Goal: Task Accomplishment & Management: Manage account settings

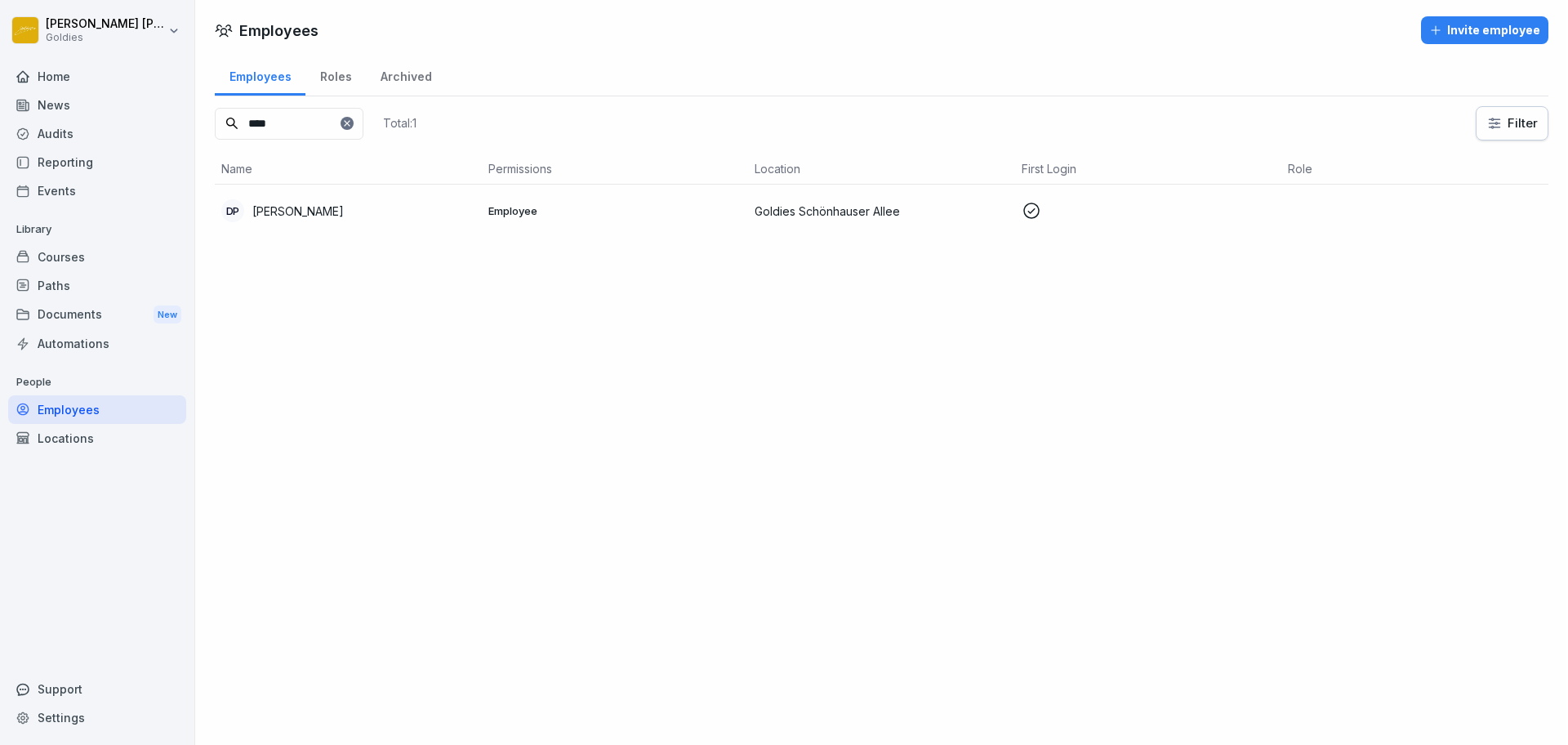
click at [894, 588] on div at bounding box center [784, 372] width 1568 height 745
click at [1446, 32] on div "Invite employee" at bounding box center [1485, 30] width 111 height 18
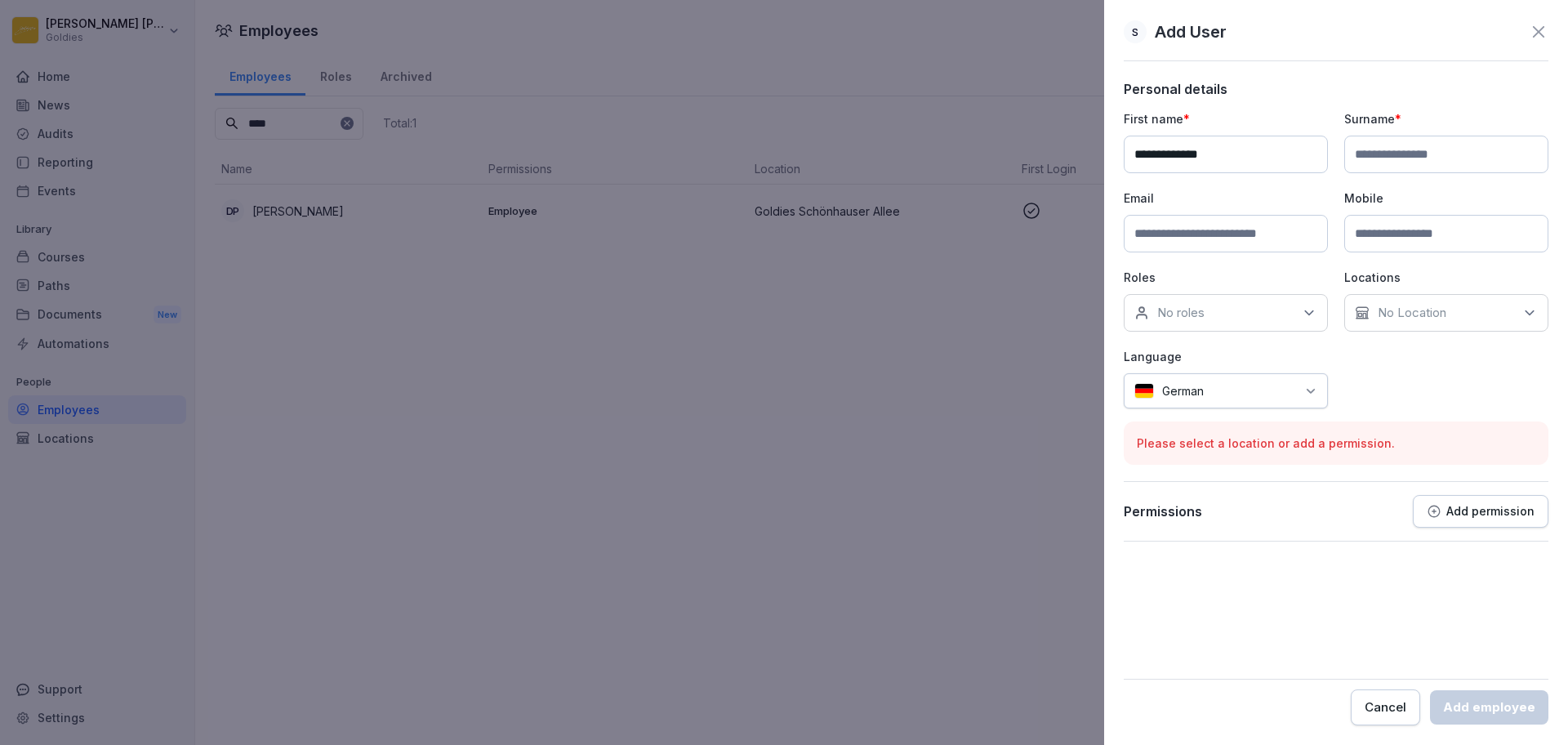
type input "**********"
click at [1447, 146] on input at bounding box center [1446, 154] width 204 height 37
type input "**********"
click at [1267, 215] on input at bounding box center [1225, 233] width 204 height 37
type input "**********"
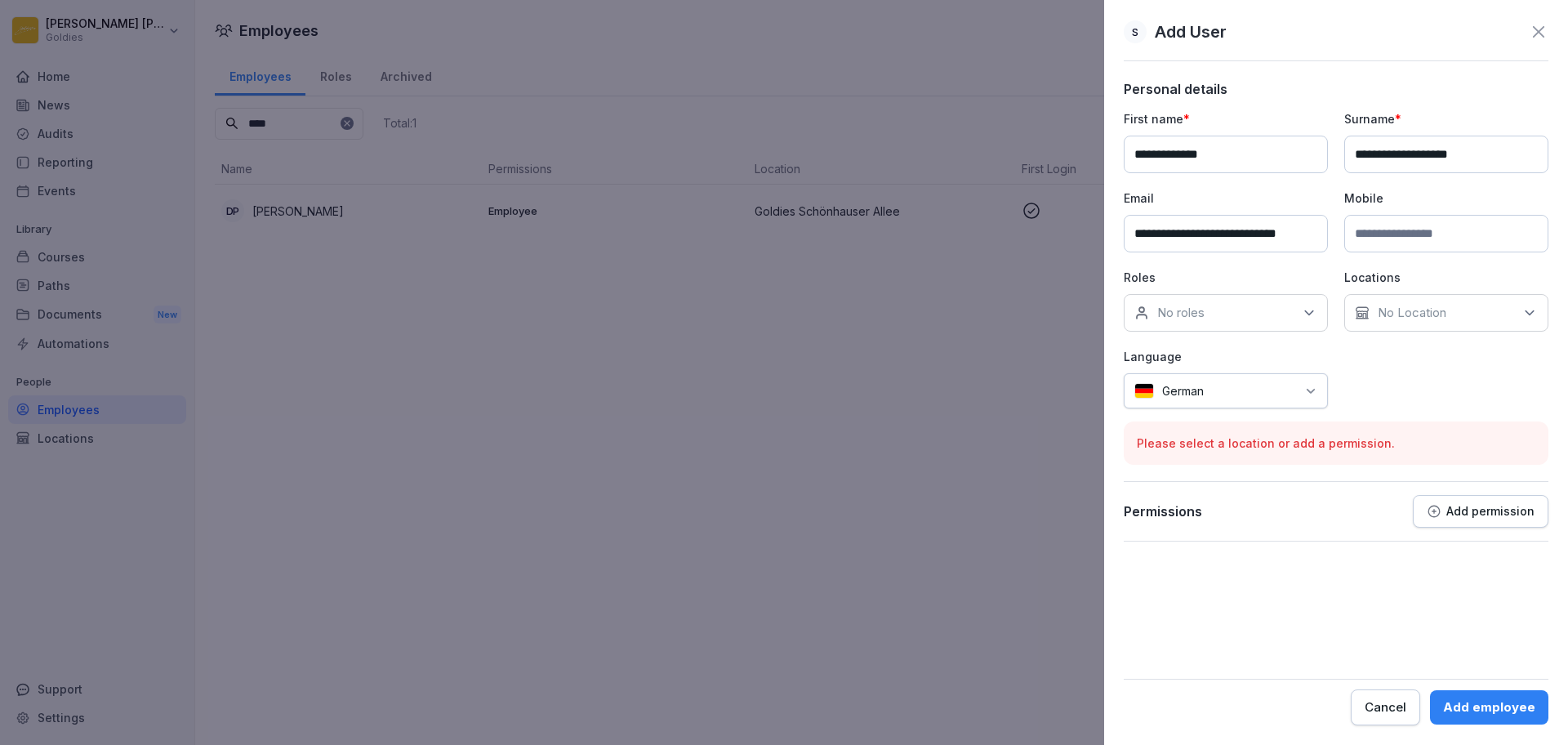
click at [1372, 326] on div "No Location" at bounding box center [1446, 312] width 204 height 37
click at [1369, 502] on button "Goldies Schönhauser Allee" at bounding box center [1363, 509] width 15 height 15
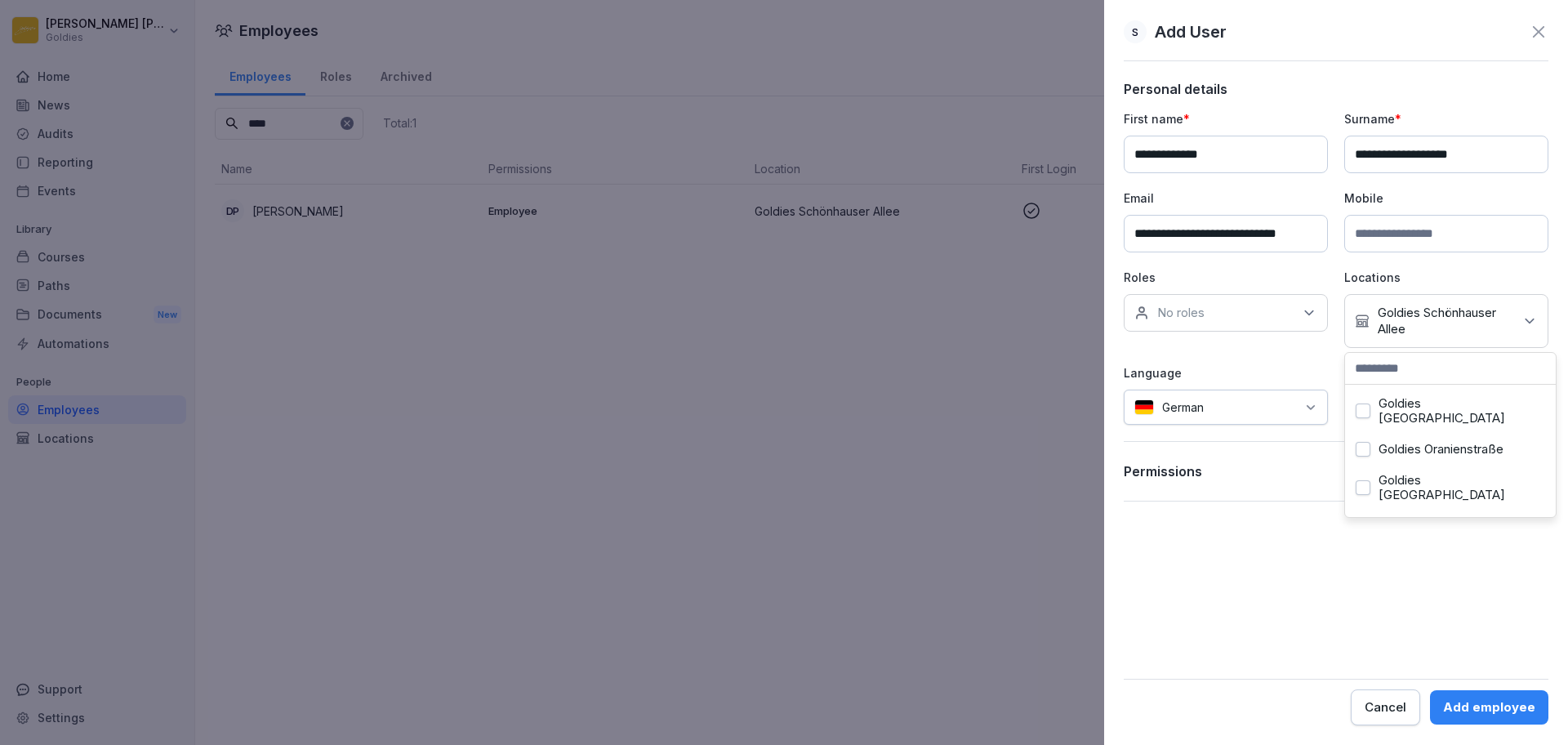
click at [1464, 617] on form "**********" at bounding box center [1336, 403] width 425 height 644
click at [1510, 473] on p "Add permission" at bounding box center [1491, 471] width 88 height 13
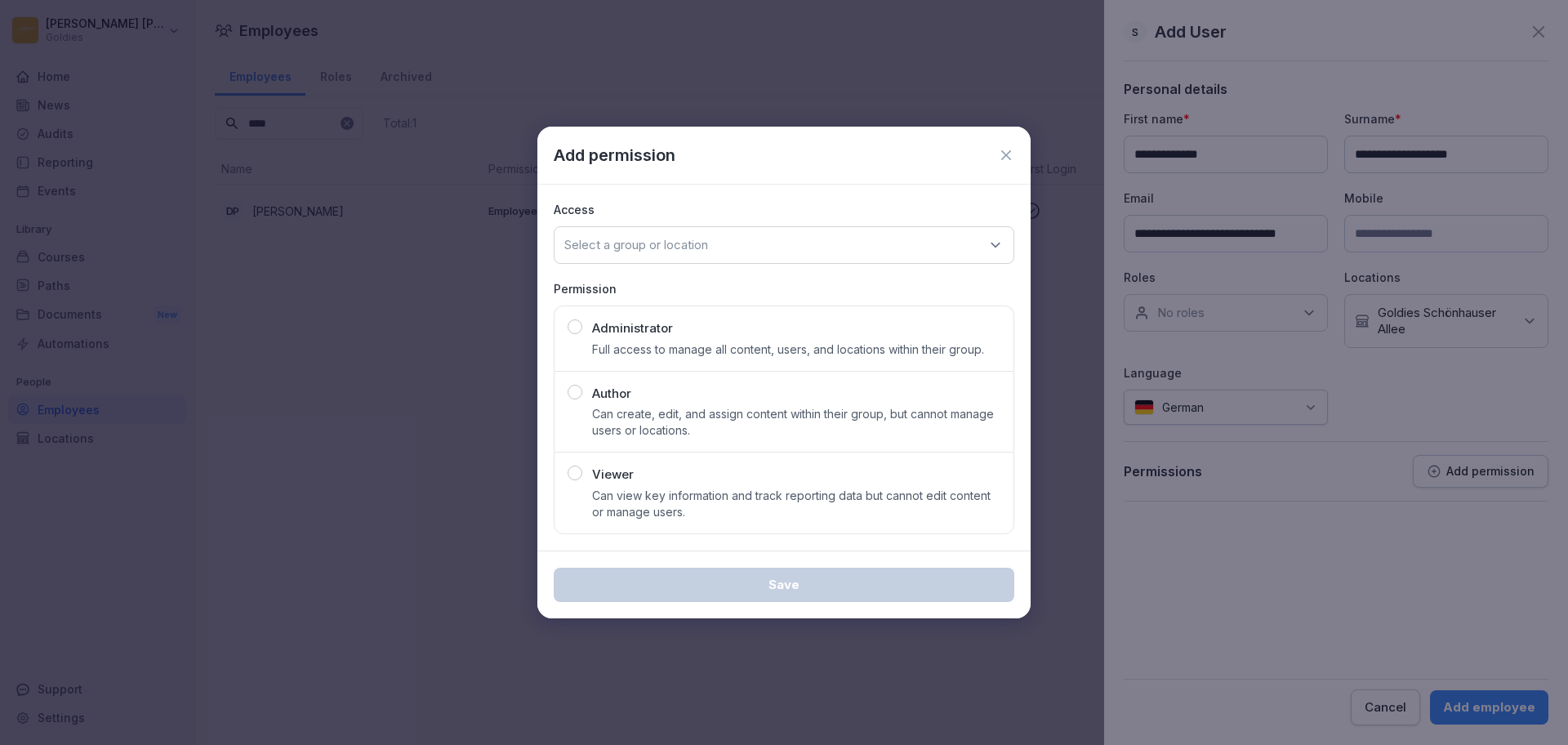
click at [817, 482] on div "Viewer Can view key information and track reporting data but cannot edit conten…" at bounding box center [797, 493] width 408 height 55
click at [792, 240] on div "Select a group or location" at bounding box center [784, 245] width 461 height 37
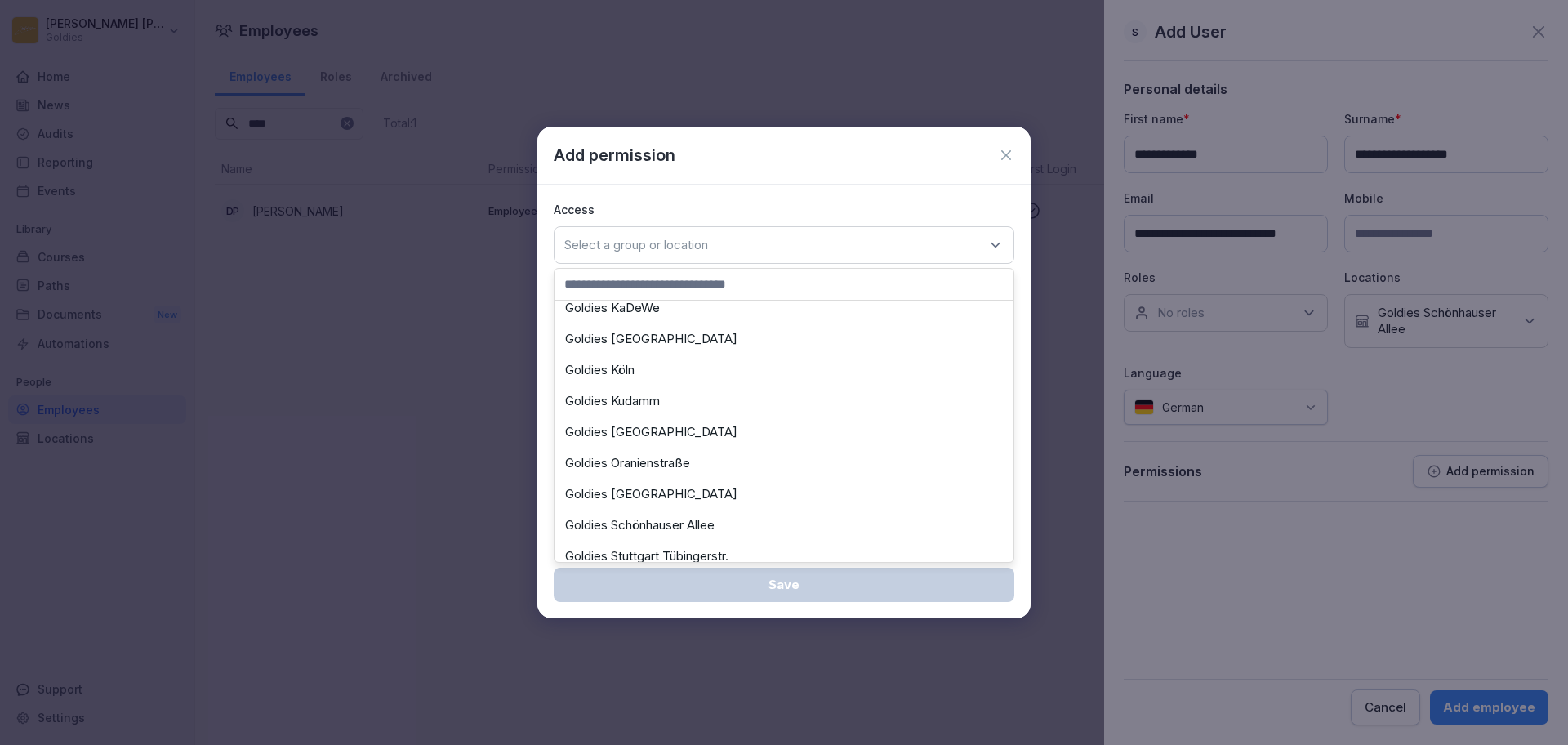
scroll to position [371, 0]
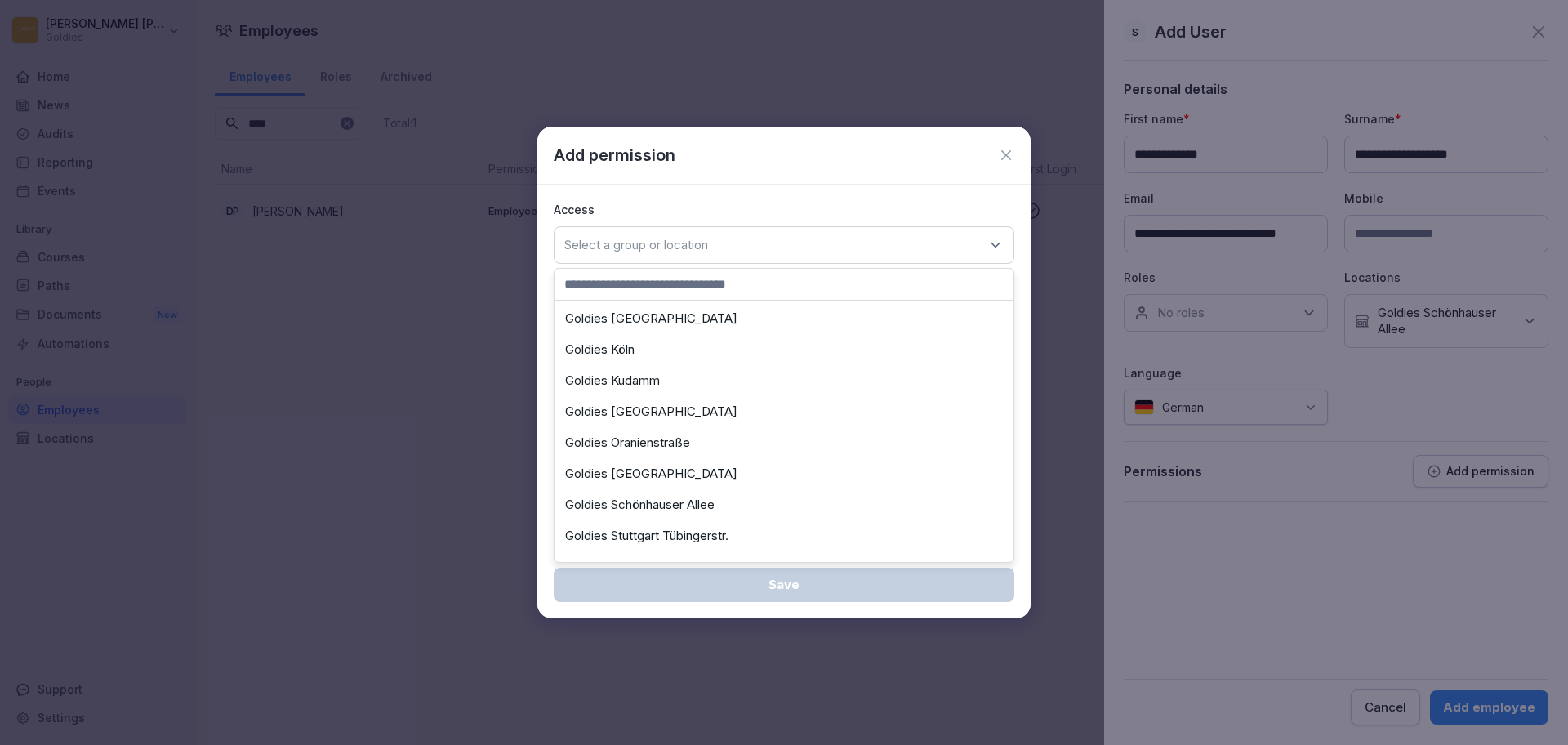
click at [718, 506] on div "Goldies Schönhauser Allee" at bounding box center [784, 505] width 451 height 31
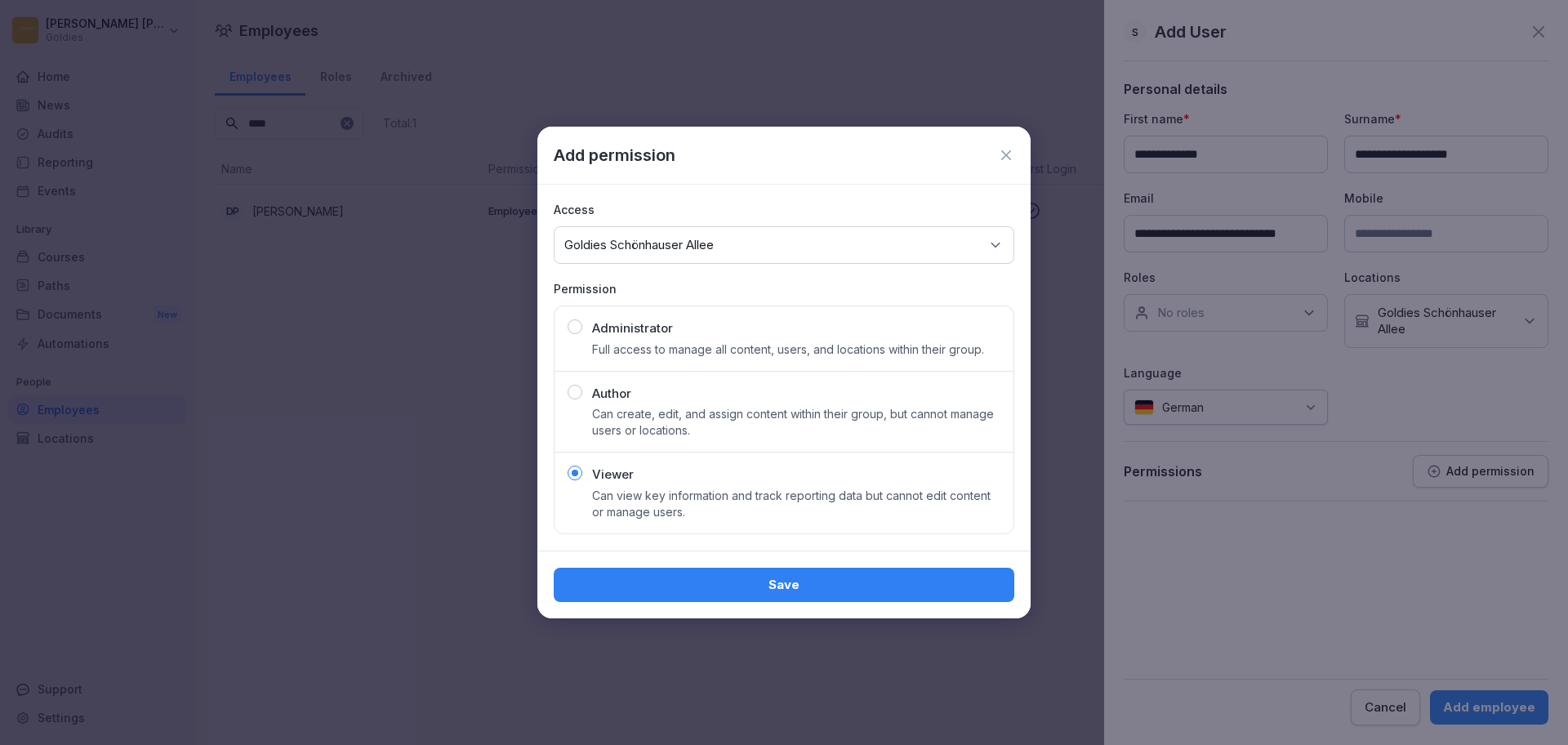
click at [740, 582] on div "Save" at bounding box center [784, 585] width 434 height 18
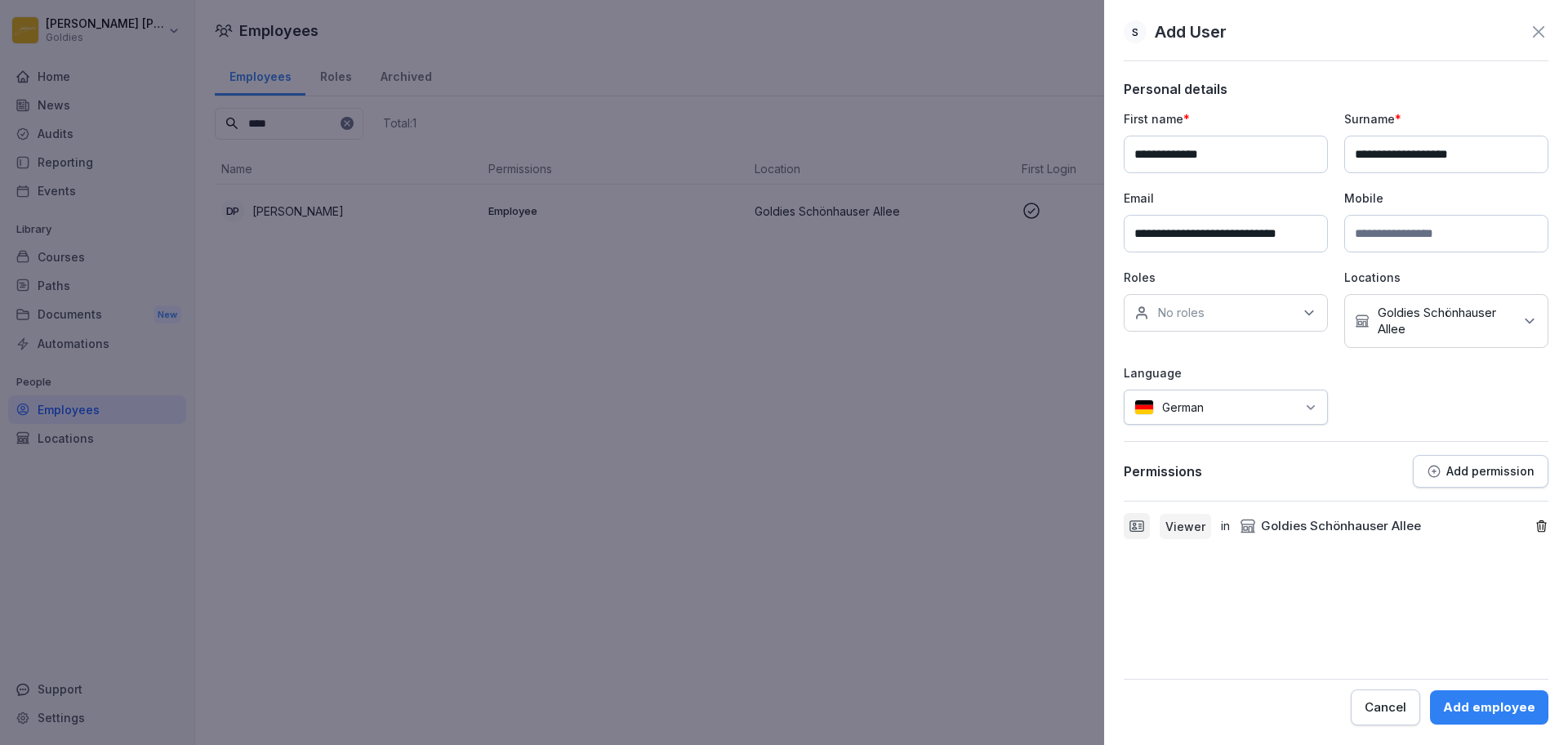
click at [1476, 702] on div "Add employee" at bounding box center [1489, 707] width 93 height 18
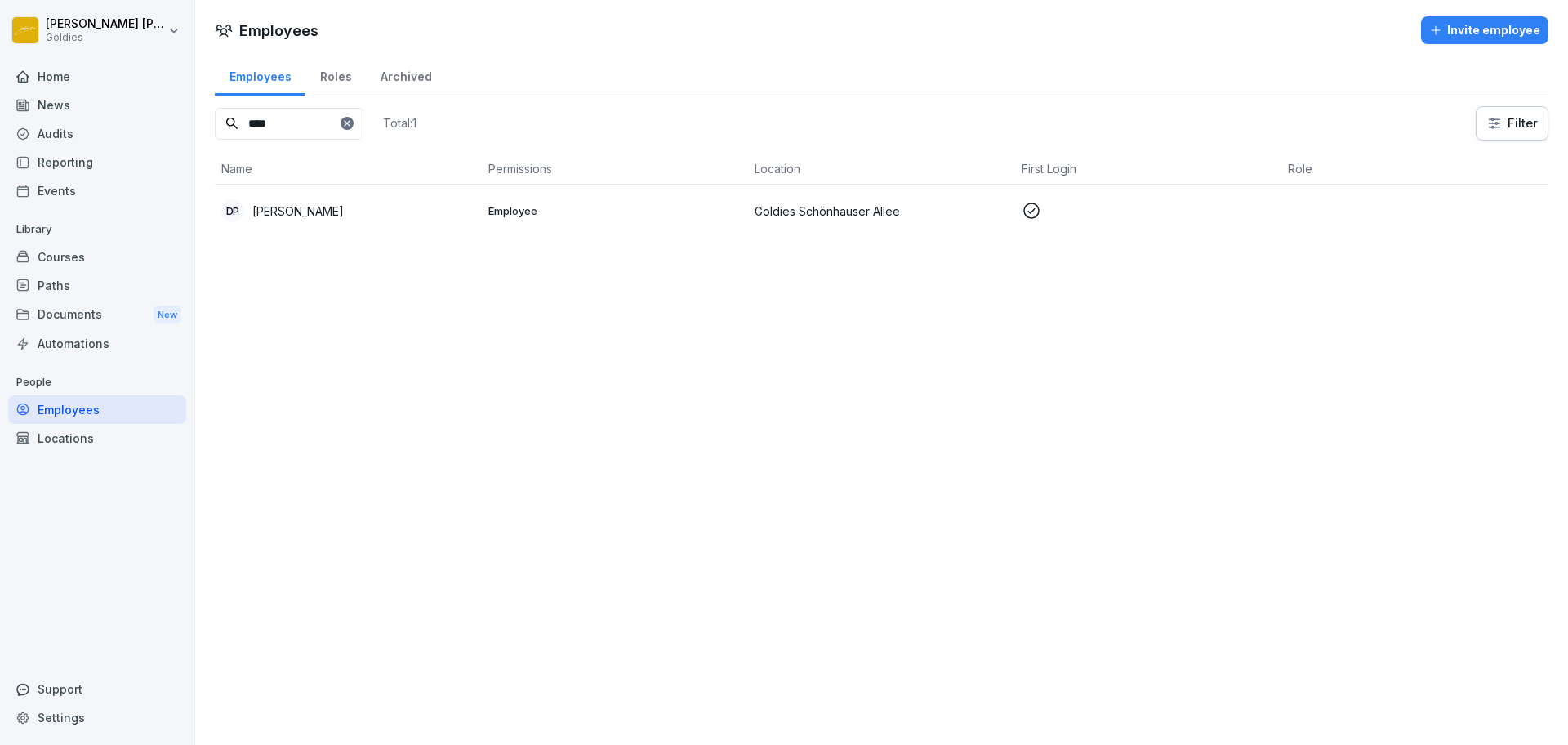
click at [102, 141] on div "Audits" at bounding box center [97, 133] width 178 height 28
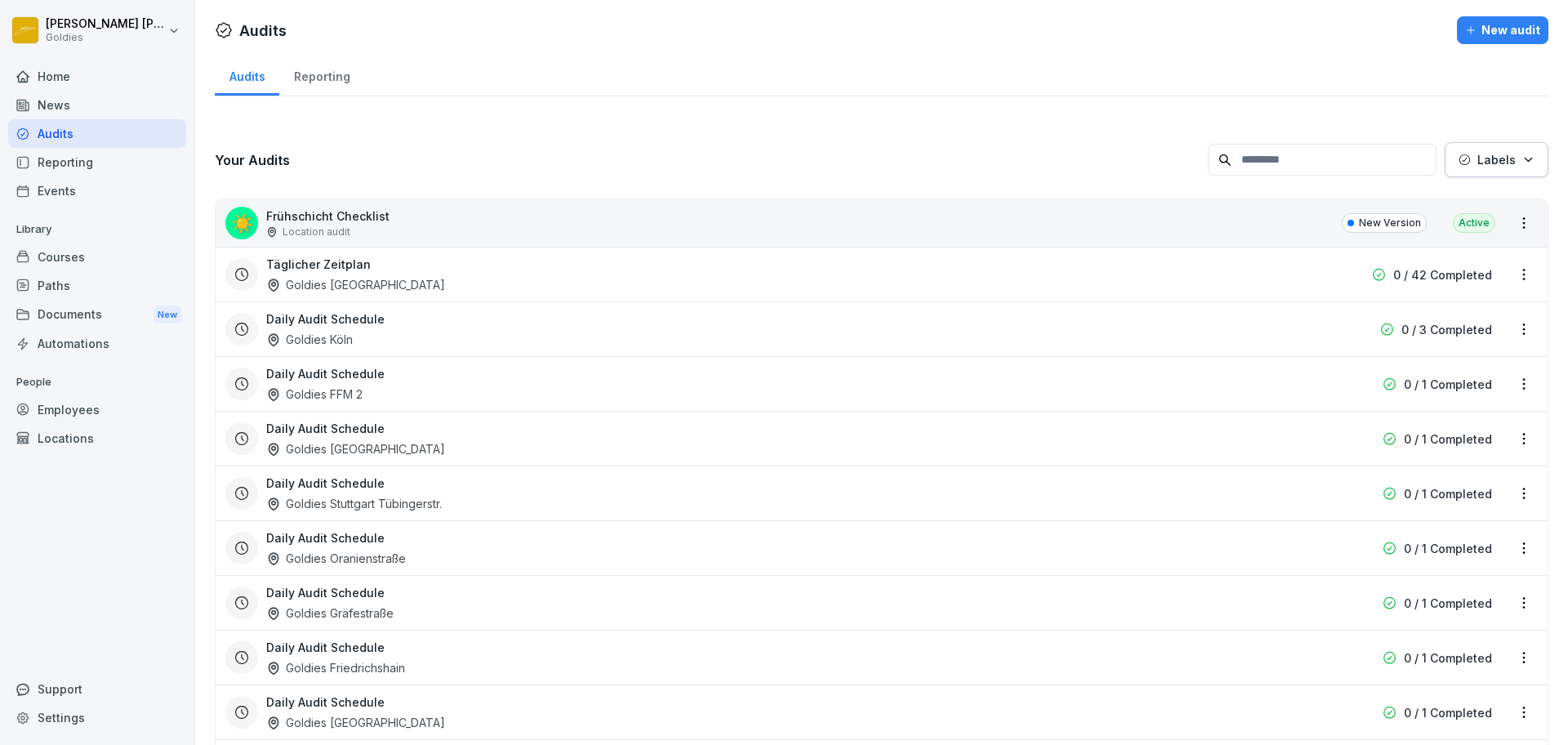
click at [1502, 217] on html "[PERSON_NAME] Goldies Home News Audits Reporting Events Library Courses Paths D…" at bounding box center [784, 372] width 1568 height 745
click at [0, 0] on link "Create schedule" at bounding box center [0, 0] width 0 height 0
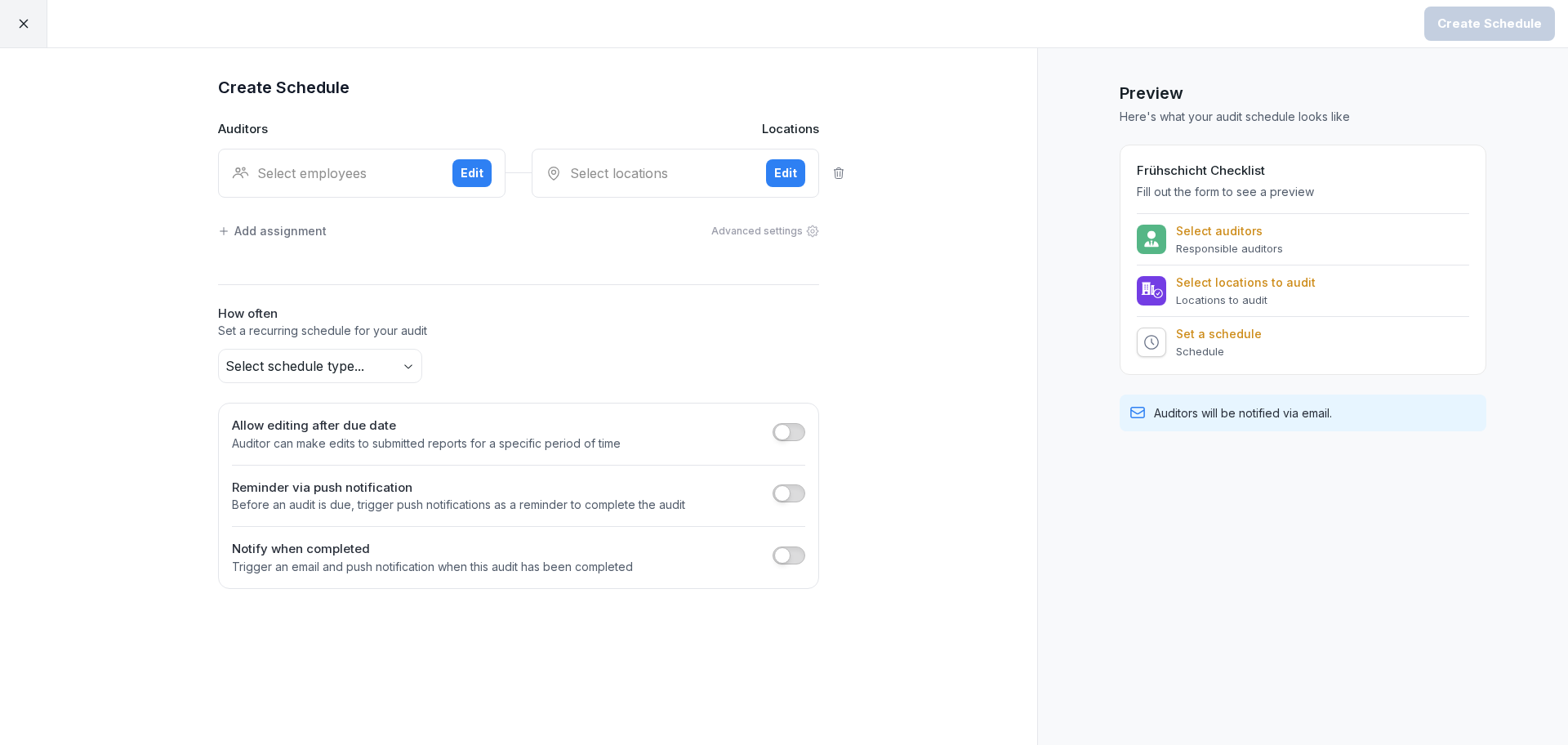
click at [493, 163] on div "Select employees Edit" at bounding box center [361, 173] width 287 height 49
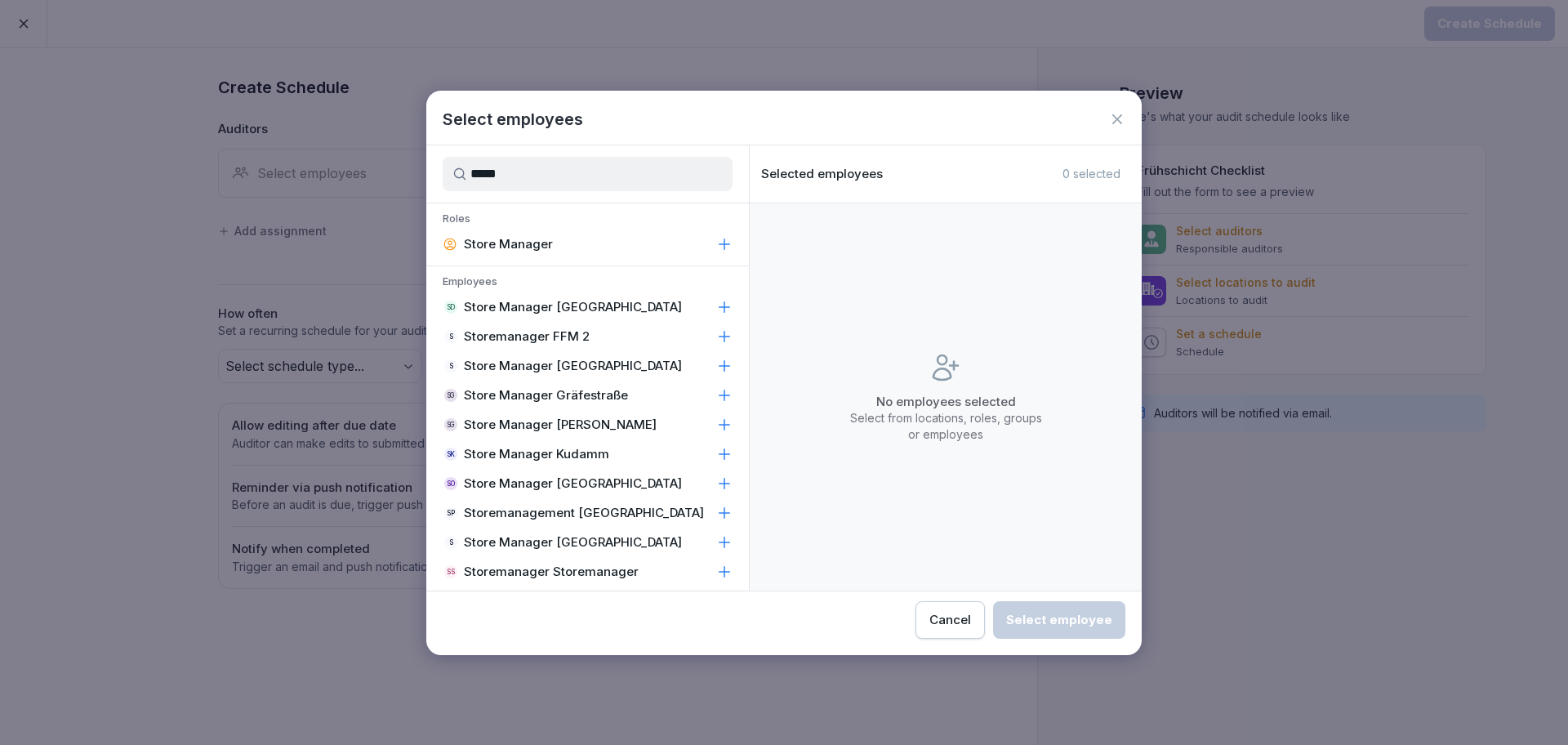
scroll to position [42, 0]
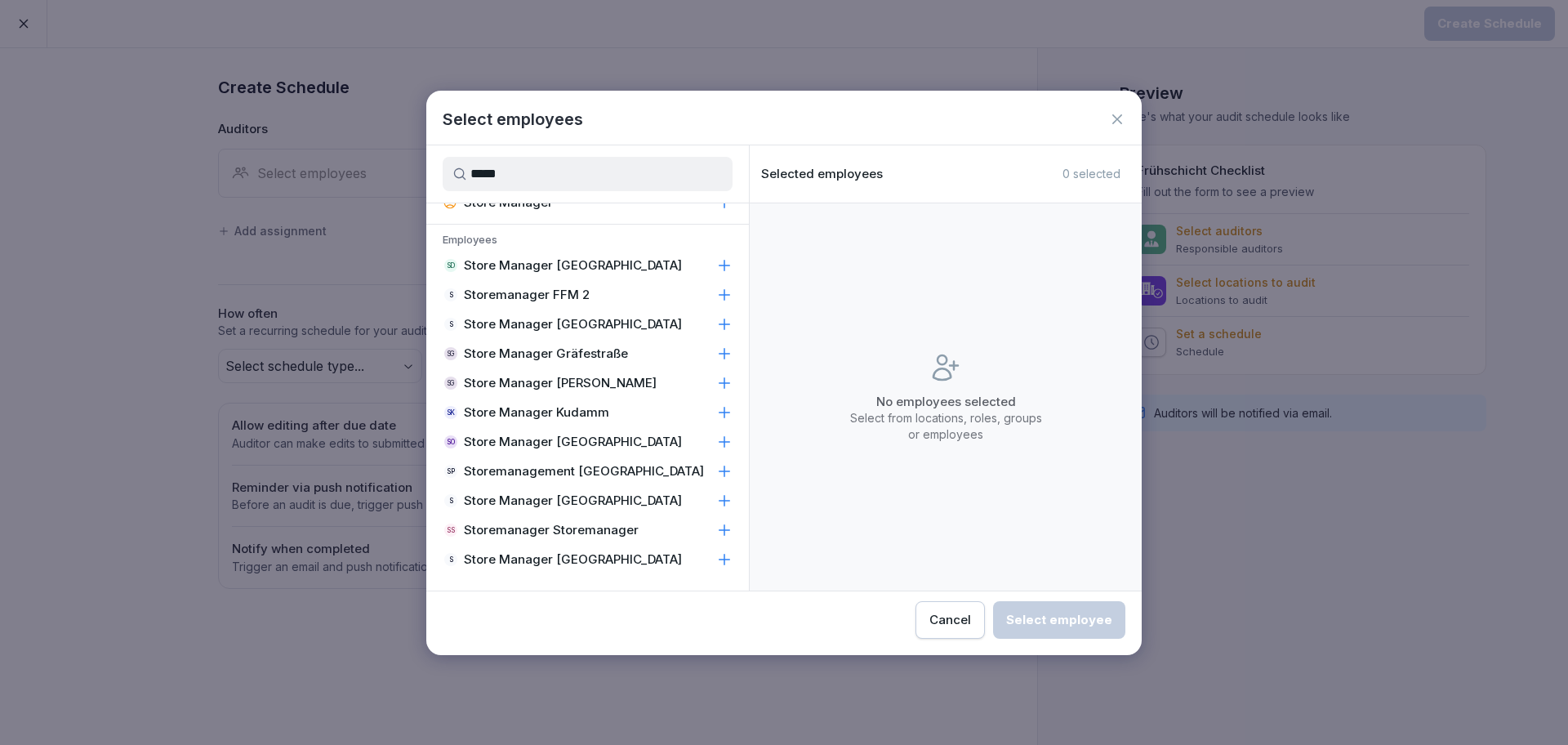
type input "*****"
click at [581, 497] on p "Store Manager [GEOGRAPHIC_DATA]" at bounding box center [572, 500] width 218 height 17
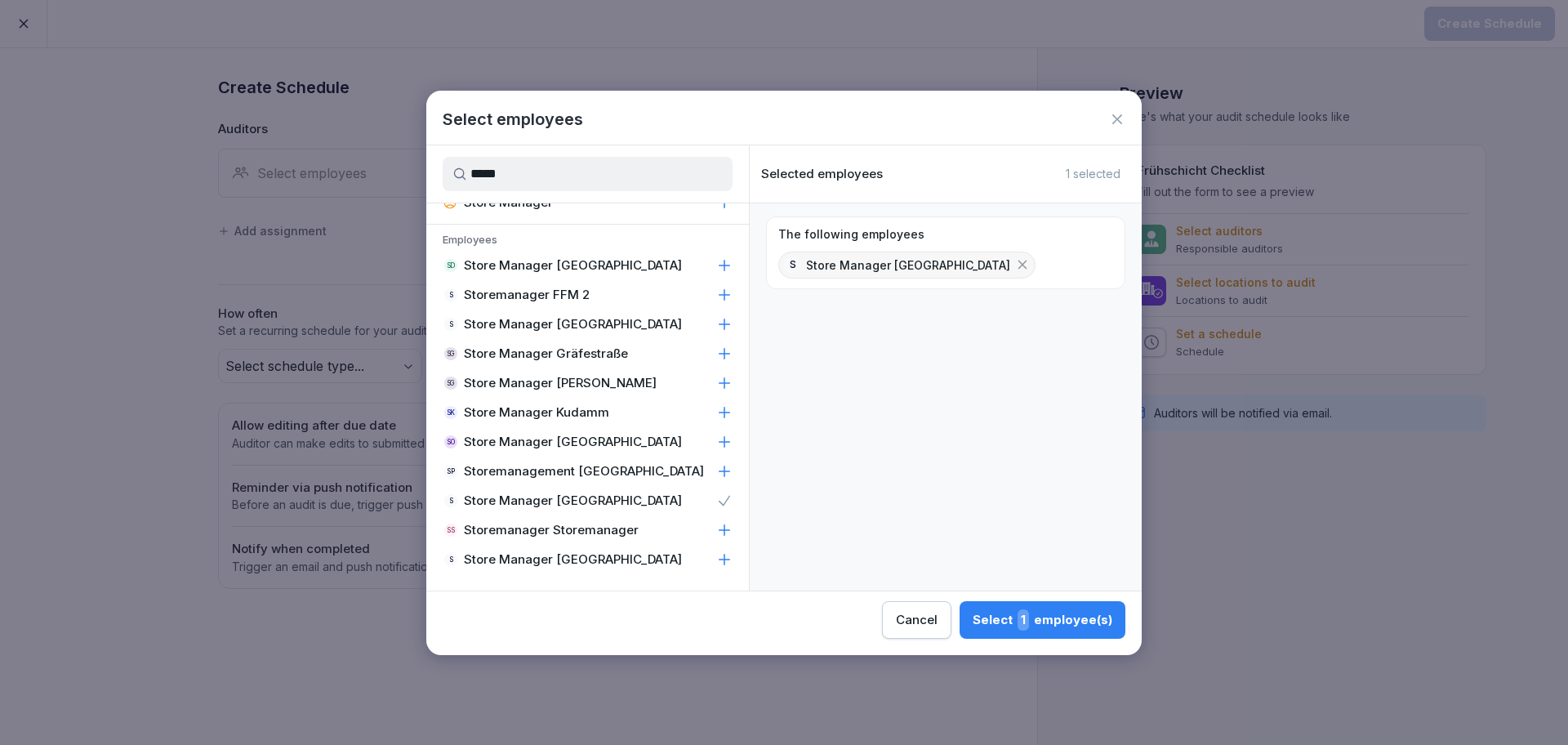
click at [1037, 630] on div "Select 1 employee(s)" at bounding box center [1042, 620] width 140 height 21
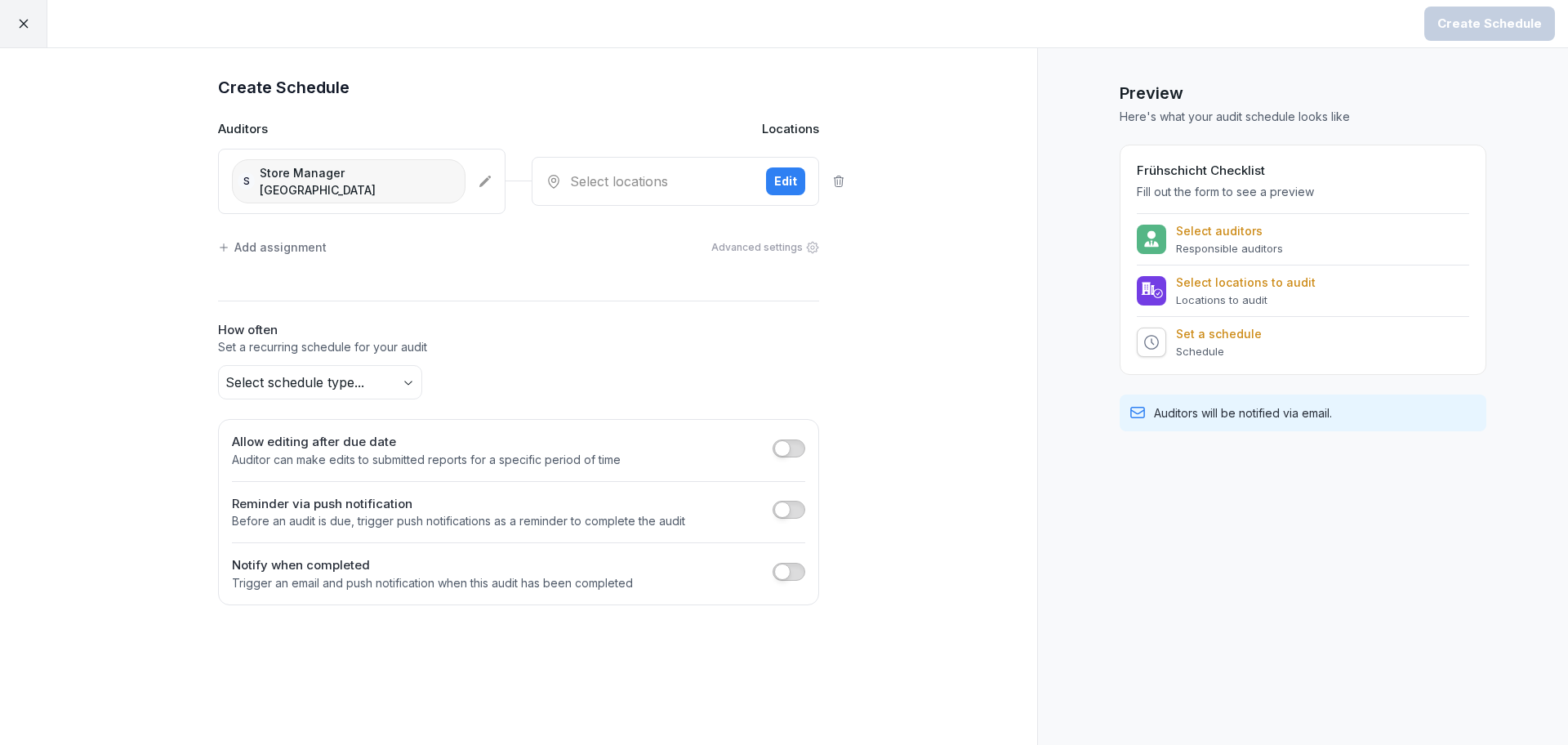
click at [787, 181] on div "Edit" at bounding box center [785, 182] width 22 height 18
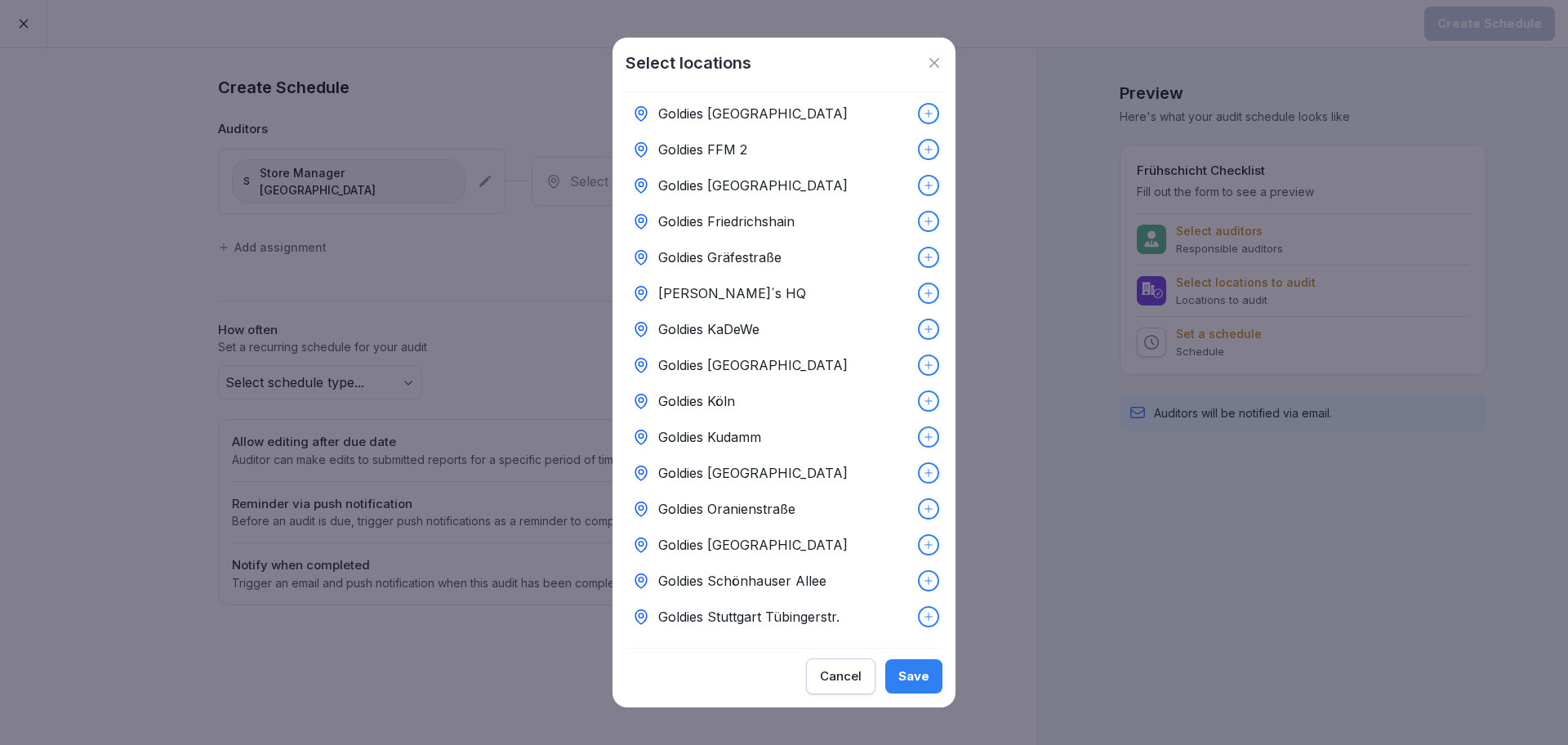
scroll to position [100, 0]
click at [752, 568] on p "Goldies Schönhauser Allee" at bounding box center [742, 578] width 168 height 20
click at [899, 680] on button "Save" at bounding box center [914, 676] width 58 height 34
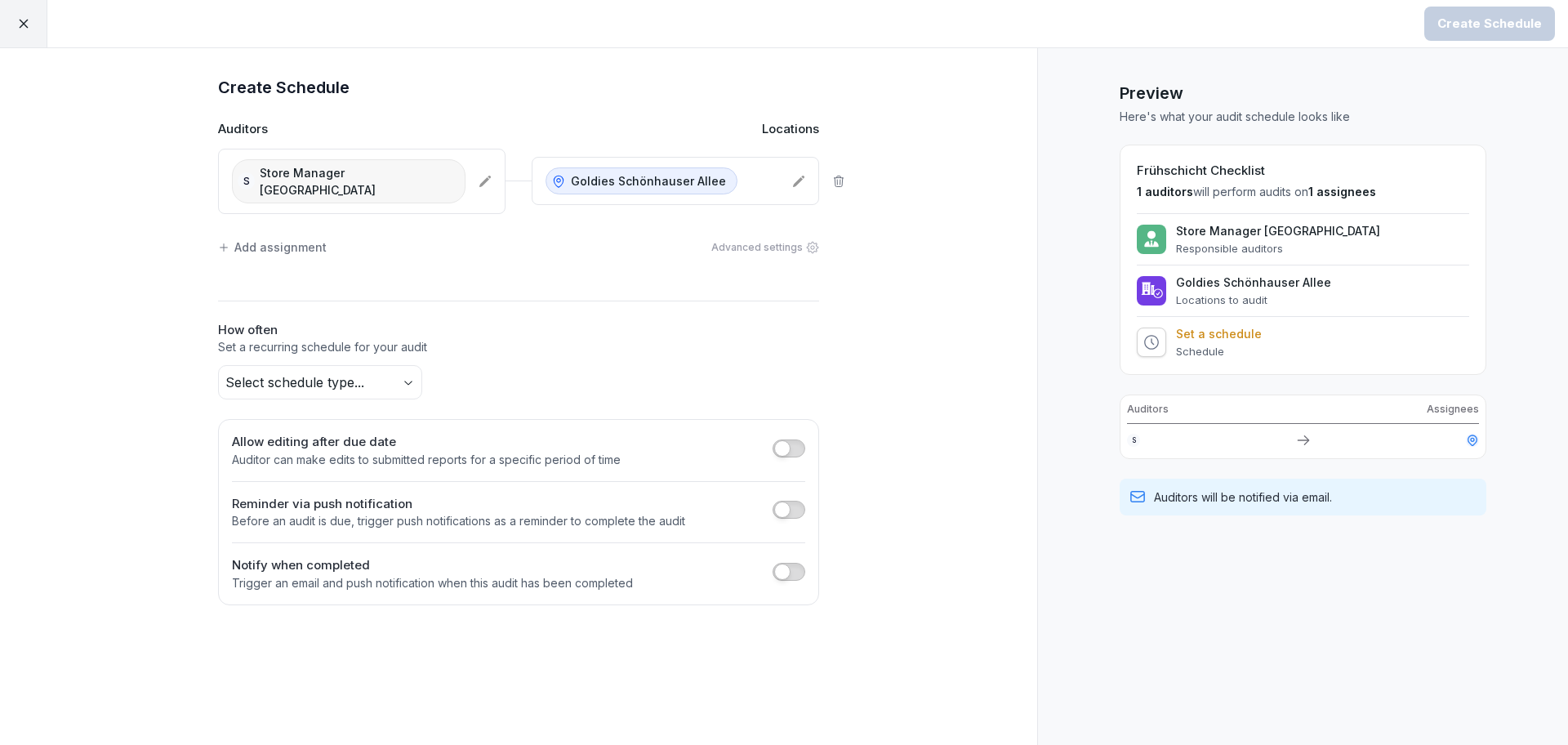
click at [367, 367] on body "Create Schedule Create Schedule Auditors Locations S Store Manager Schonhausser…" at bounding box center [784, 372] width 1568 height 745
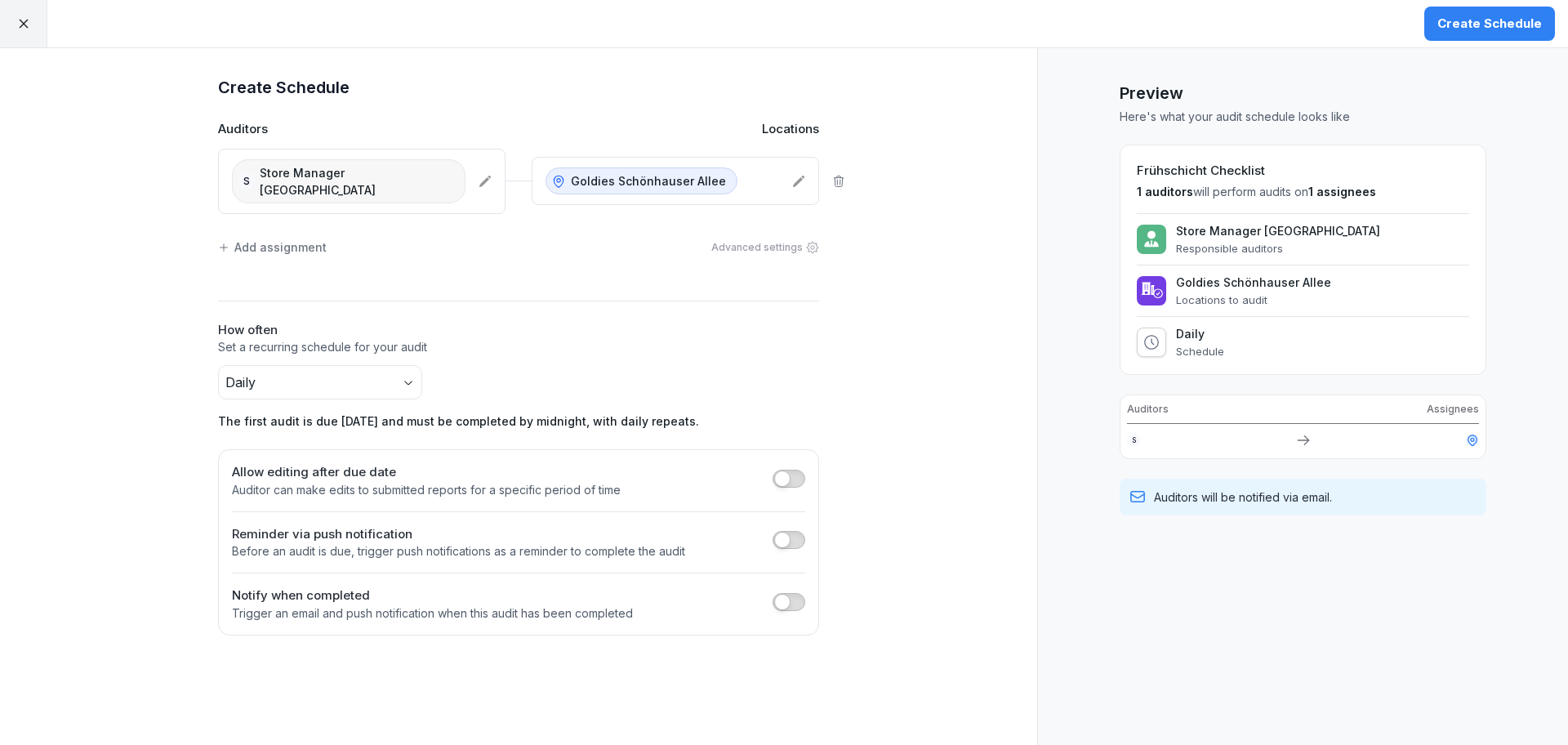
click at [787, 532] on span "button" at bounding box center [782, 540] width 17 height 17
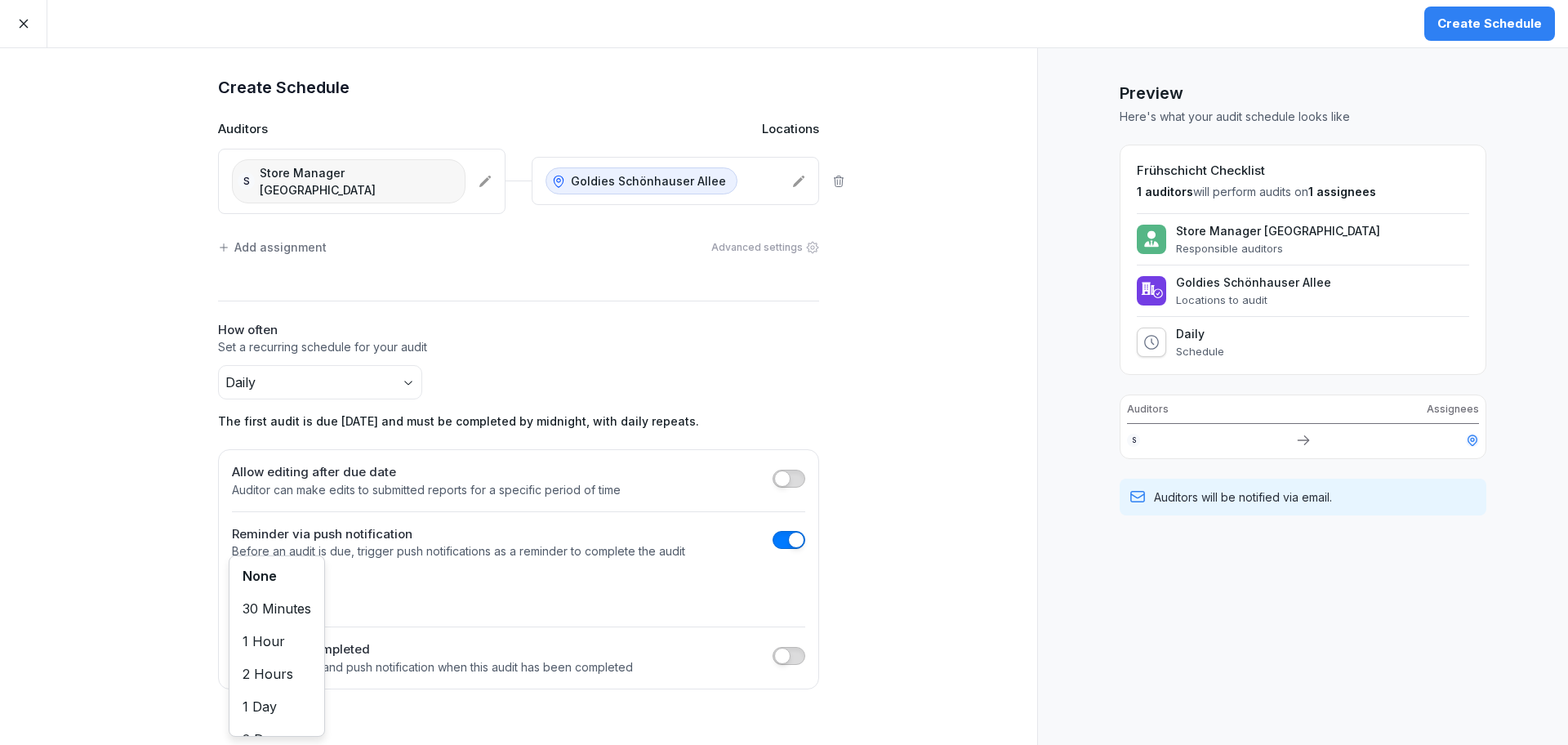
click at [295, 567] on body "Create Schedule Create Schedule Auditors Locations S Store Manager Schonhausser…" at bounding box center [784, 372] width 1568 height 745
click at [782, 647] on span "button" at bounding box center [782, 655] width 17 height 17
click at [327, 688] on button "Select employees" at bounding box center [309, 706] width 152 height 36
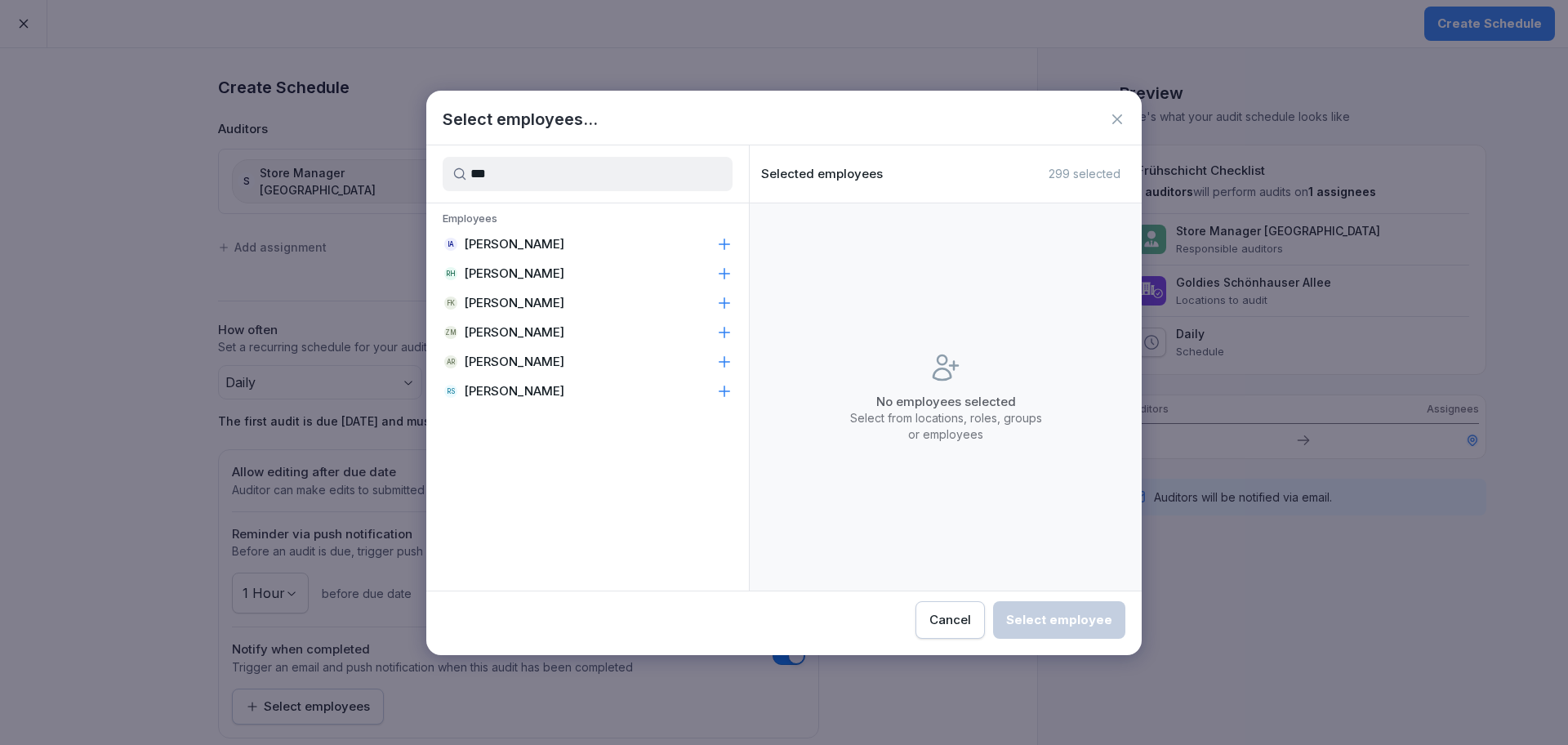
type input "***"
click at [477, 380] on div "RS [PERSON_NAME]" at bounding box center [588, 392] width 322 height 29
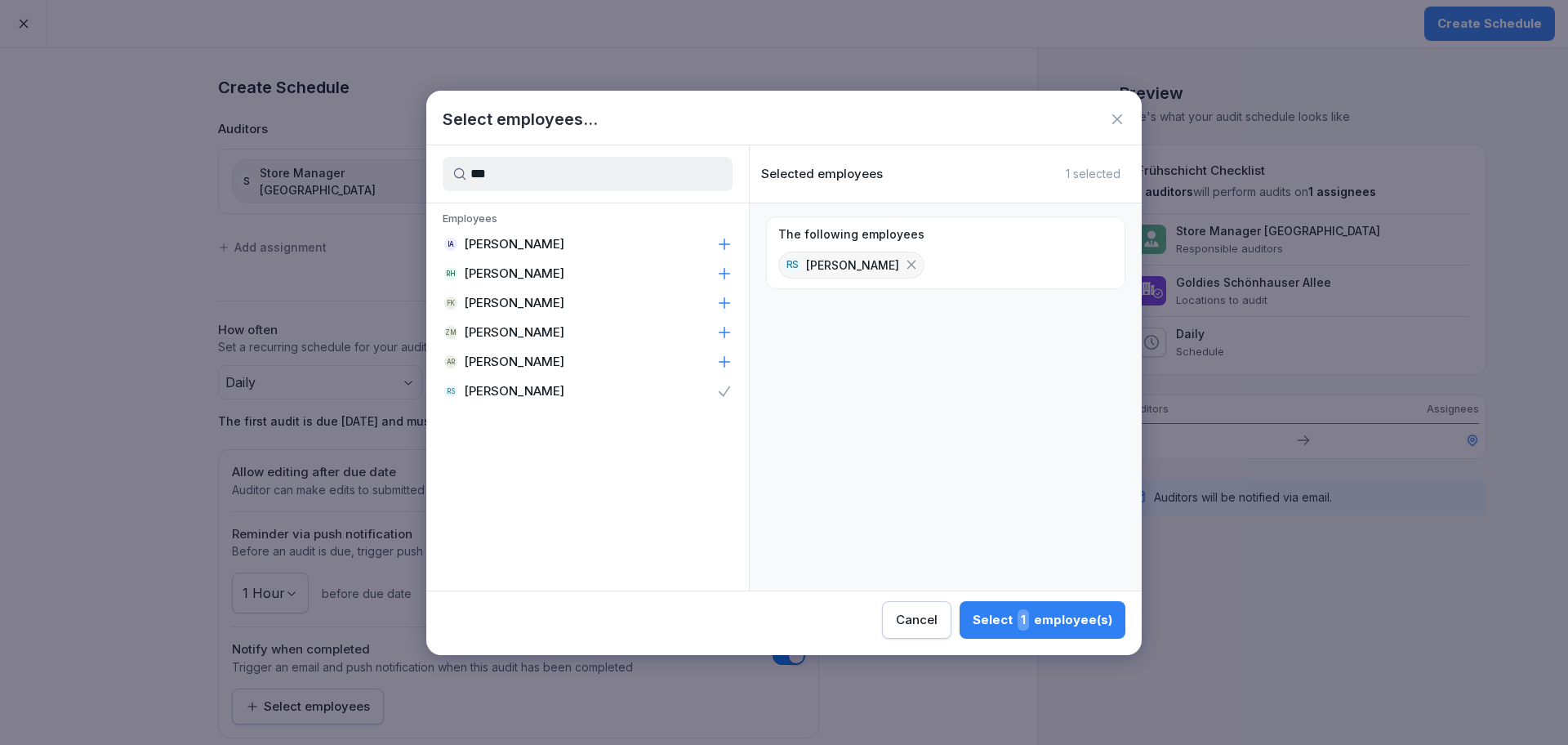
click at [1101, 611] on div "Select 1 employee(s)" at bounding box center [1042, 620] width 140 height 21
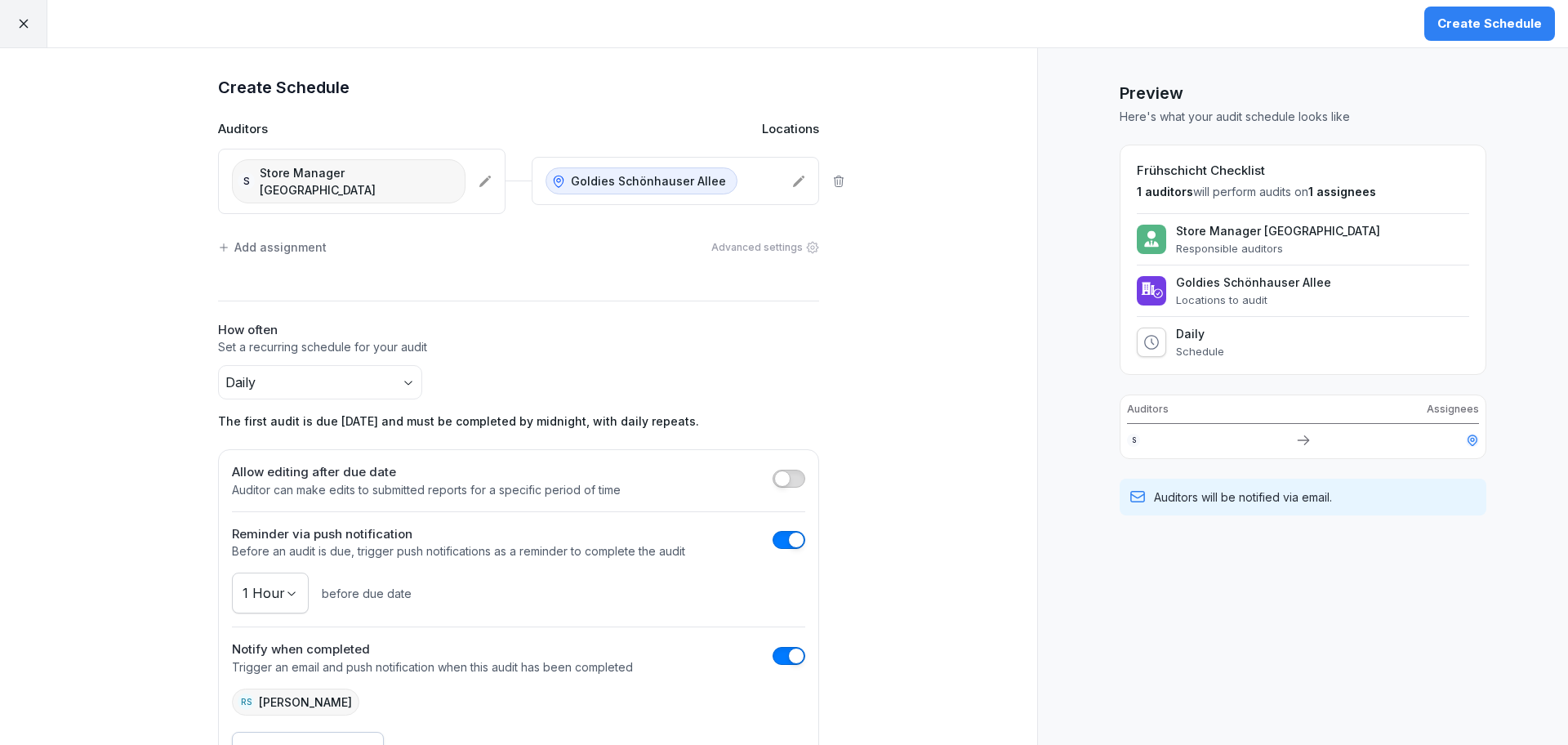
click at [1502, 21] on div "Create Schedule" at bounding box center [1489, 23] width 104 height 18
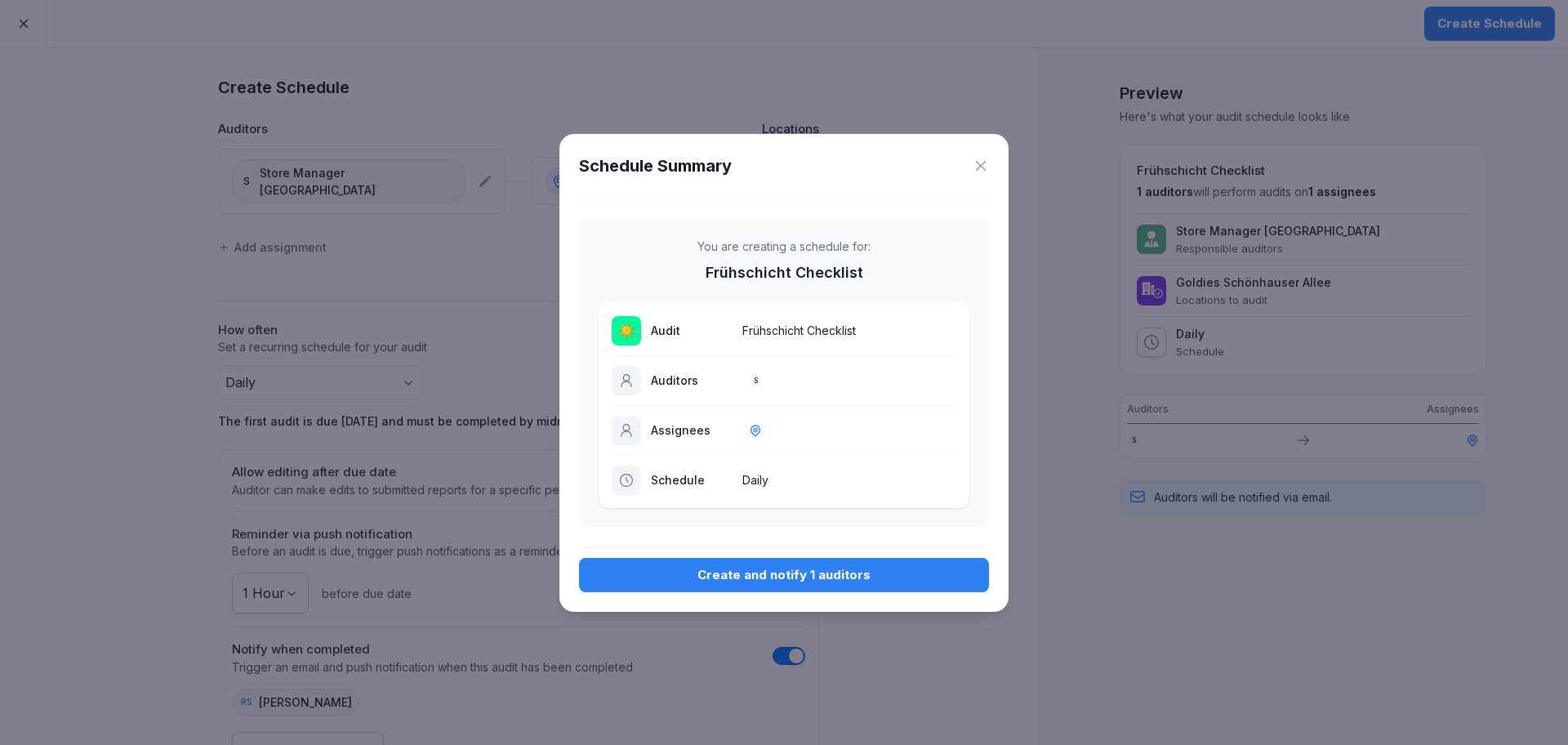
click at [718, 561] on button "Create and notify 1 auditors" at bounding box center [784, 574] width 410 height 34
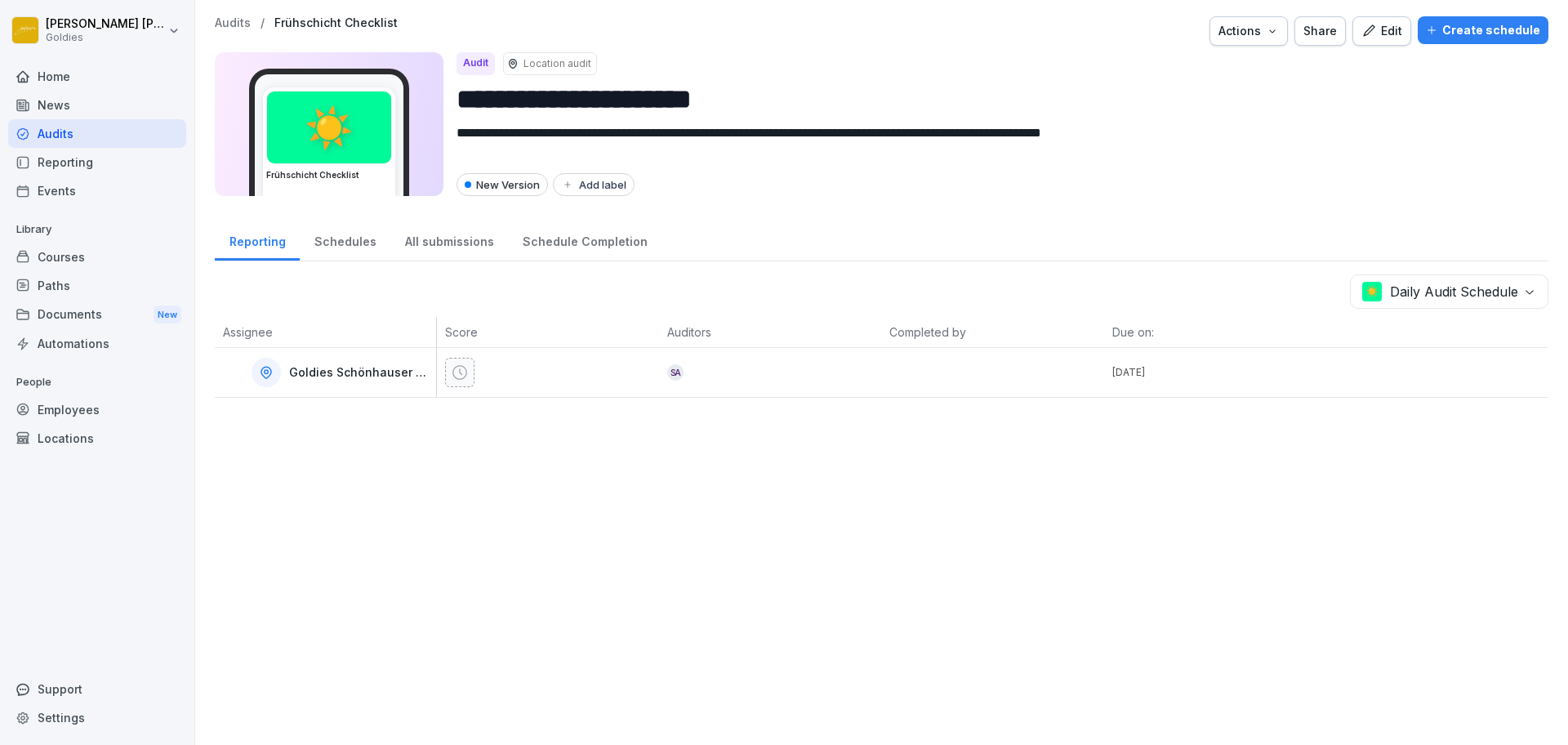
click at [226, 17] on p "Audits" at bounding box center [232, 23] width 36 height 14
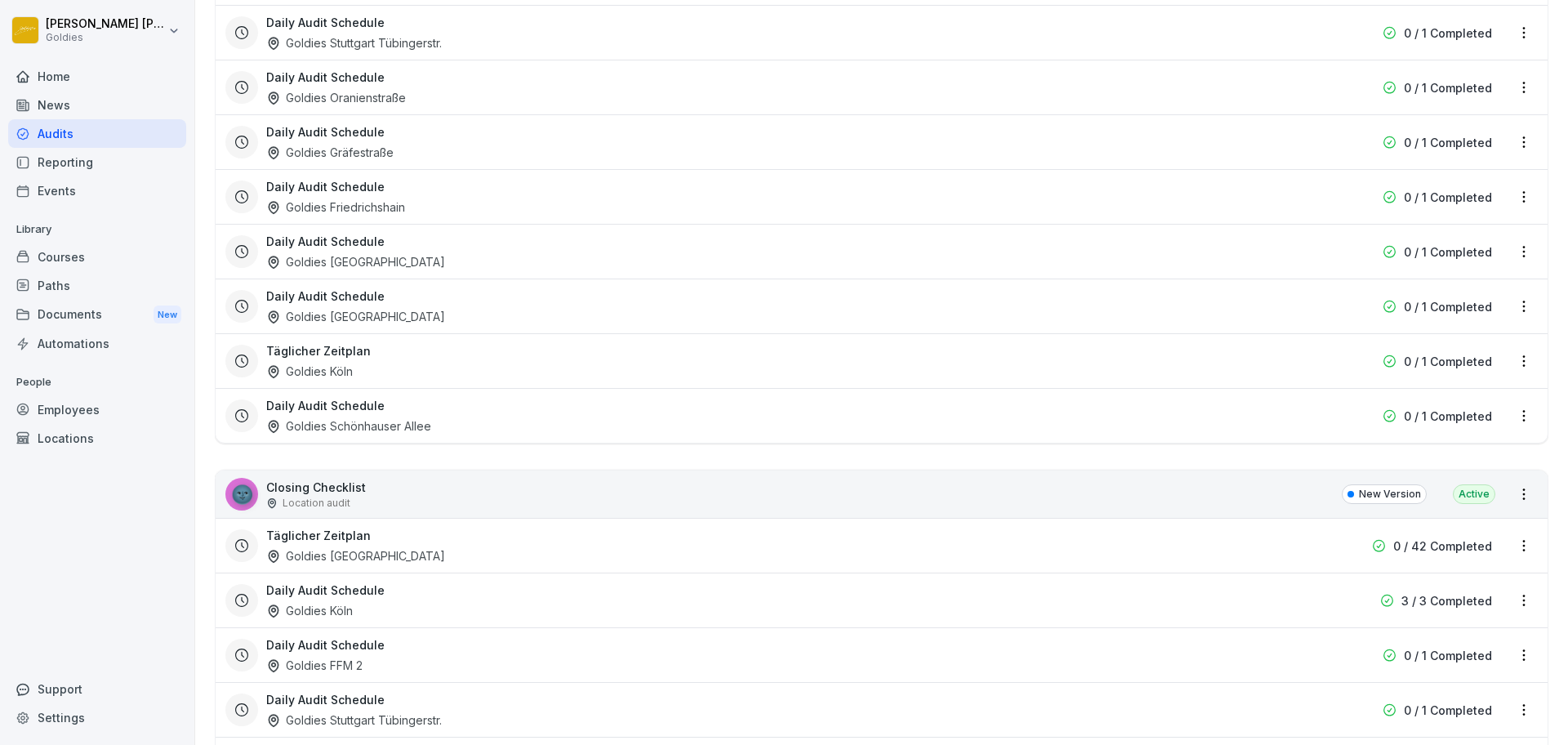
scroll to position [462, 0]
click at [1511, 492] on html "[PERSON_NAME] Goldies Home News Audits Reporting Events Library Courses Paths D…" at bounding box center [784, 372] width 1568 height 745
click at [0, 0] on link "Create schedule" at bounding box center [0, 0] width 0 height 0
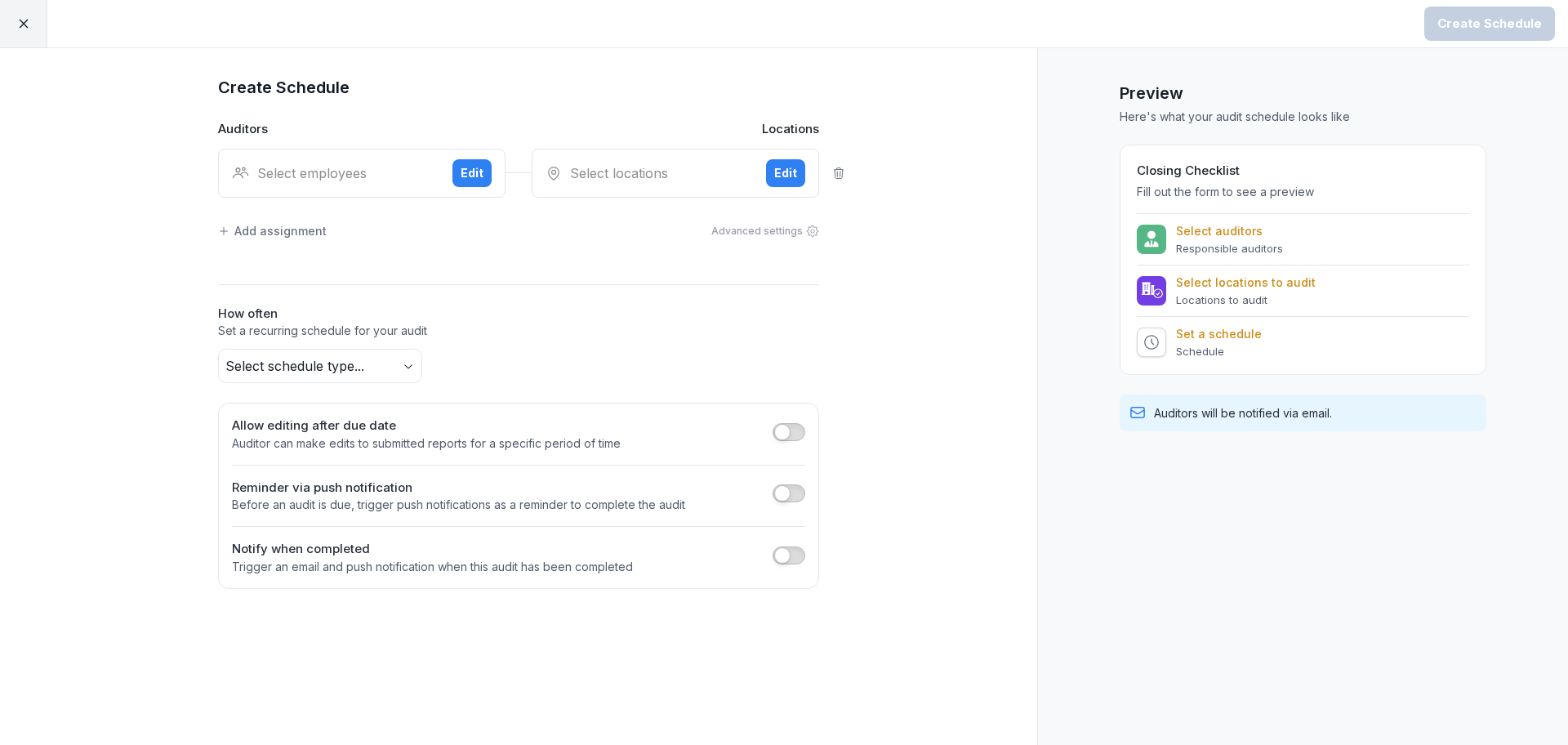
click at [489, 186] on div "Select employees Edit" at bounding box center [361, 173] width 287 height 49
click at [483, 180] on input at bounding box center [607, 193] width 262 height 31
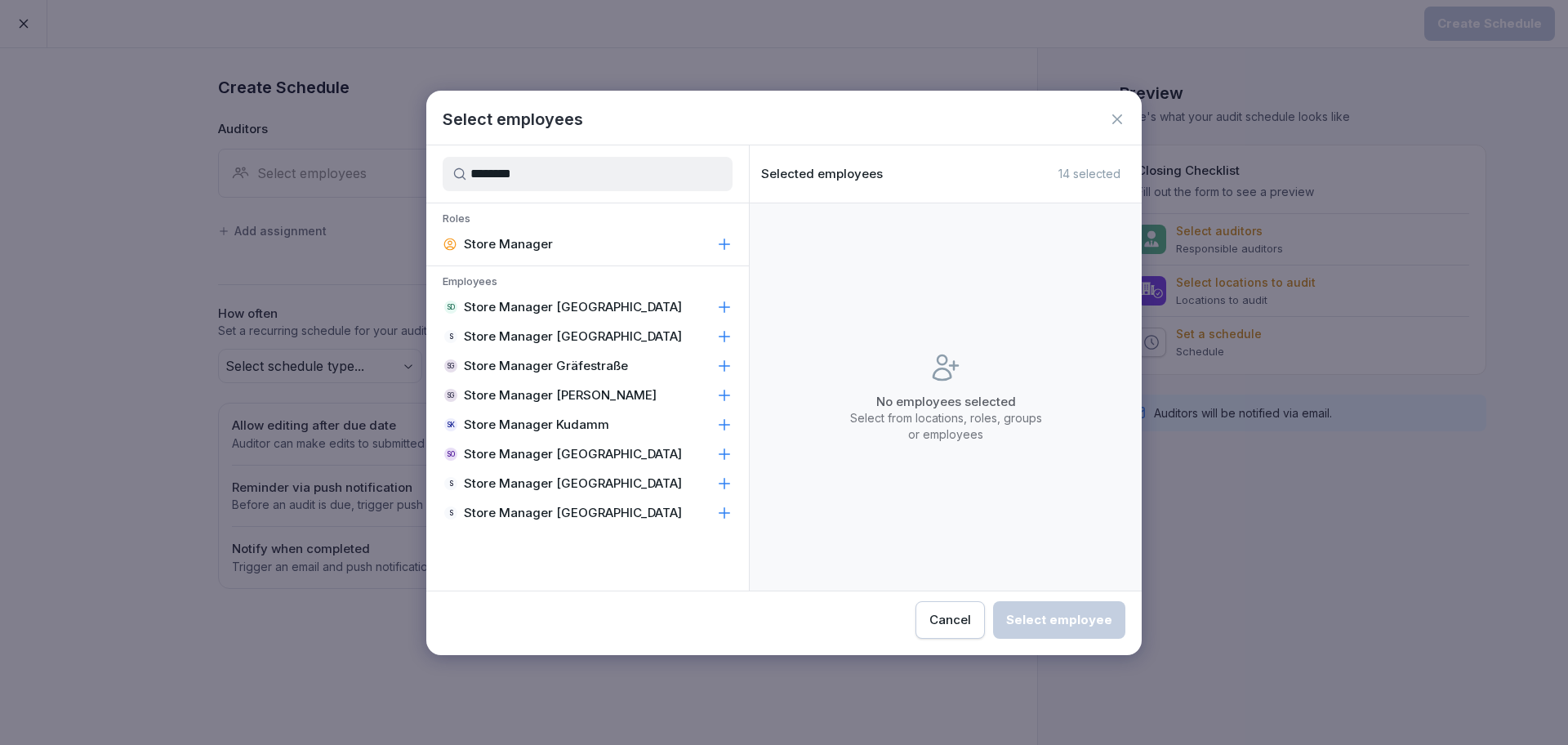
type input "********"
click at [548, 486] on p "Store Manager [GEOGRAPHIC_DATA]" at bounding box center [572, 483] width 218 height 17
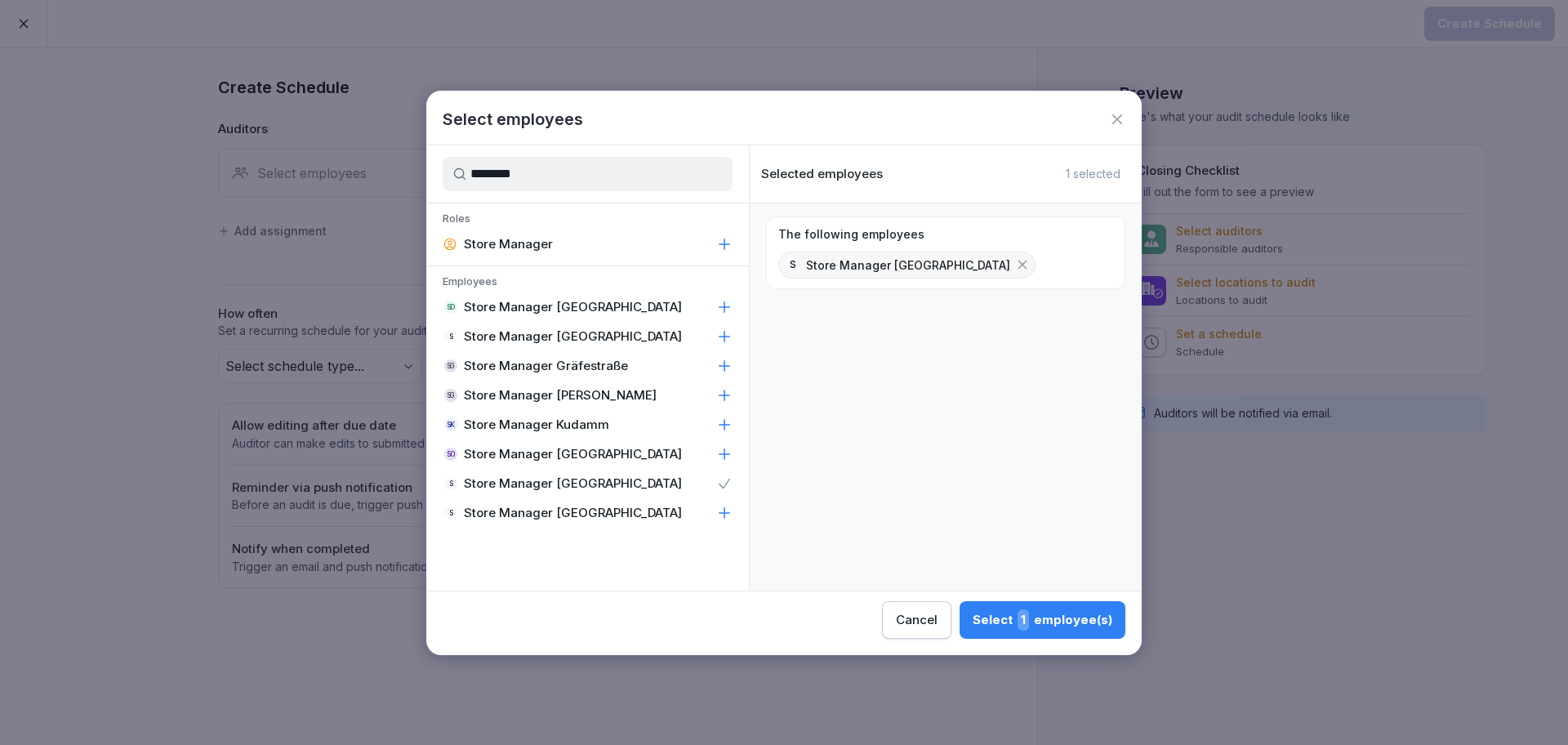
click at [1003, 612] on div "Select 1 employee(s)" at bounding box center [1042, 620] width 140 height 21
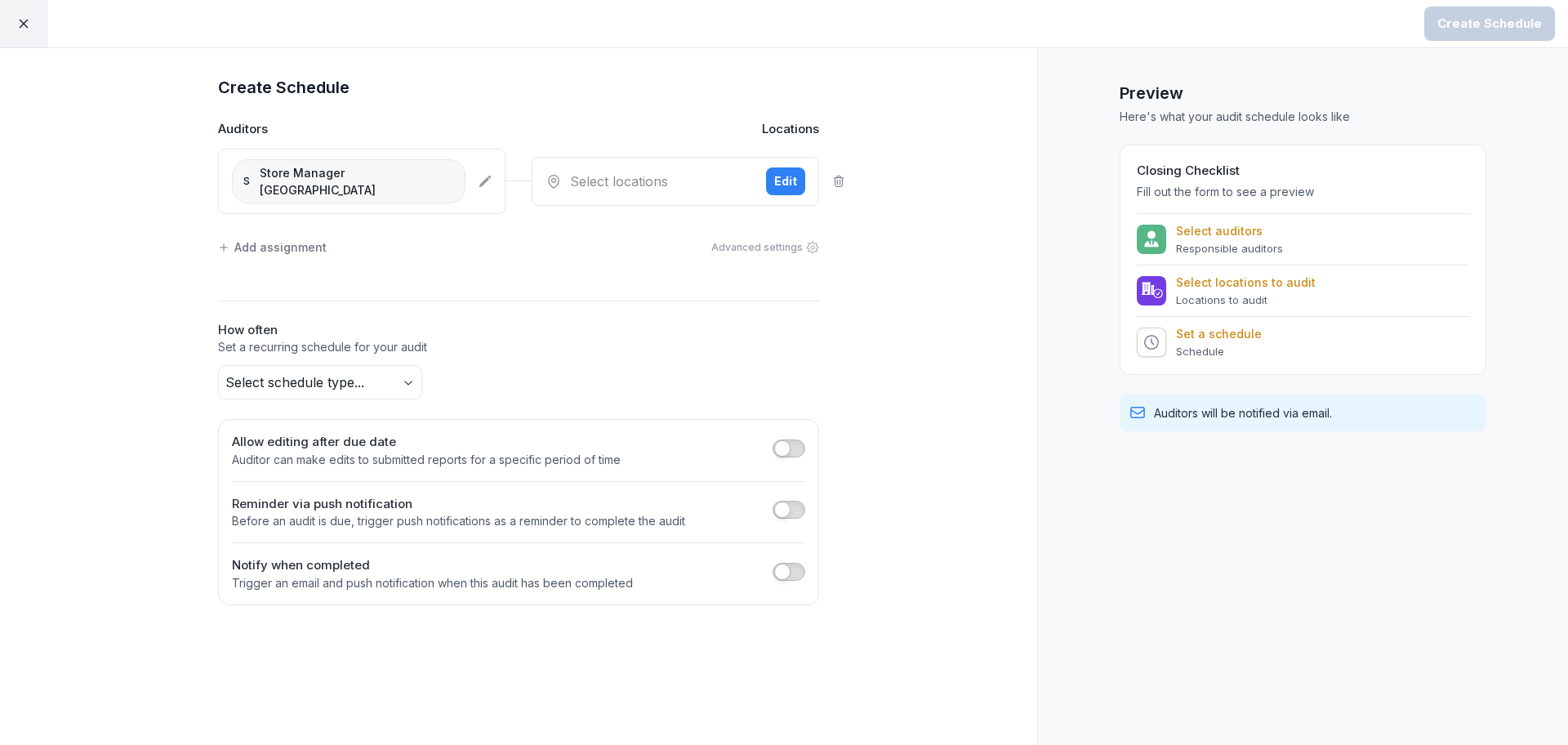
click at [796, 188] on div "Select locations Edit" at bounding box center [676, 182] width 287 height 49
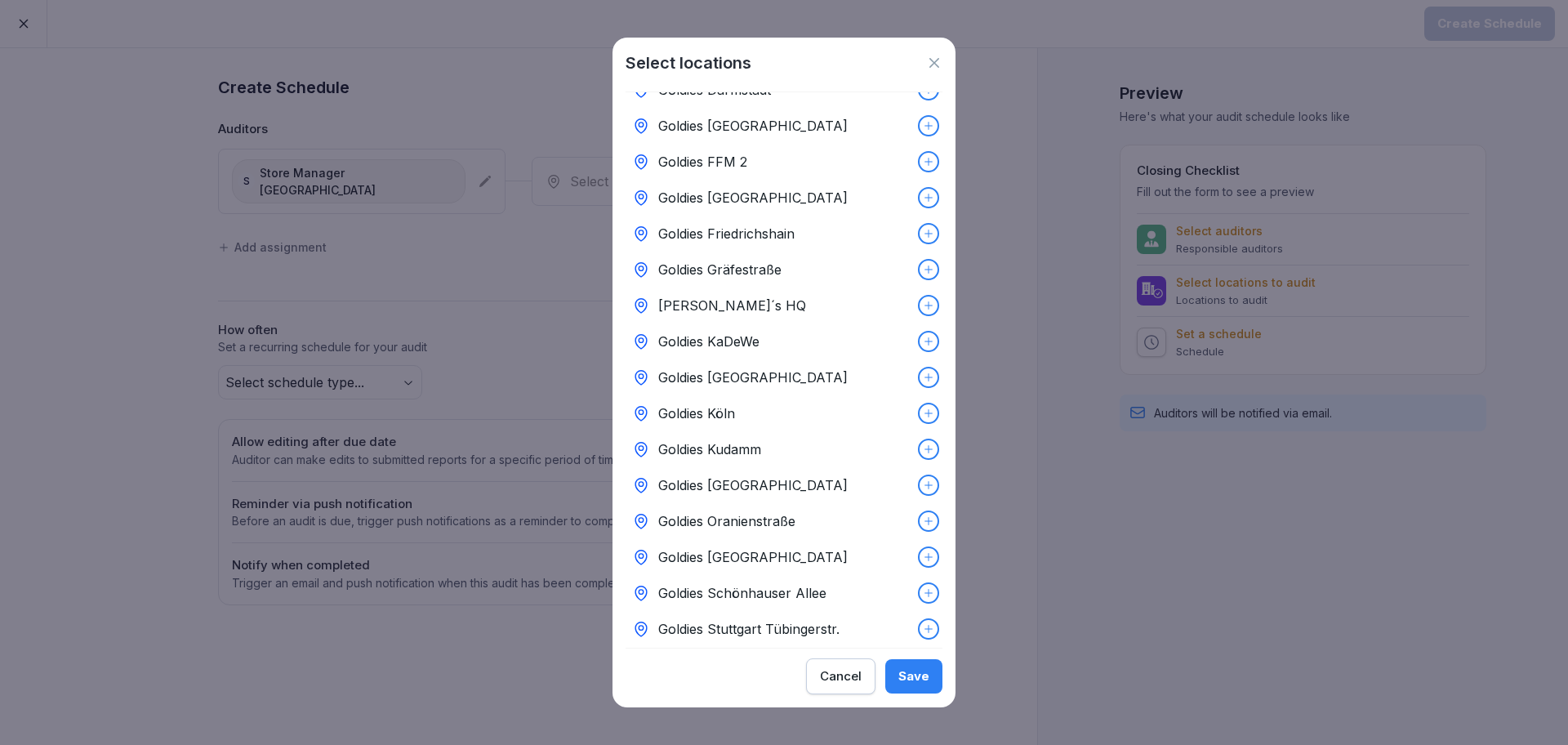
scroll to position [97, 0]
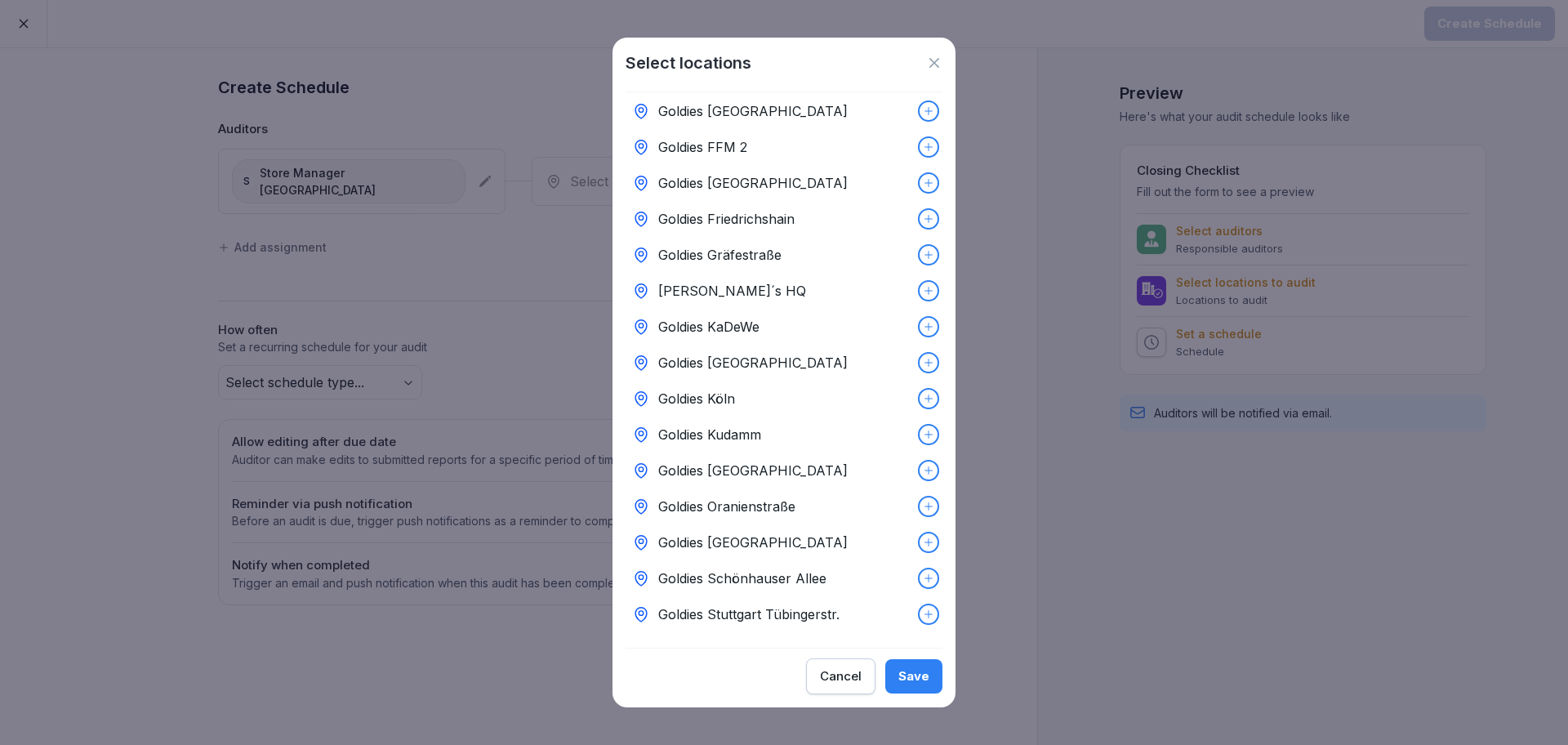
click at [745, 568] on p "Goldies Schönhauser Allee" at bounding box center [742, 578] width 168 height 20
click at [902, 681] on div "Save" at bounding box center [914, 676] width 31 height 18
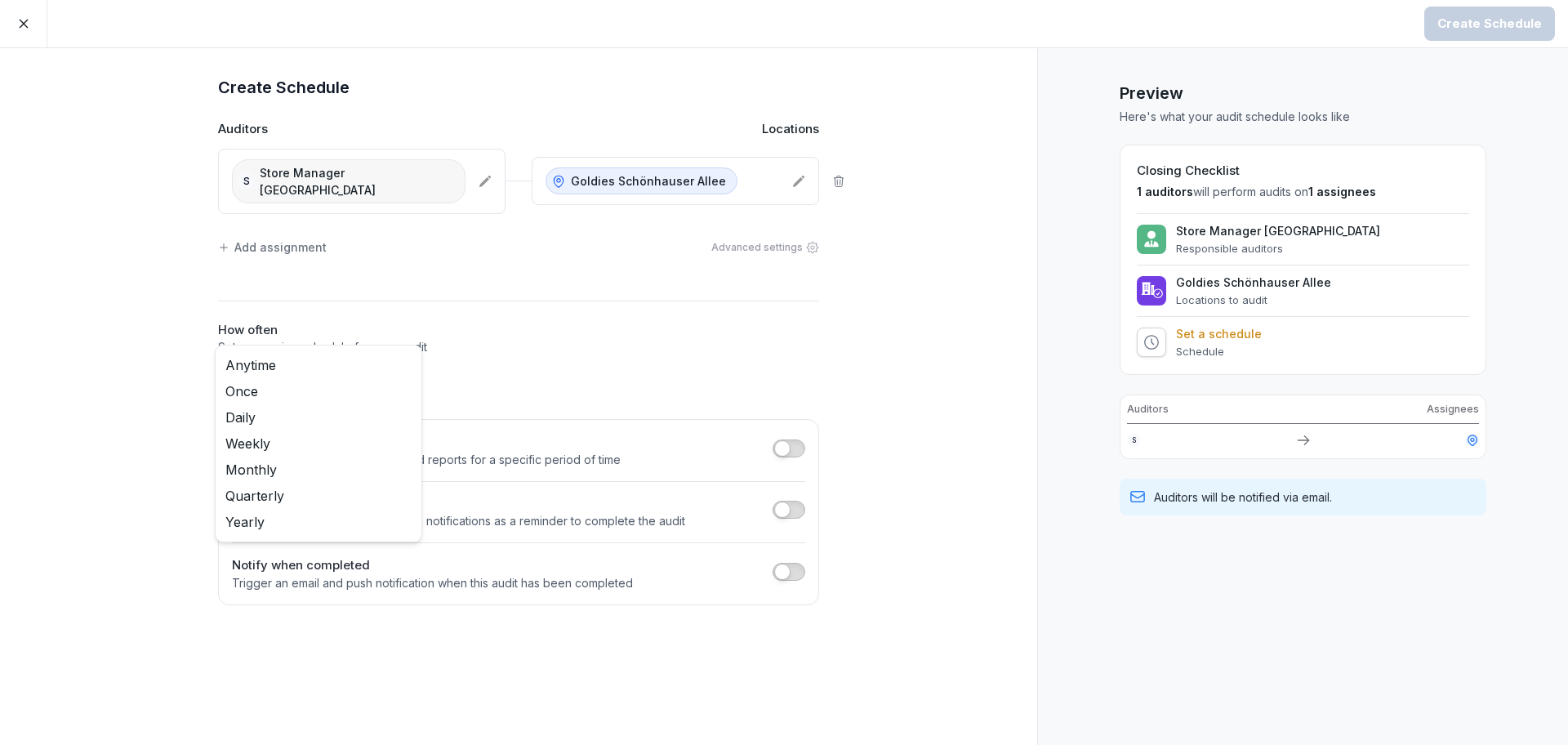
click at [258, 361] on body "Create Schedule Create Schedule Auditors Locations S Store Manager Schonhausser…" at bounding box center [784, 372] width 1568 height 745
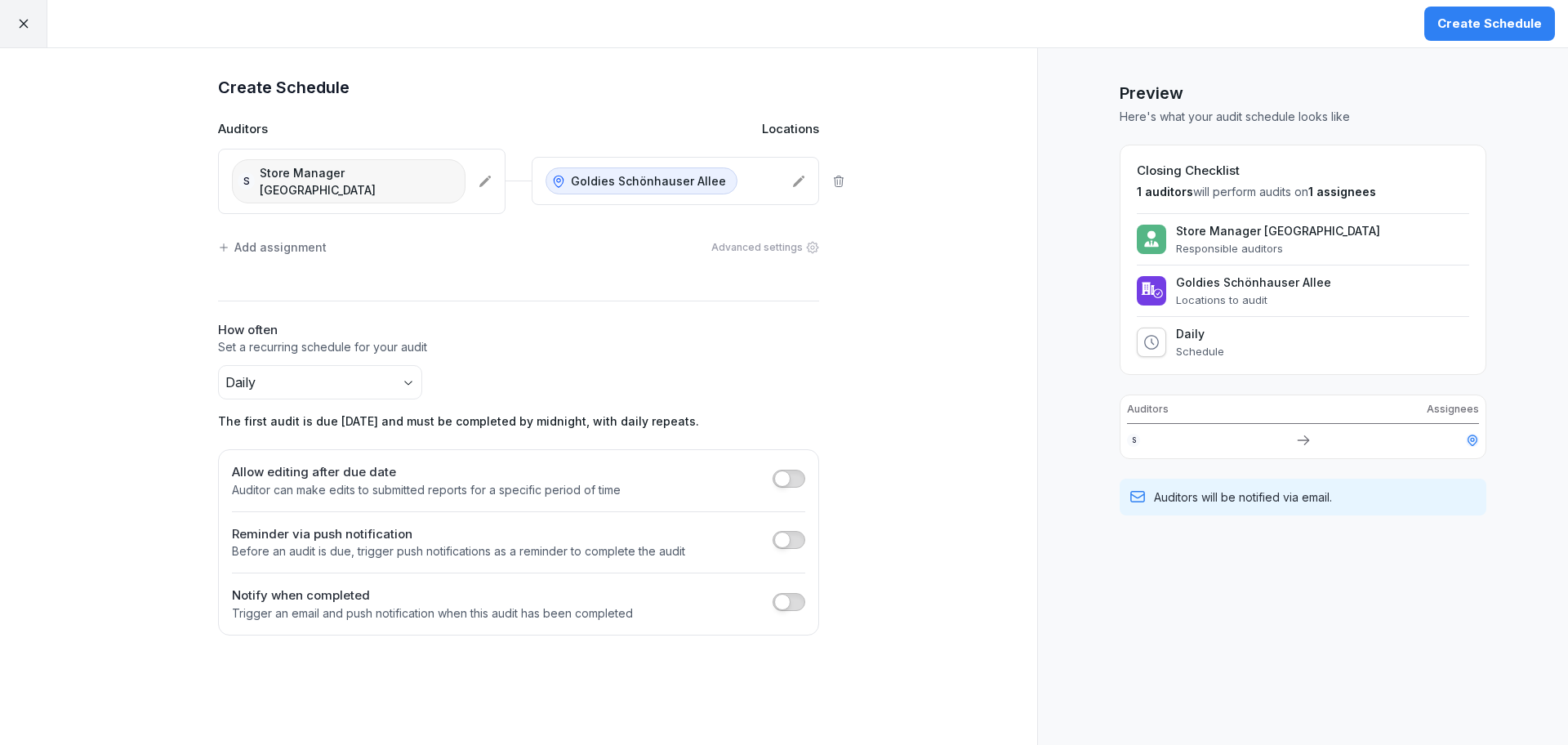
click at [776, 532] on span "button" at bounding box center [782, 540] width 17 height 17
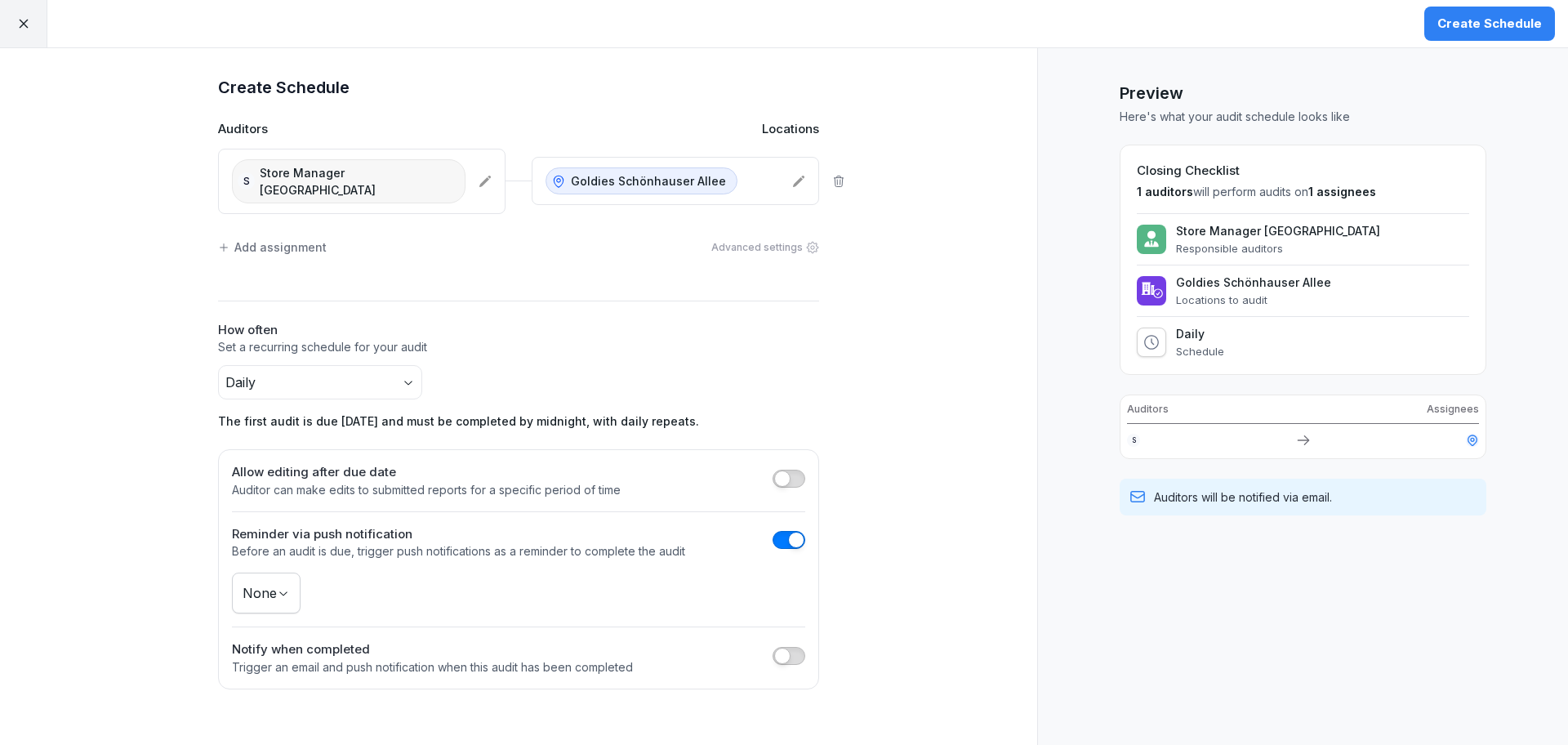
click at [263, 574] on body "Create Schedule Create Schedule Auditors Locations S Store Manager Schonhausser…" at bounding box center [784, 372] width 1568 height 745
click at [790, 641] on div "Notify when completed Trigger an email and push notification when this audit ha…" at bounding box center [518, 658] width 573 height 35
click at [782, 647] on span "button" at bounding box center [782, 655] width 17 height 17
click at [322, 697] on div "Select employees" at bounding box center [308, 706] width 124 height 18
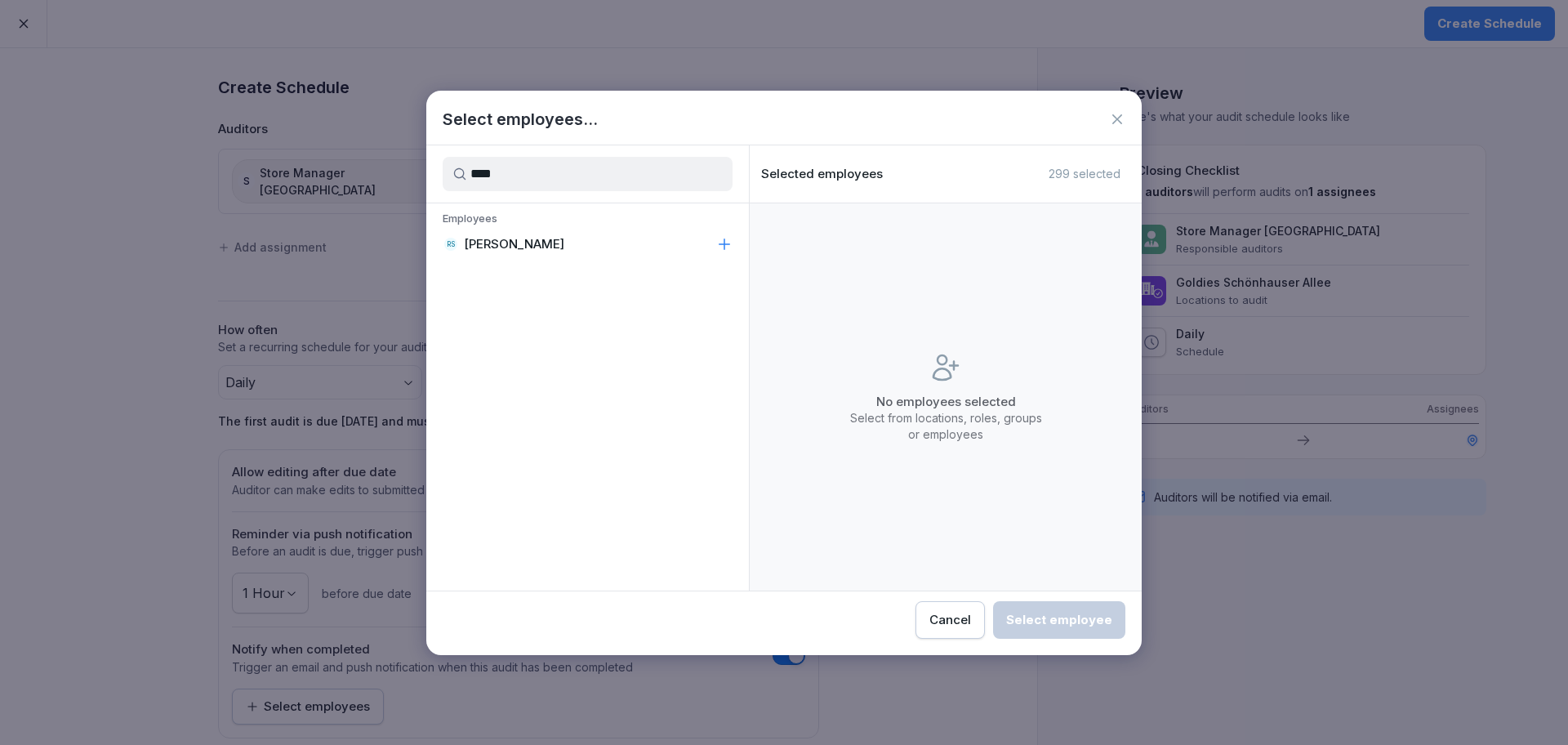
type input "****"
click at [673, 253] on div "RS [PERSON_NAME]" at bounding box center [588, 244] width 322 height 29
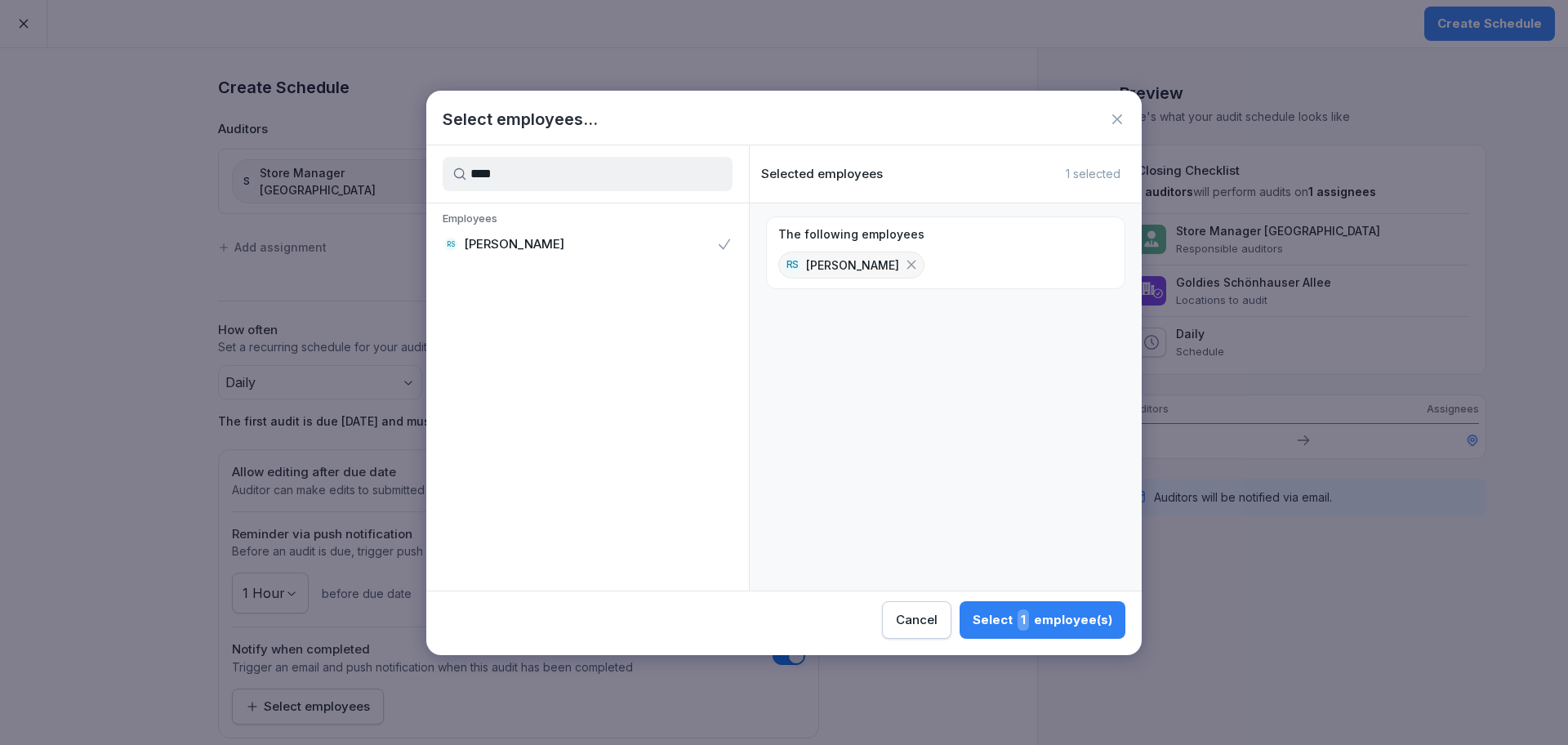
click at [1018, 633] on button "Select 1 employee(s)" at bounding box center [1043, 620] width 166 height 37
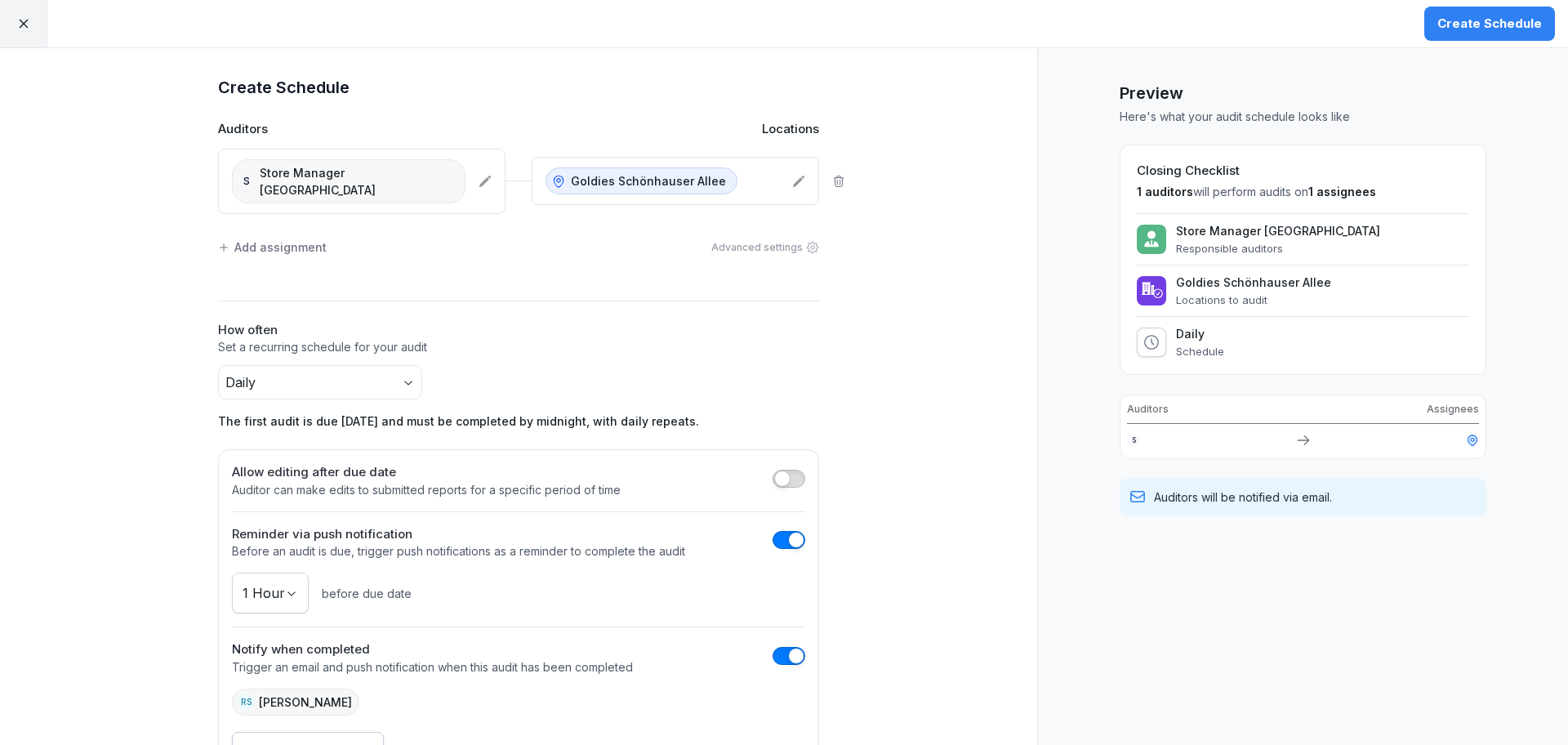
click at [1469, 27] on div "Create Schedule" at bounding box center [1489, 23] width 104 height 18
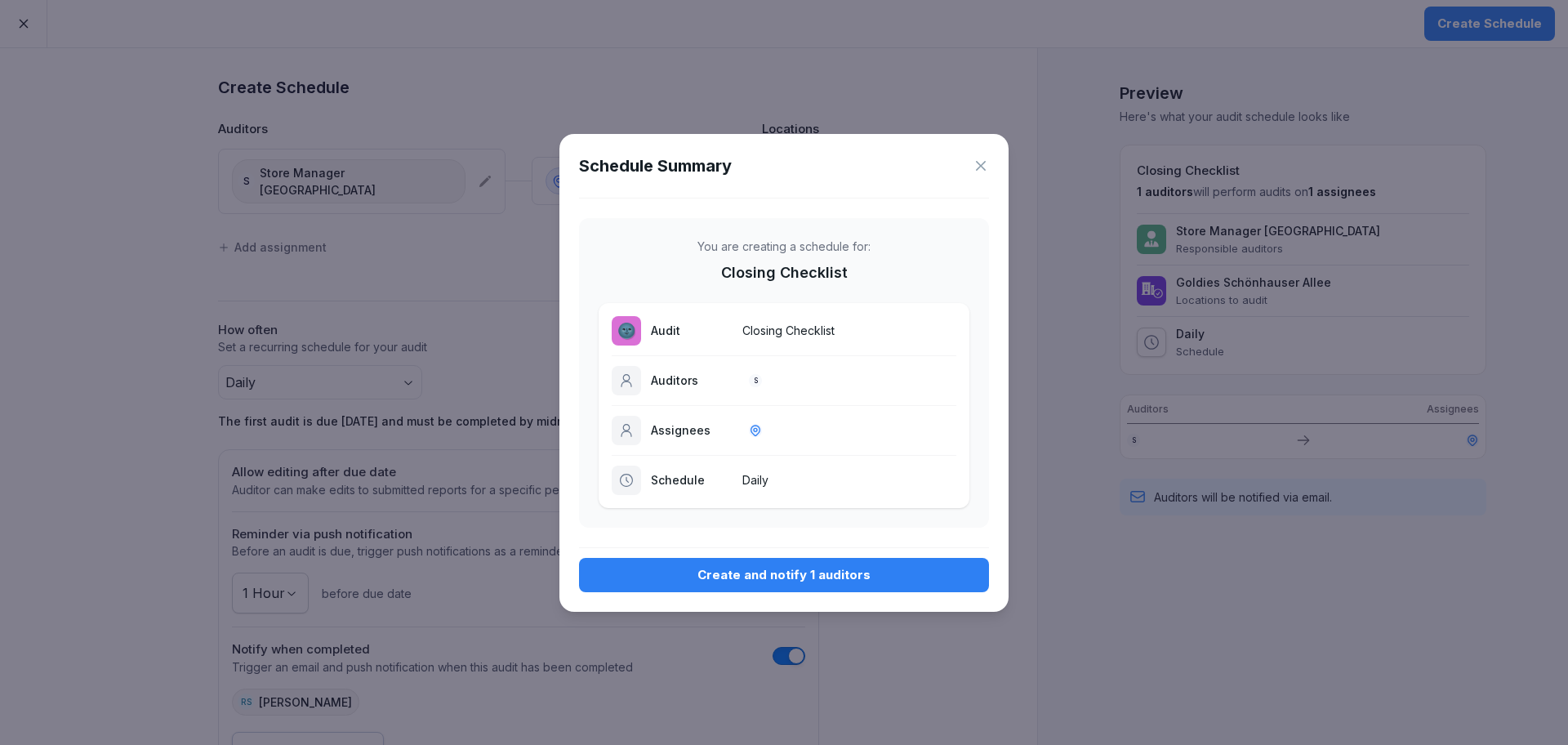
click at [811, 582] on div "Create and notify 1 auditors" at bounding box center [784, 575] width 384 height 18
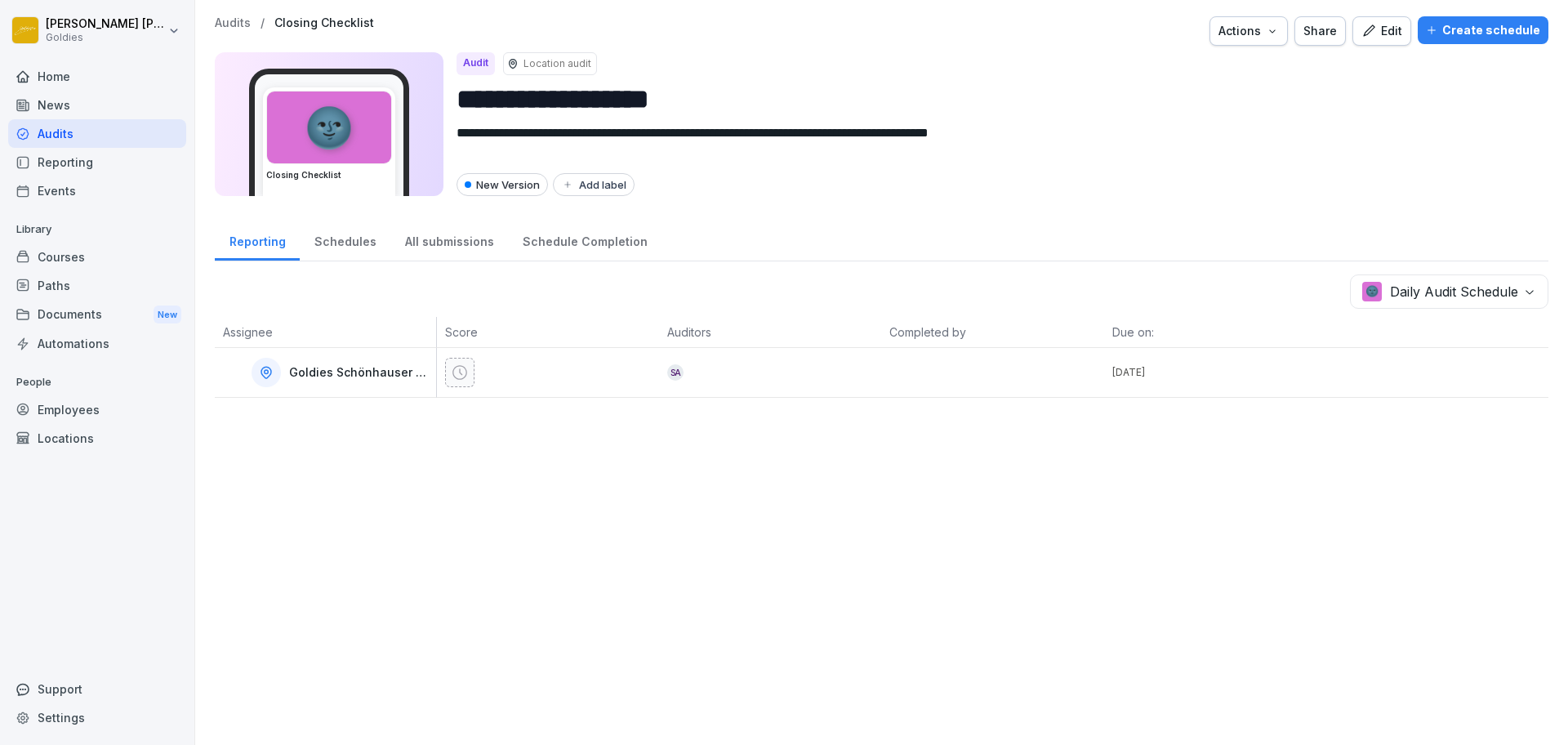
click at [247, 19] on p "Audits" at bounding box center [232, 23] width 36 height 14
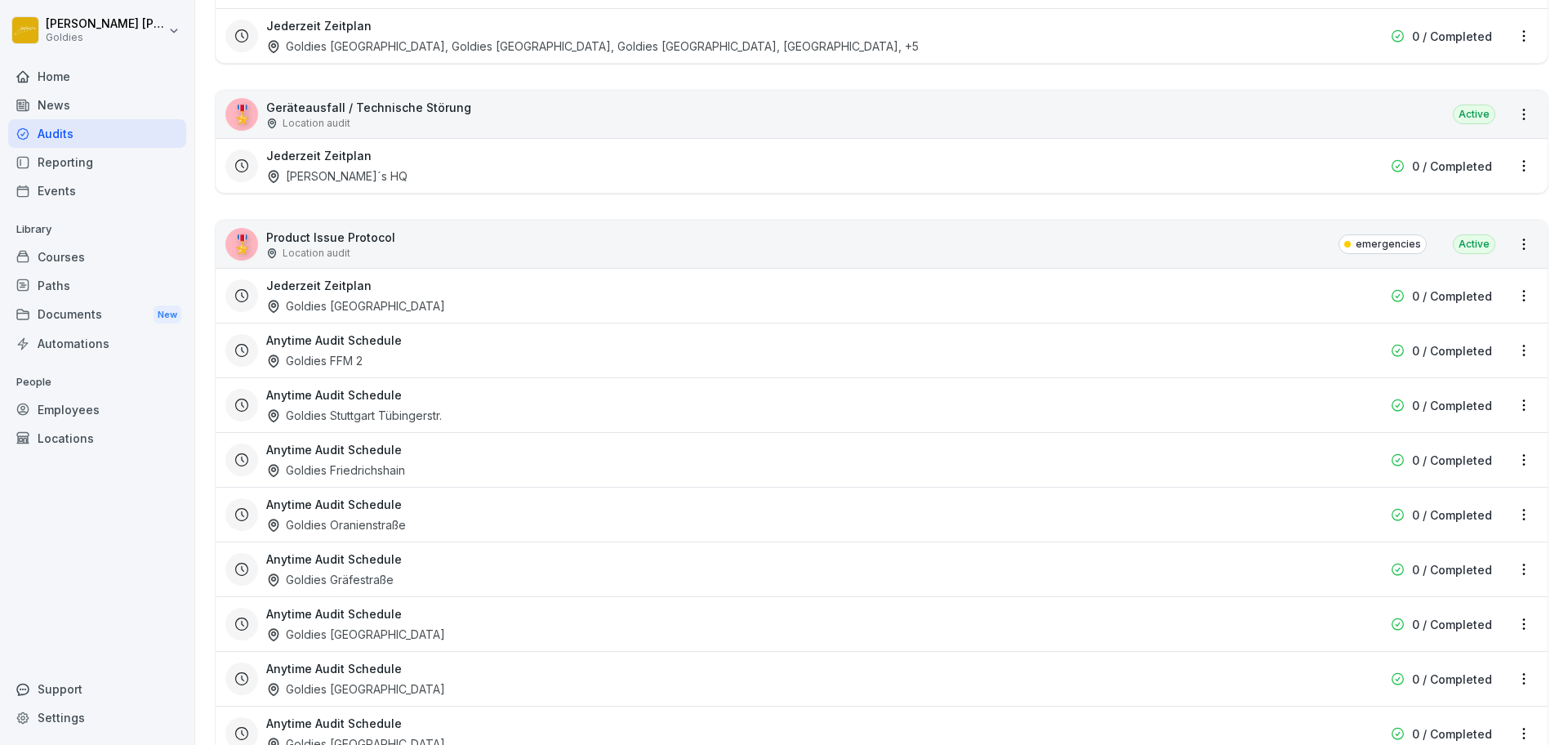
scroll to position [2586, 0]
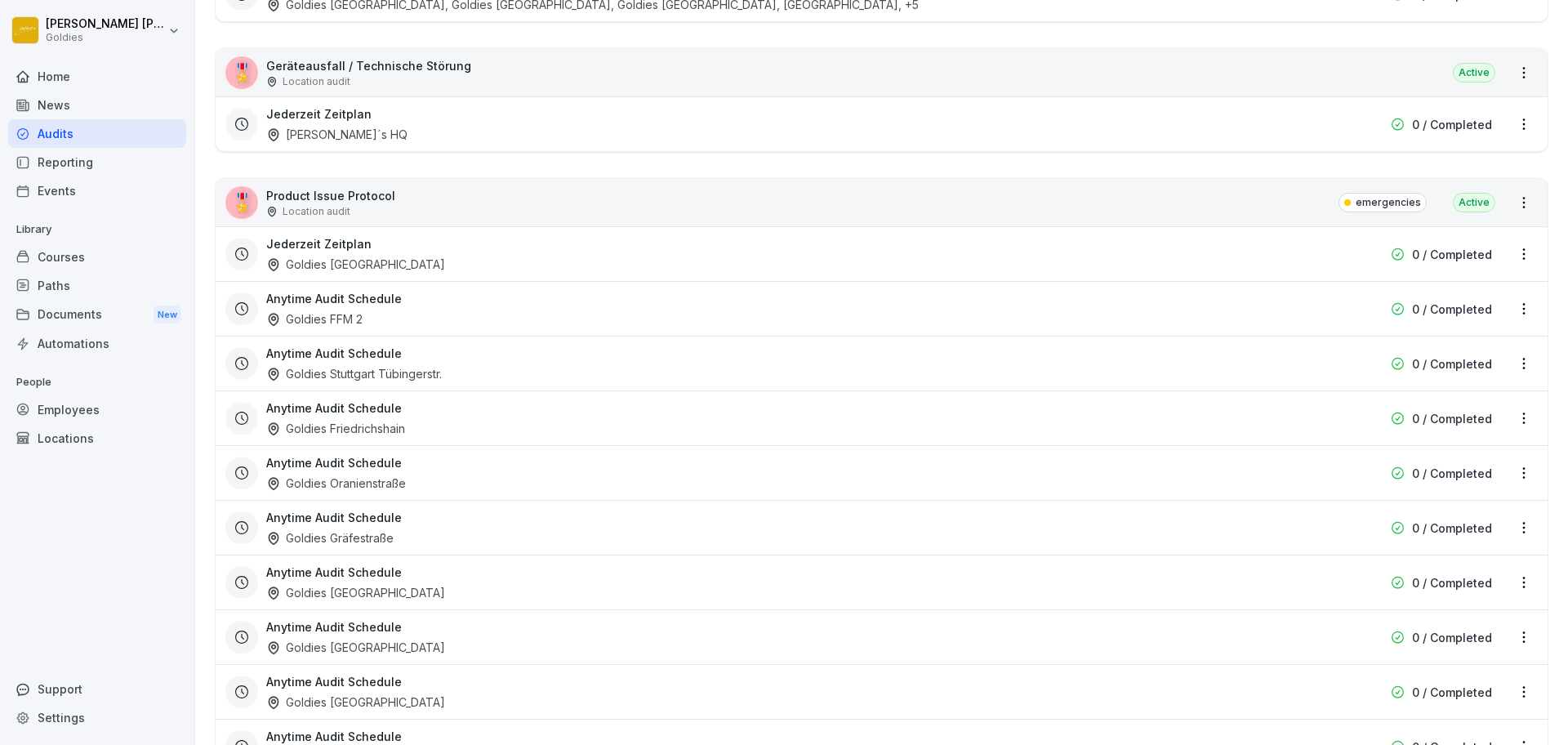
click at [1520, 196] on div "🎖️ Product Issue Protocol Location audit emergencies Active" at bounding box center [882, 202] width 1332 height 48
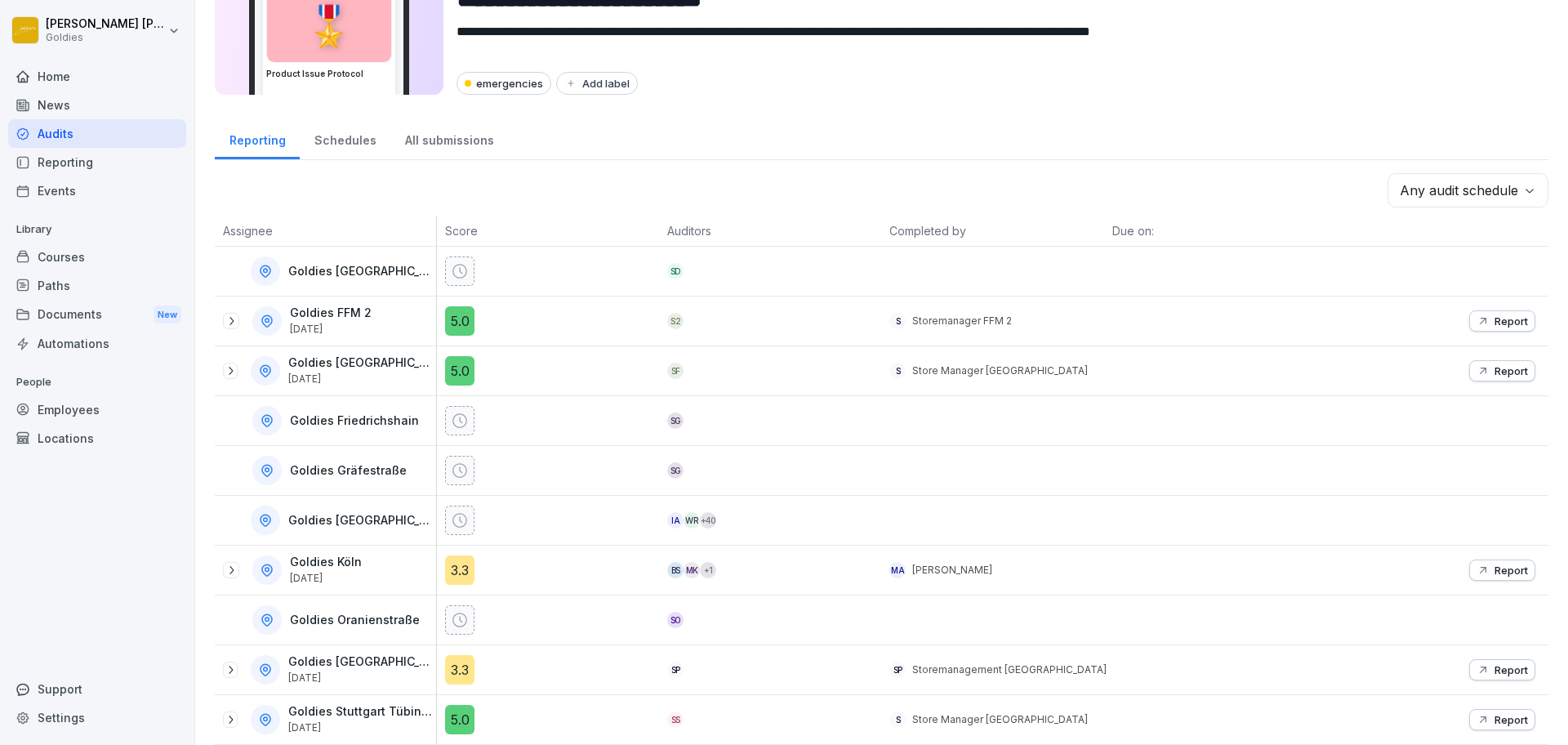
scroll to position [117, 0]
click at [1511, 197] on div "Any audit schedule Assignee Score Auditors Completed by Due on: Goldies Düsseld…" at bounding box center [882, 459] width 1334 height 572
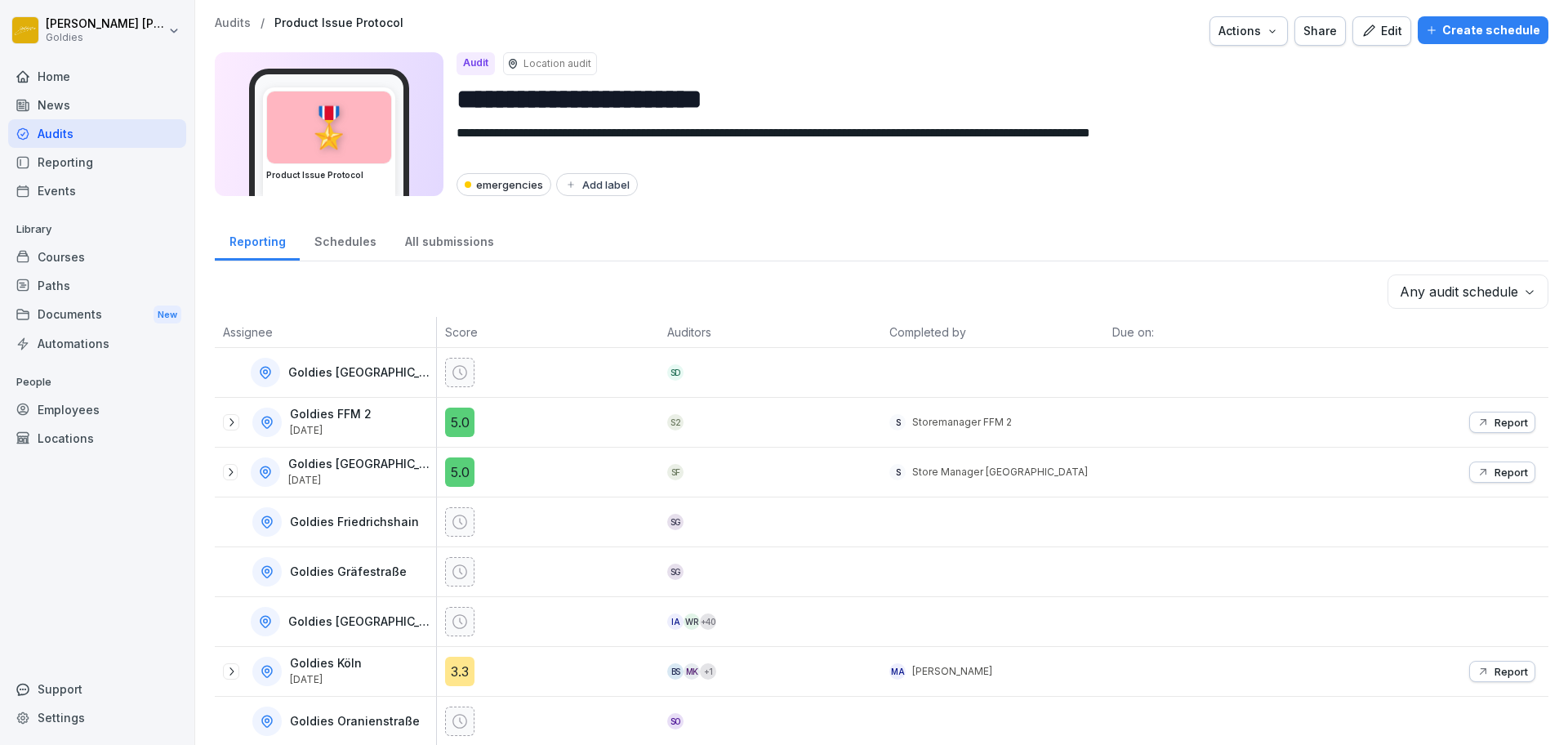
click at [1458, 30] on div "Create schedule" at bounding box center [1483, 30] width 114 height 18
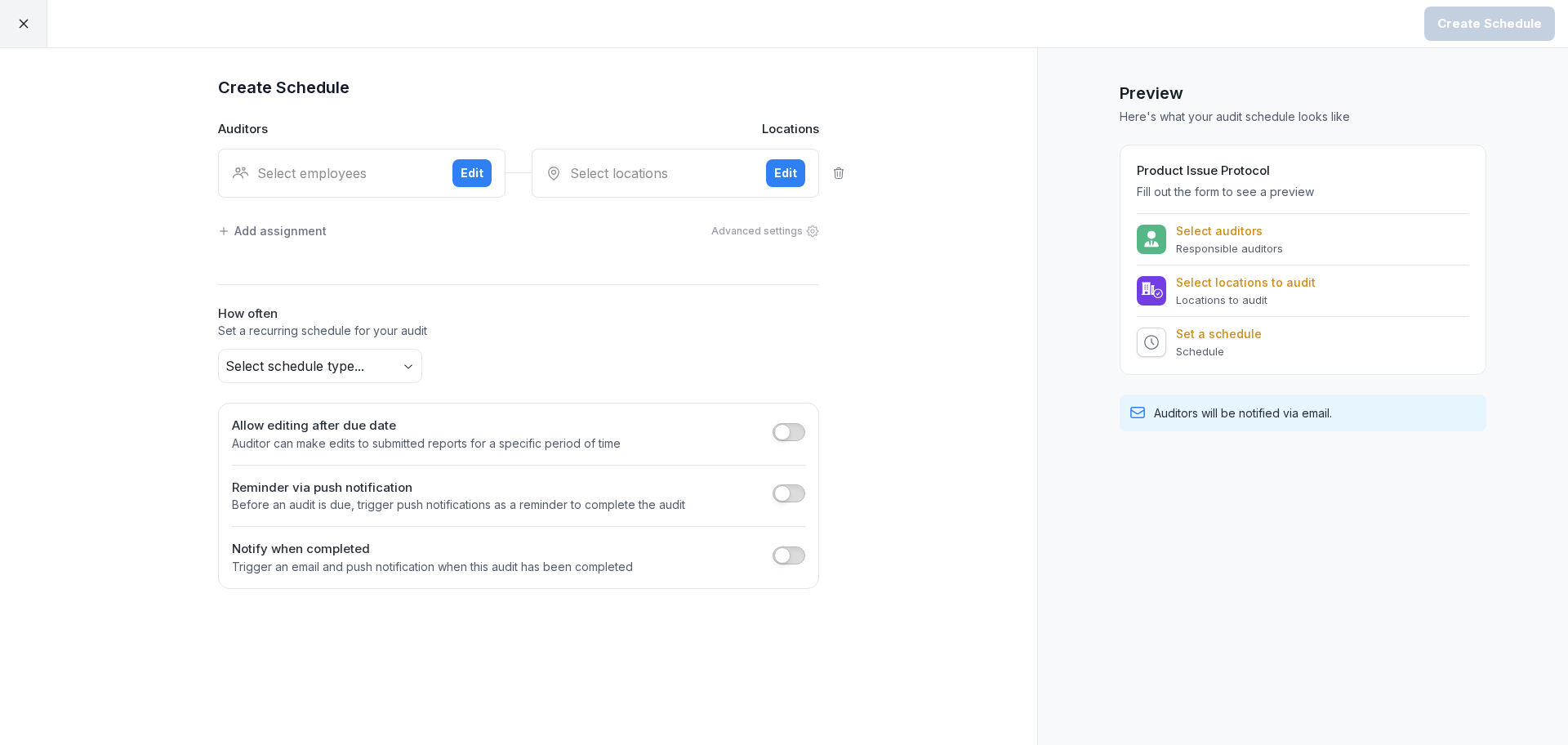
click at [489, 152] on div "Select employees Edit" at bounding box center [361, 173] width 287 height 49
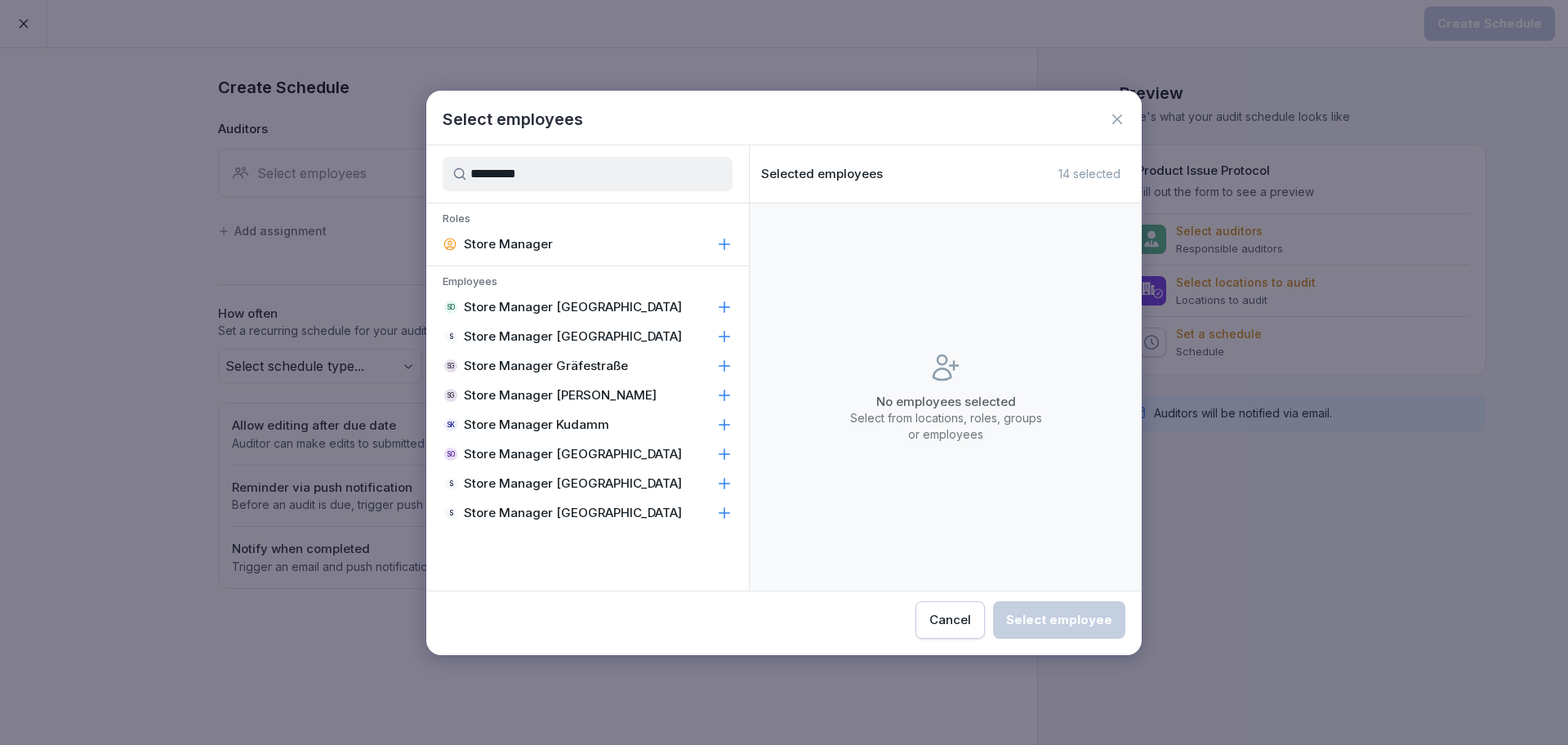
type input "*********"
click at [577, 477] on p "Store Manager [GEOGRAPHIC_DATA]" at bounding box center [572, 483] width 218 height 17
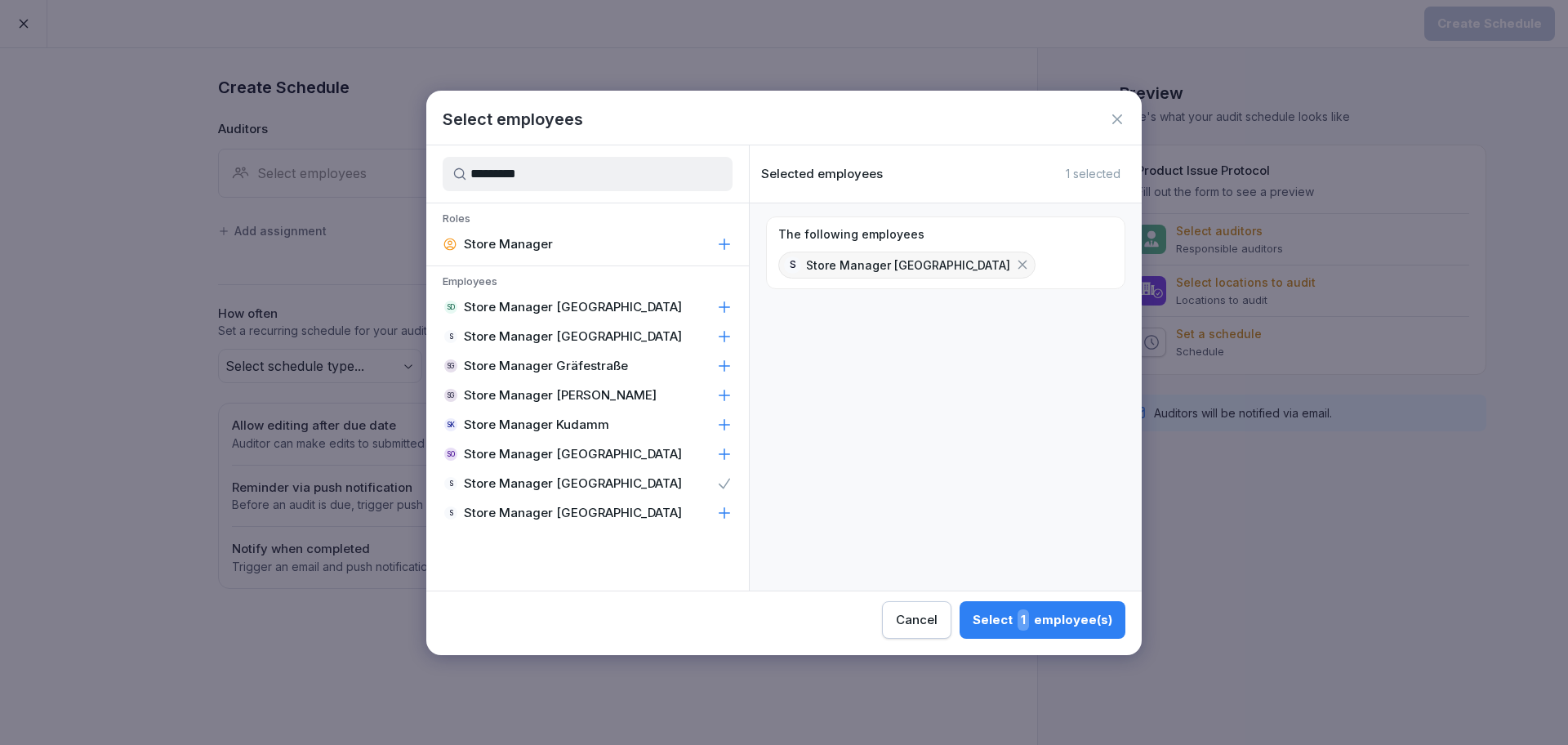
click at [1075, 617] on div "Select 1 employee(s)" at bounding box center [1042, 620] width 140 height 21
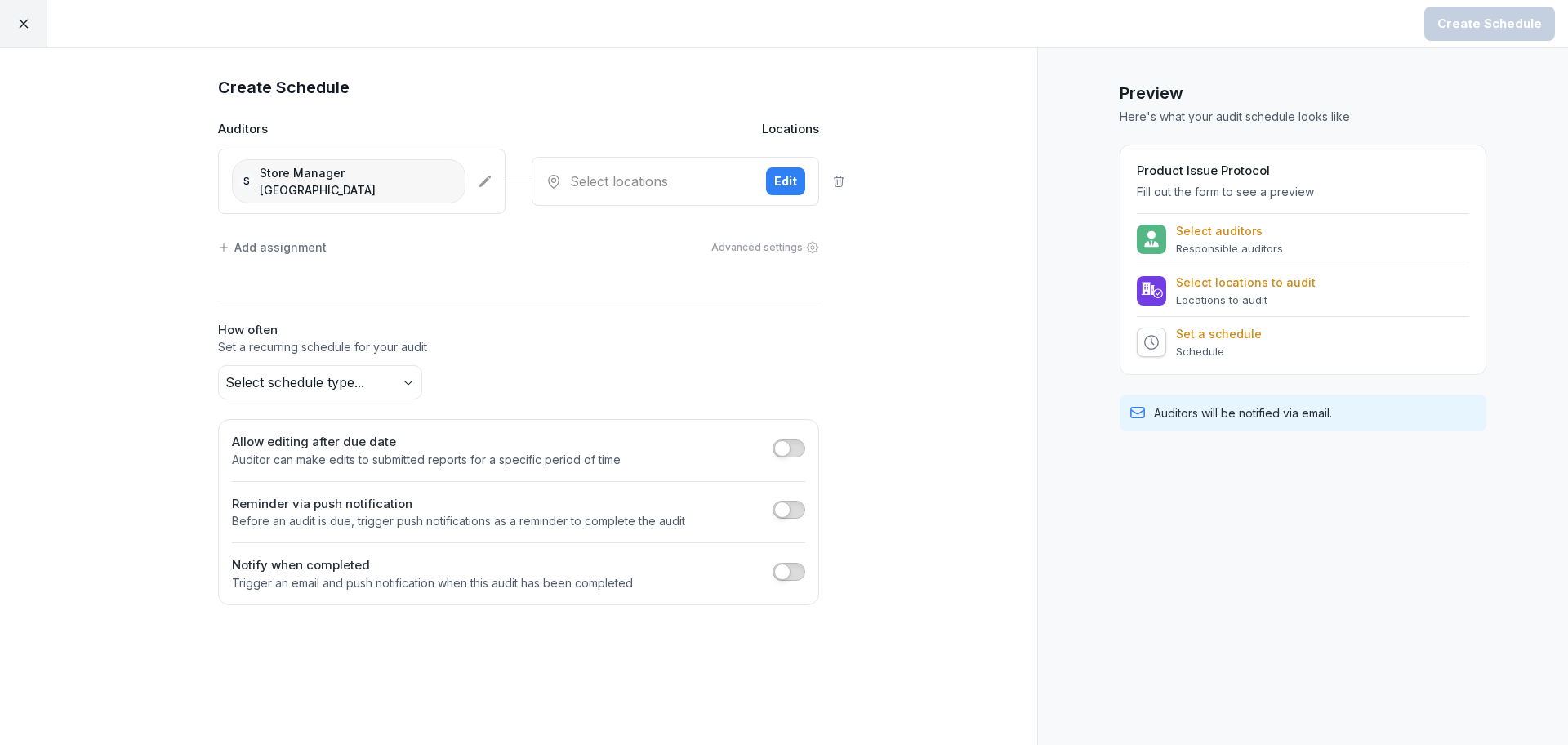
click at [558, 160] on div "Select locations Edit" at bounding box center [676, 182] width 287 height 49
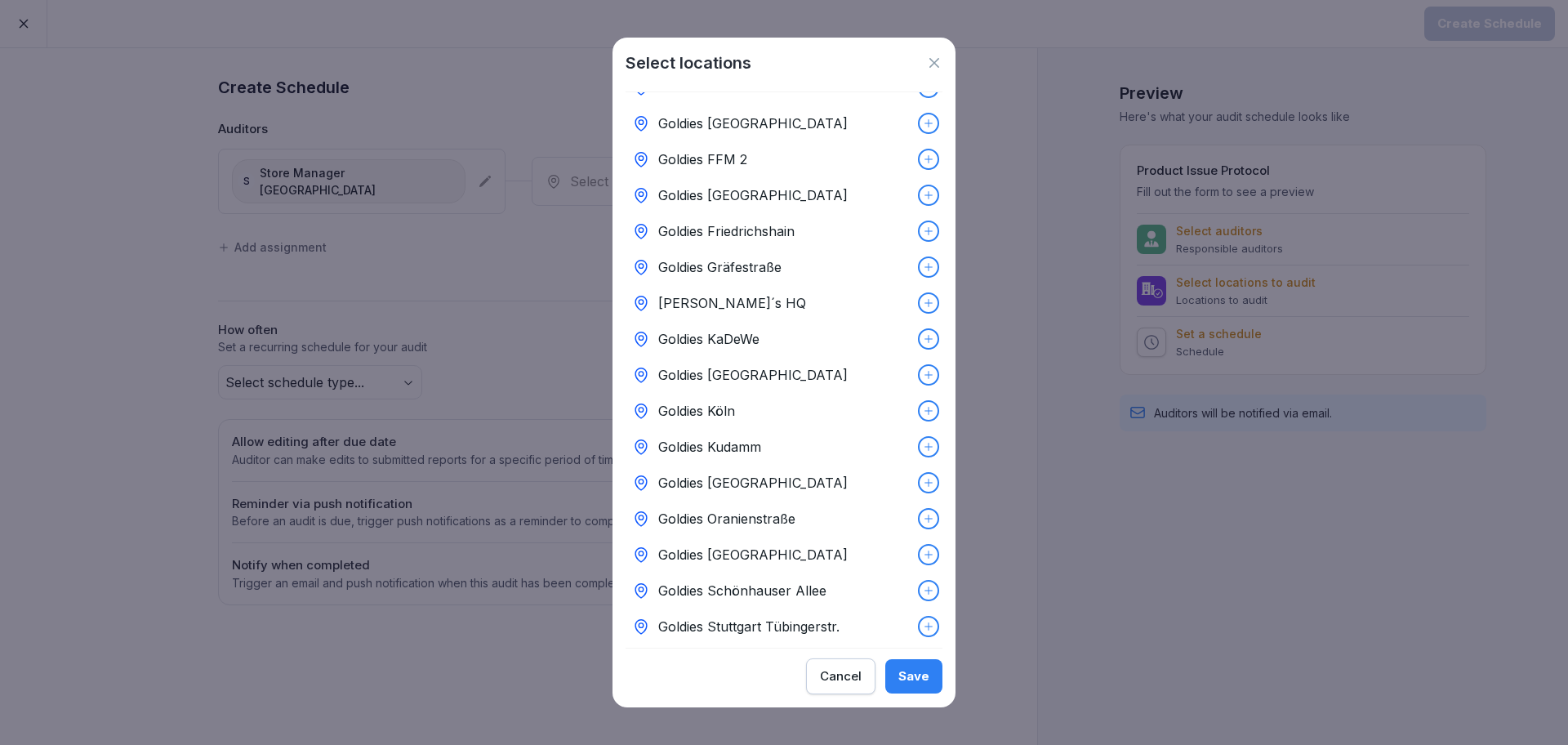
scroll to position [100, 0]
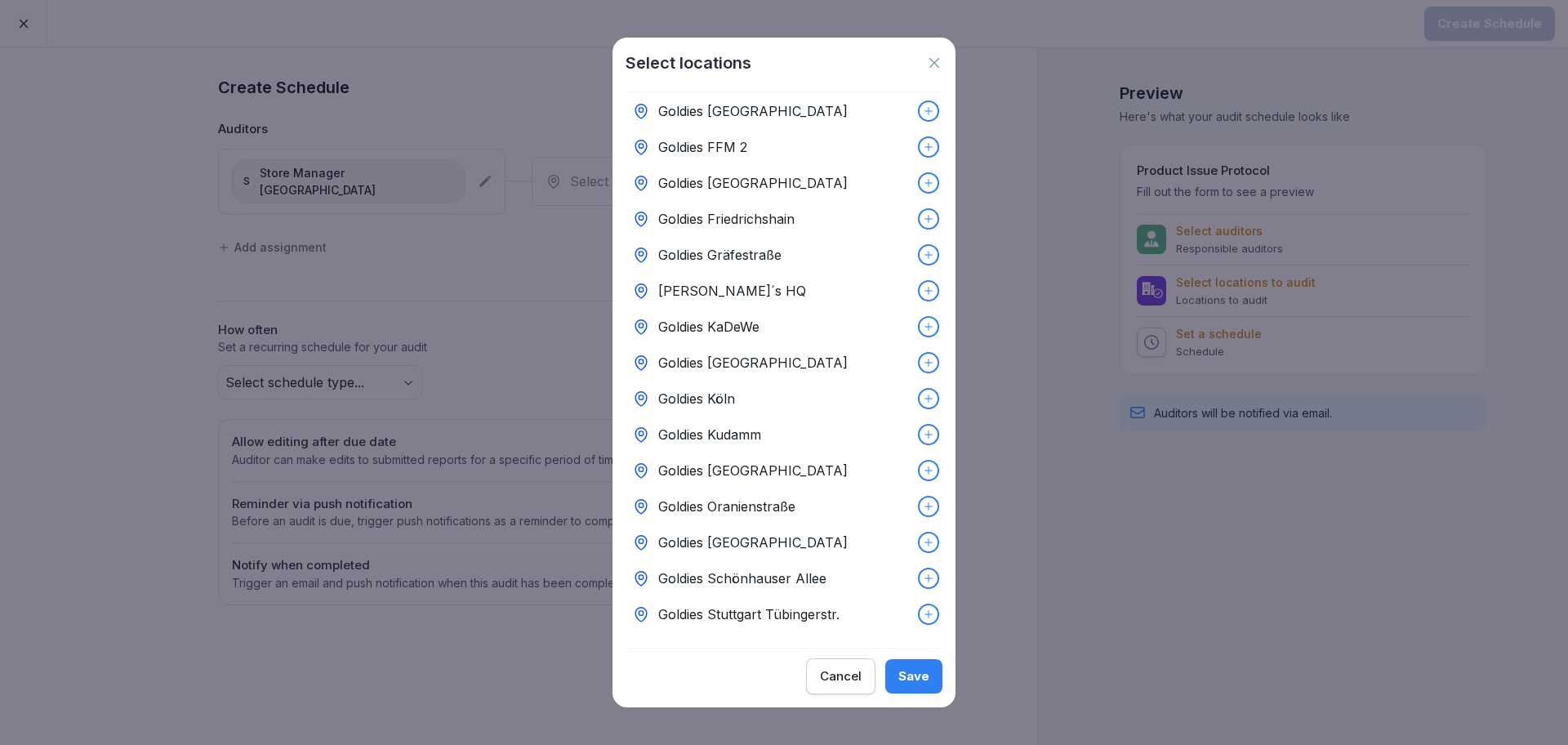
click at [777, 560] on div "Goldies Schönhauser Allee" at bounding box center [784, 578] width 317 height 36
click at [916, 674] on div "Save" at bounding box center [914, 676] width 31 height 18
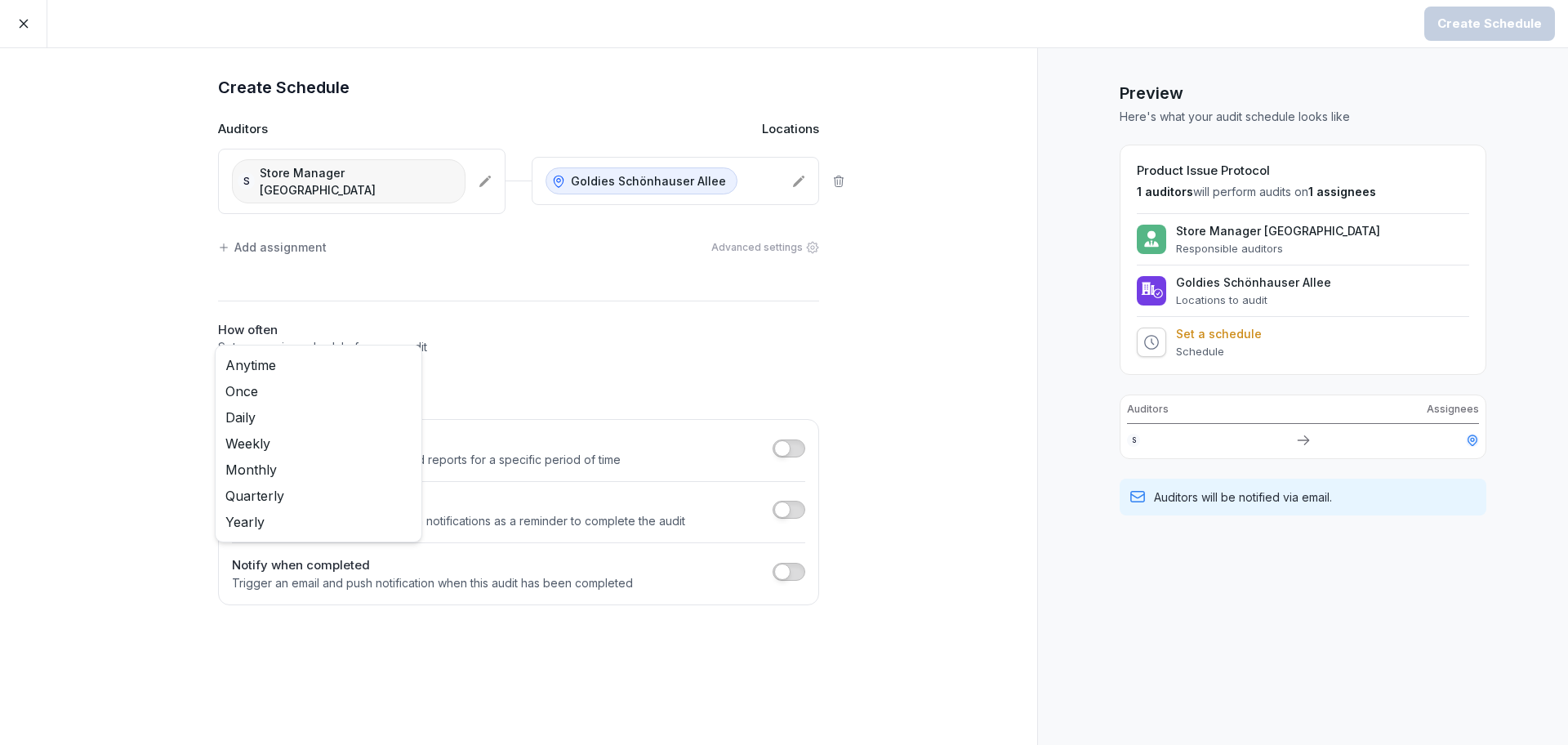
click at [382, 367] on body "Create Schedule Create Schedule Auditors Locations S Store Manager Schonhausser…" at bounding box center [784, 372] width 1568 height 745
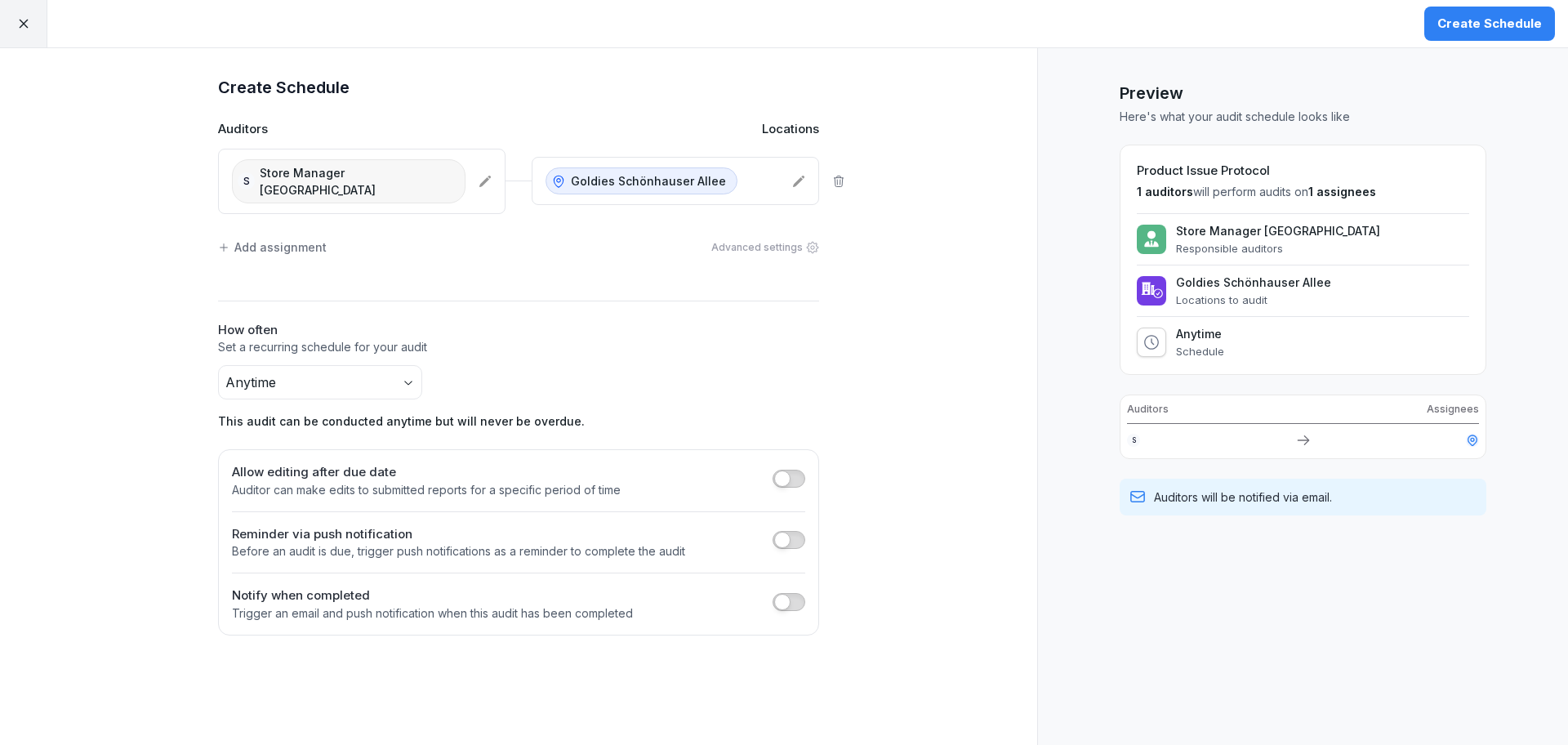
click at [791, 533] on div at bounding box center [788, 542] width 32 height 22
click at [786, 594] on span "button" at bounding box center [782, 601] width 17 height 17
click at [345, 643] on div "Select employees" at bounding box center [308, 652] width 124 height 18
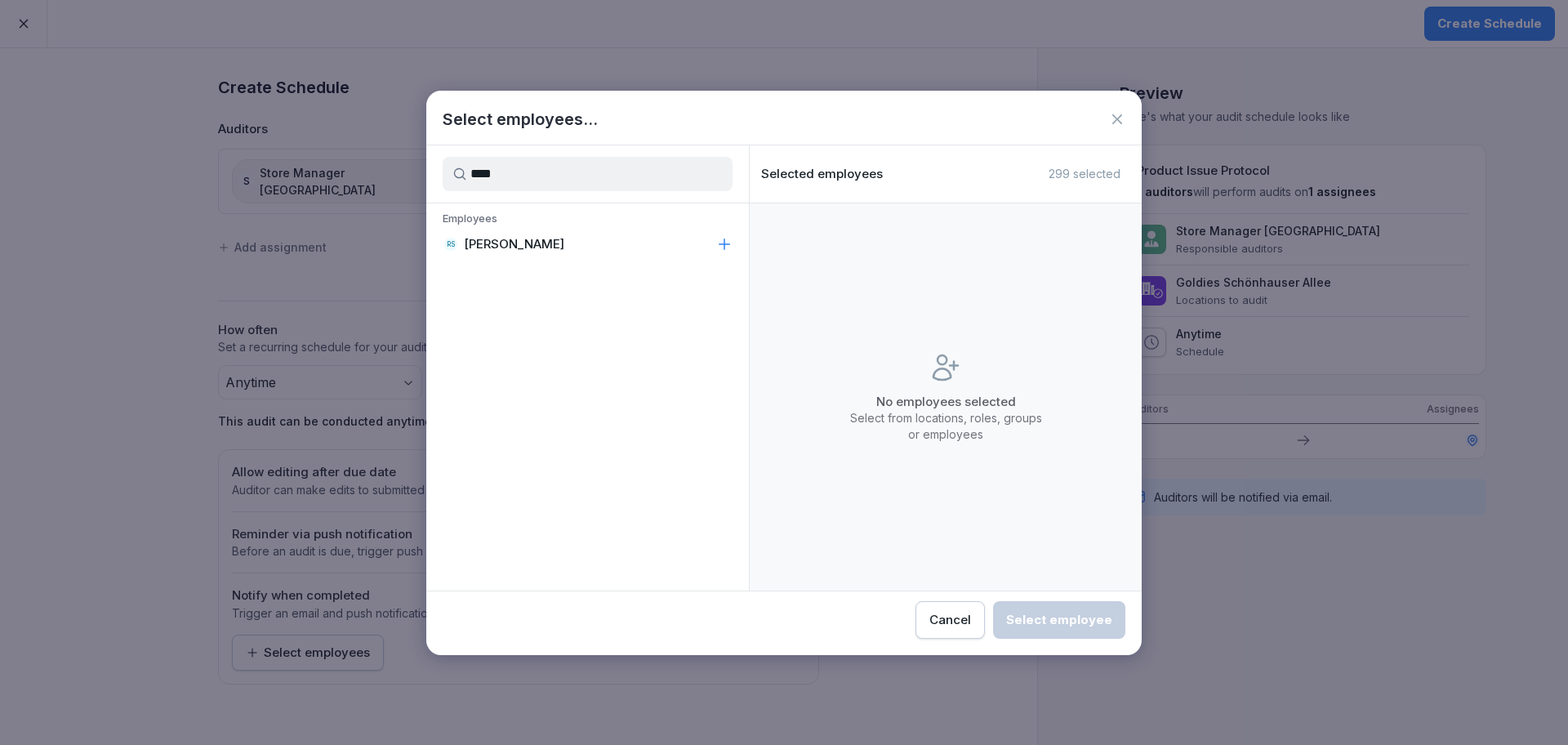
click at [517, 258] on div "RS [PERSON_NAME]" at bounding box center [588, 244] width 322 height 29
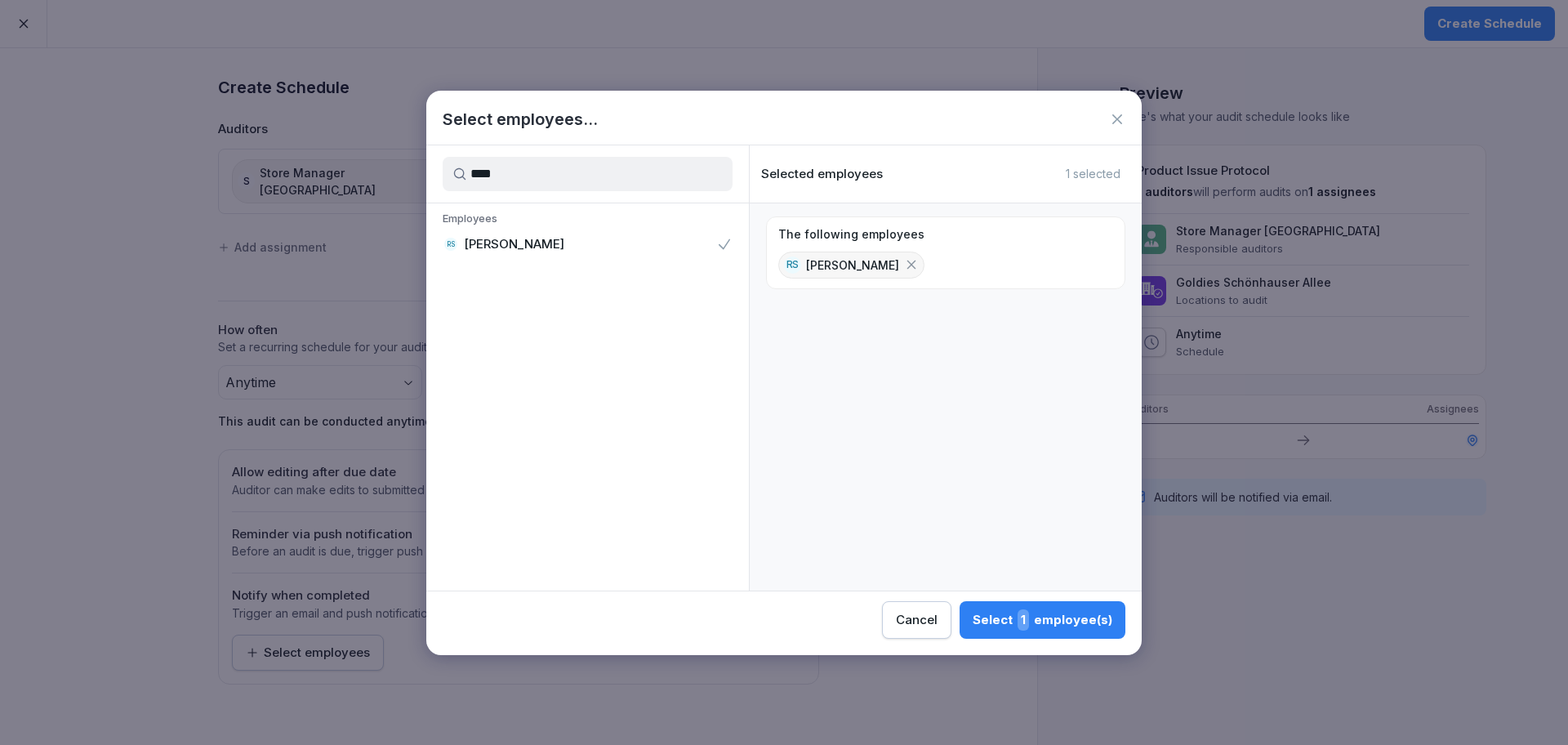
click at [571, 169] on input "****" at bounding box center [587, 174] width 290 height 34
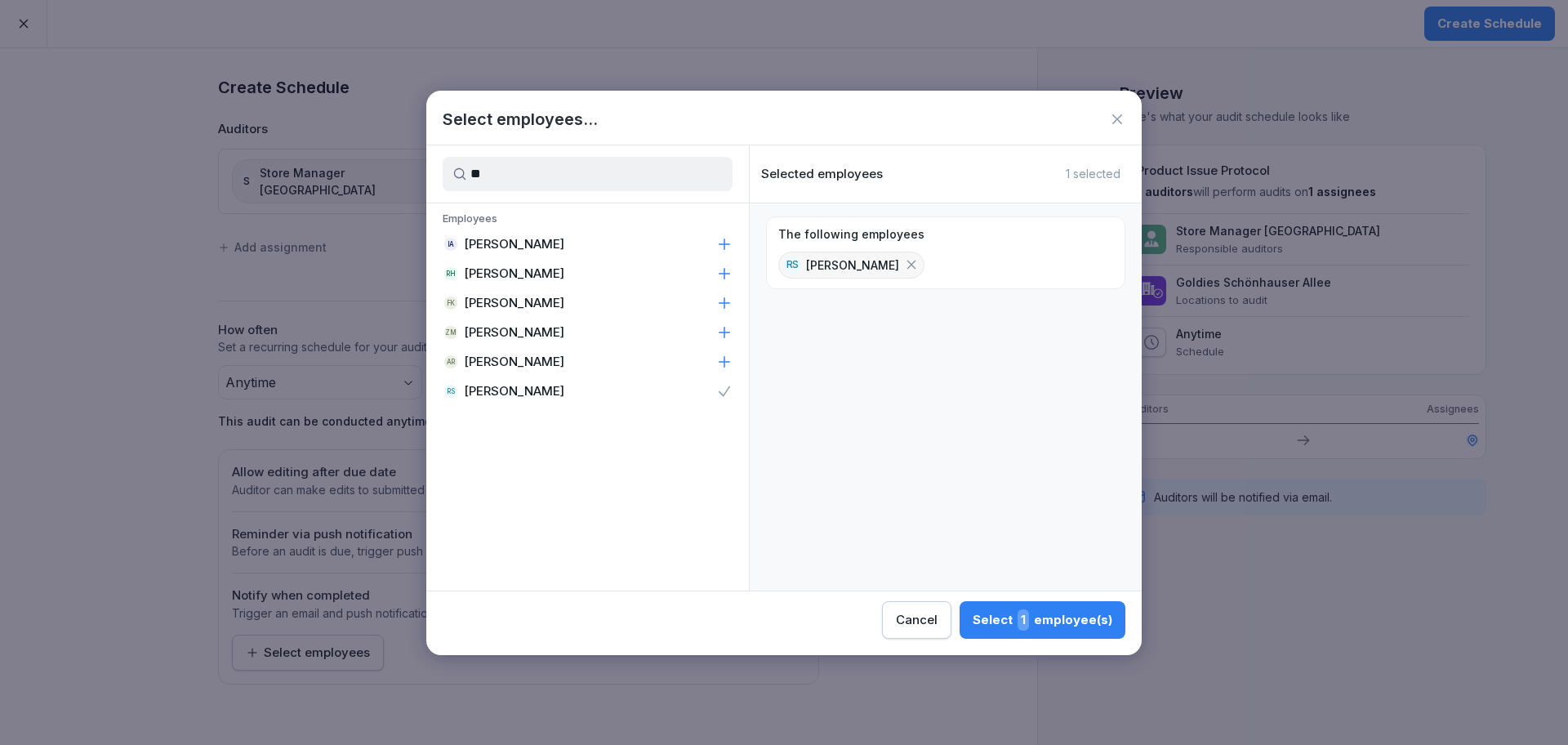
type input "*"
click at [565, 354] on div "KL [PERSON_NAME]" at bounding box center [588, 362] width 322 height 29
drag, startPoint x: 590, startPoint y: 168, endPoint x: 475, endPoint y: 173, distance: 115.1
click at [475, 173] on input "***" at bounding box center [587, 174] width 290 height 34
type input "*"
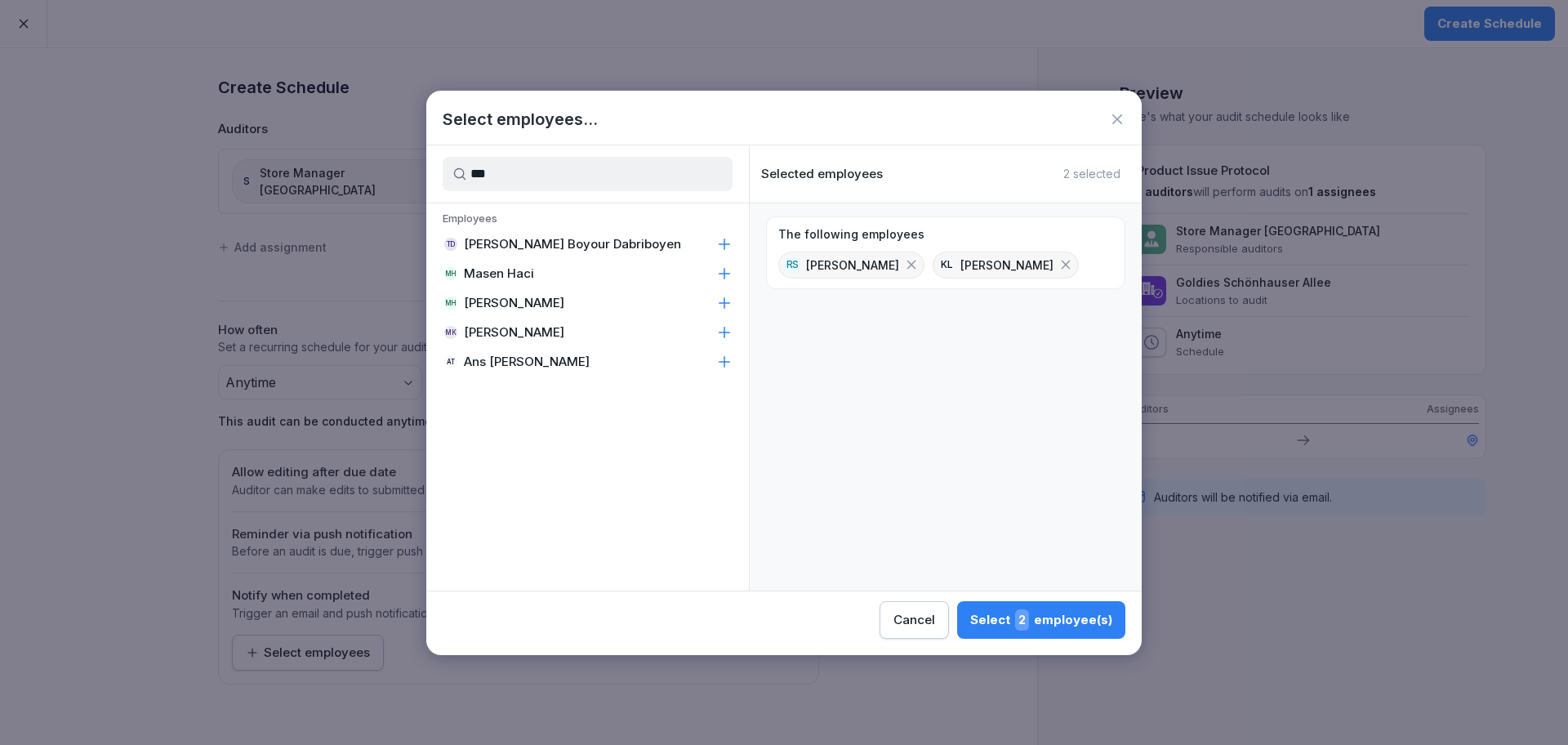
click at [540, 272] on div "[PERSON_NAME] Haci" at bounding box center [588, 273] width 322 height 29
click at [542, 181] on input "***" at bounding box center [587, 174] width 290 height 34
click at [542, 179] on input "***" at bounding box center [587, 174] width 290 height 34
type input "*"
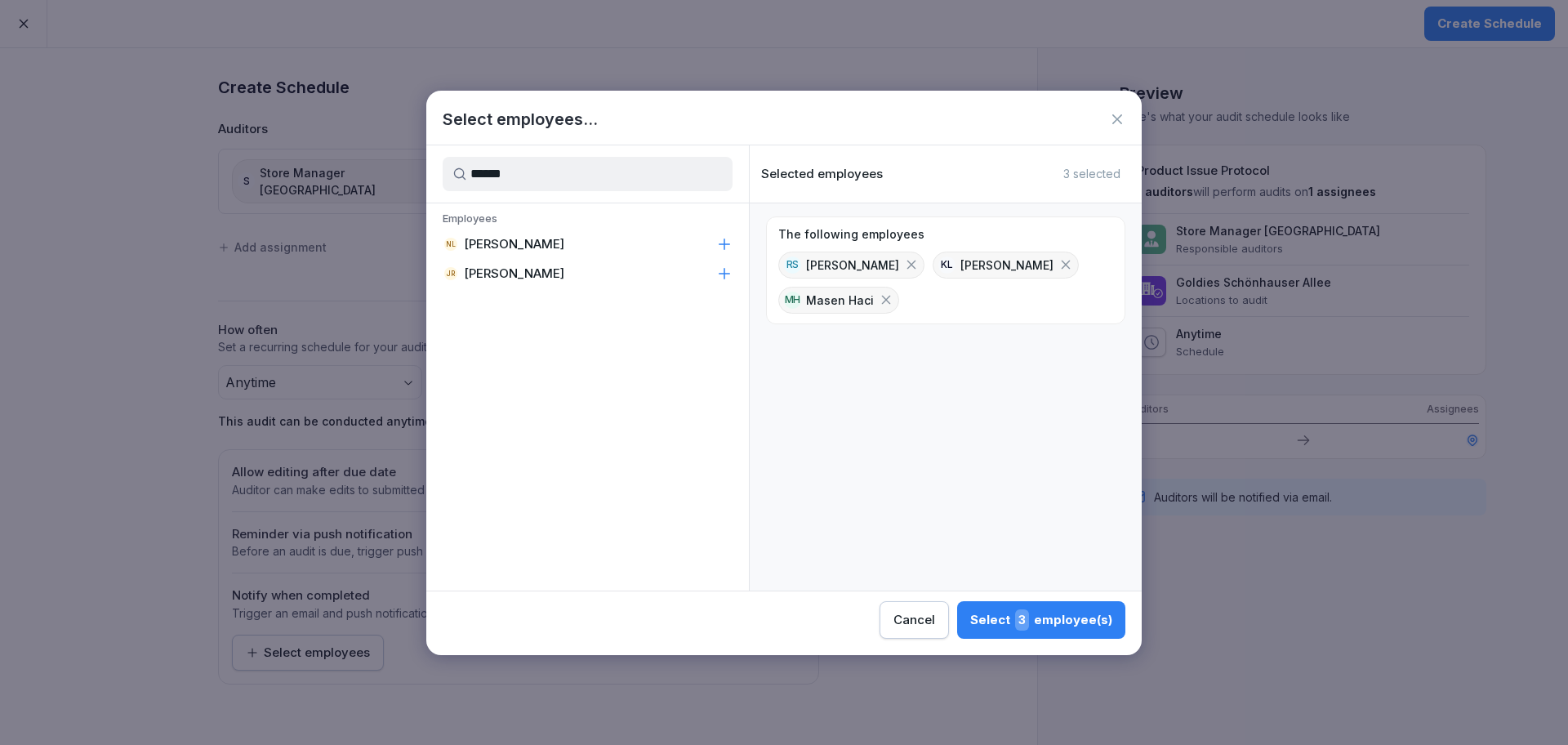
type input "******"
click at [528, 253] on div "NL [PERSON_NAME]" at bounding box center [588, 244] width 322 height 29
click at [1065, 602] on button "Select 4 employee(s)" at bounding box center [1041, 620] width 169 height 37
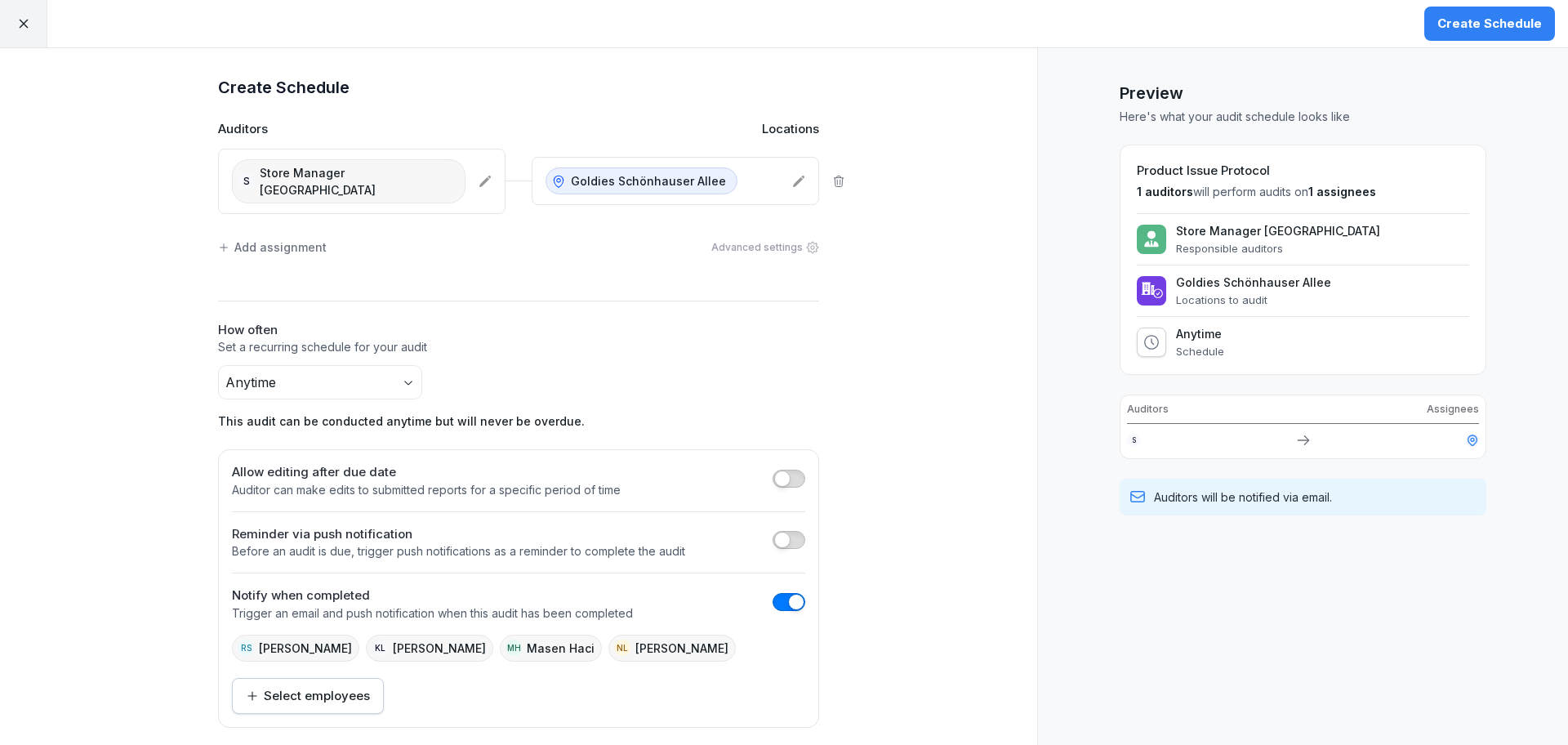
click at [1472, 31] on div "Create Schedule" at bounding box center [1489, 23] width 104 height 18
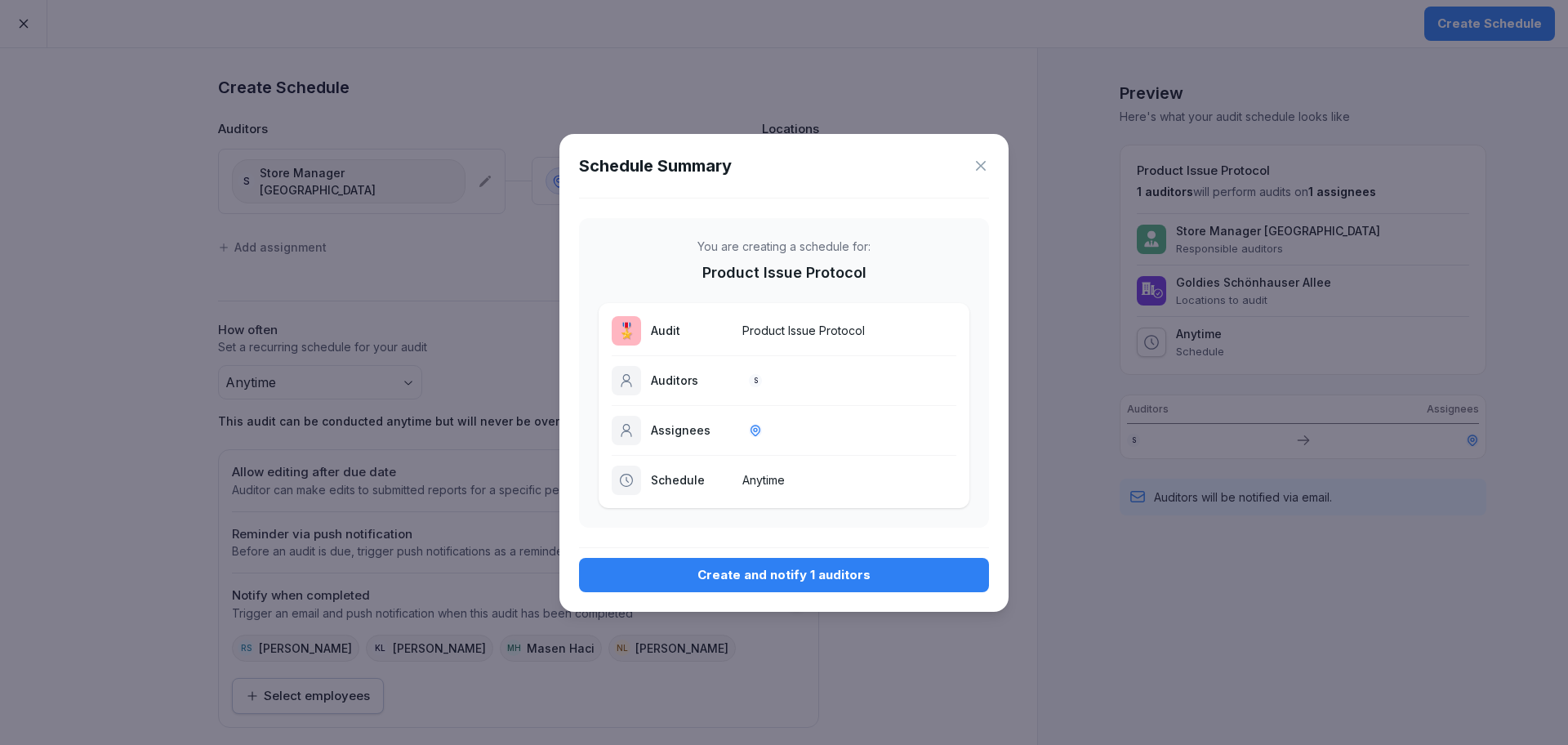
click at [686, 577] on div "Create and notify 1 auditors" at bounding box center [784, 575] width 384 height 18
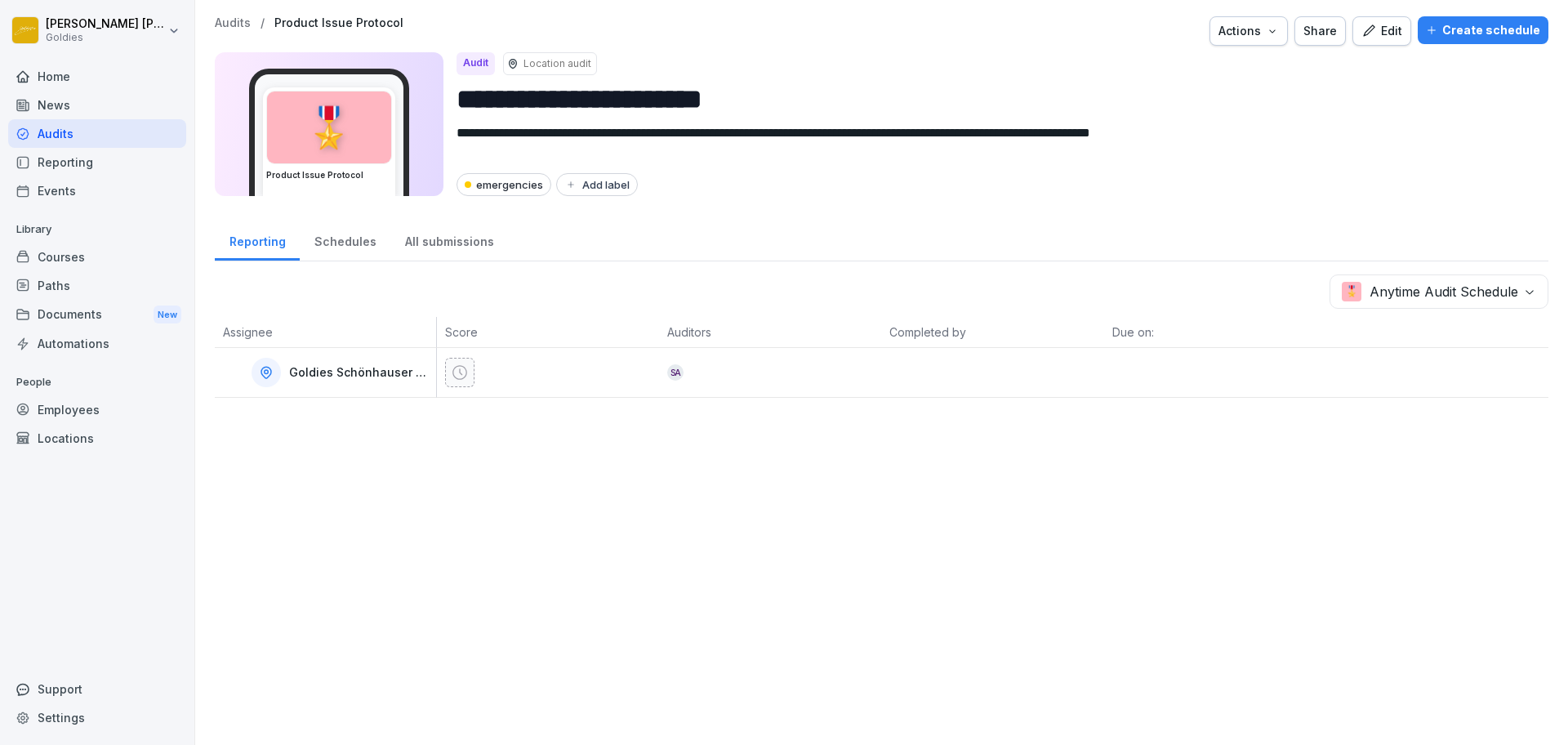
click at [232, 31] on div "Audits / Product Issue Protocol Actions Share Edit Create schedule" at bounding box center [882, 31] width 1334 height 29
click at [227, 17] on p "Audits" at bounding box center [232, 23] width 36 height 14
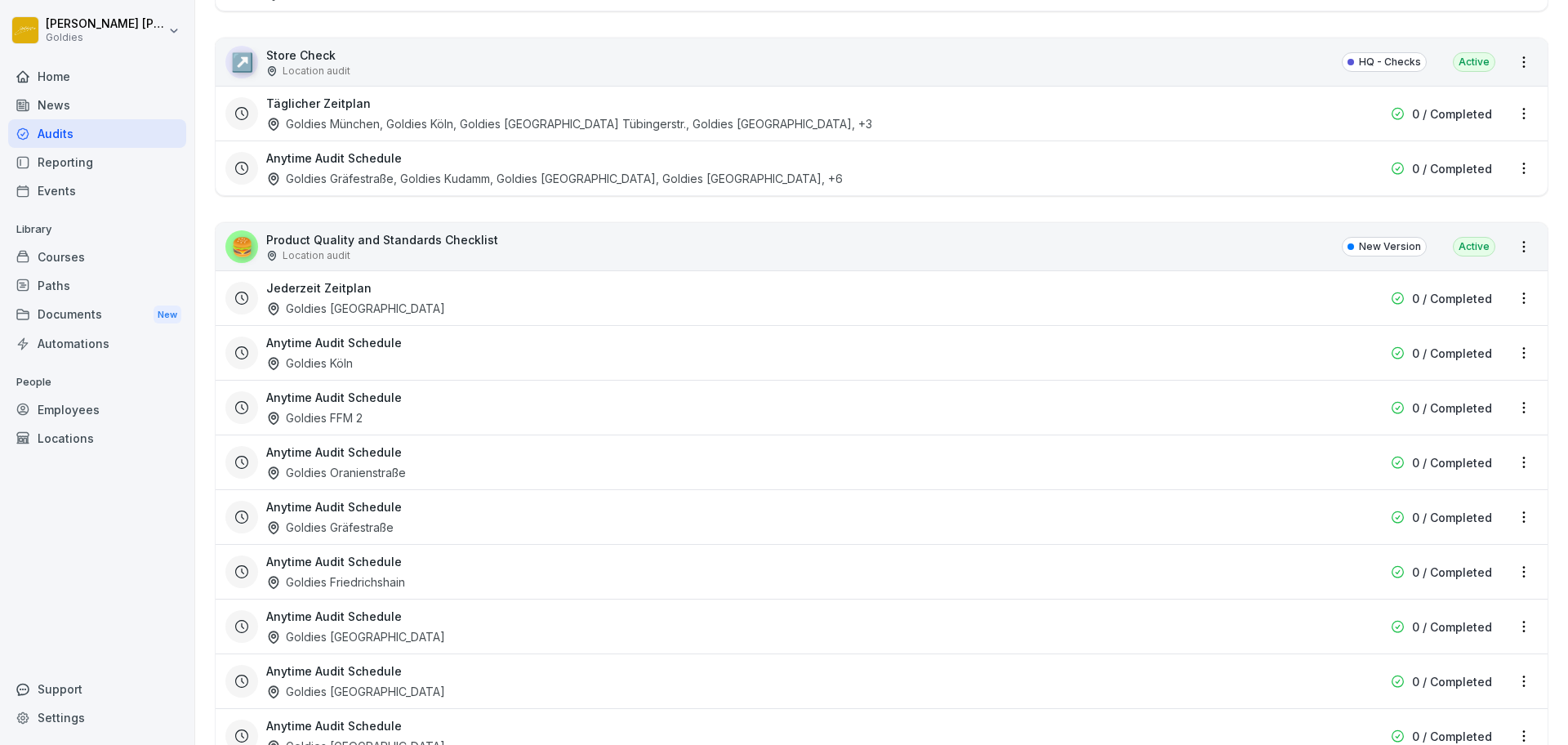
scroll to position [3405, 0]
click at [1512, 240] on html "[PERSON_NAME] Goldies Home News Audits Reporting Events Library Courses Paths D…" at bounding box center [784, 372] width 1568 height 745
click at [0, 0] on link "Create schedule" at bounding box center [0, 0] width 0 height 0
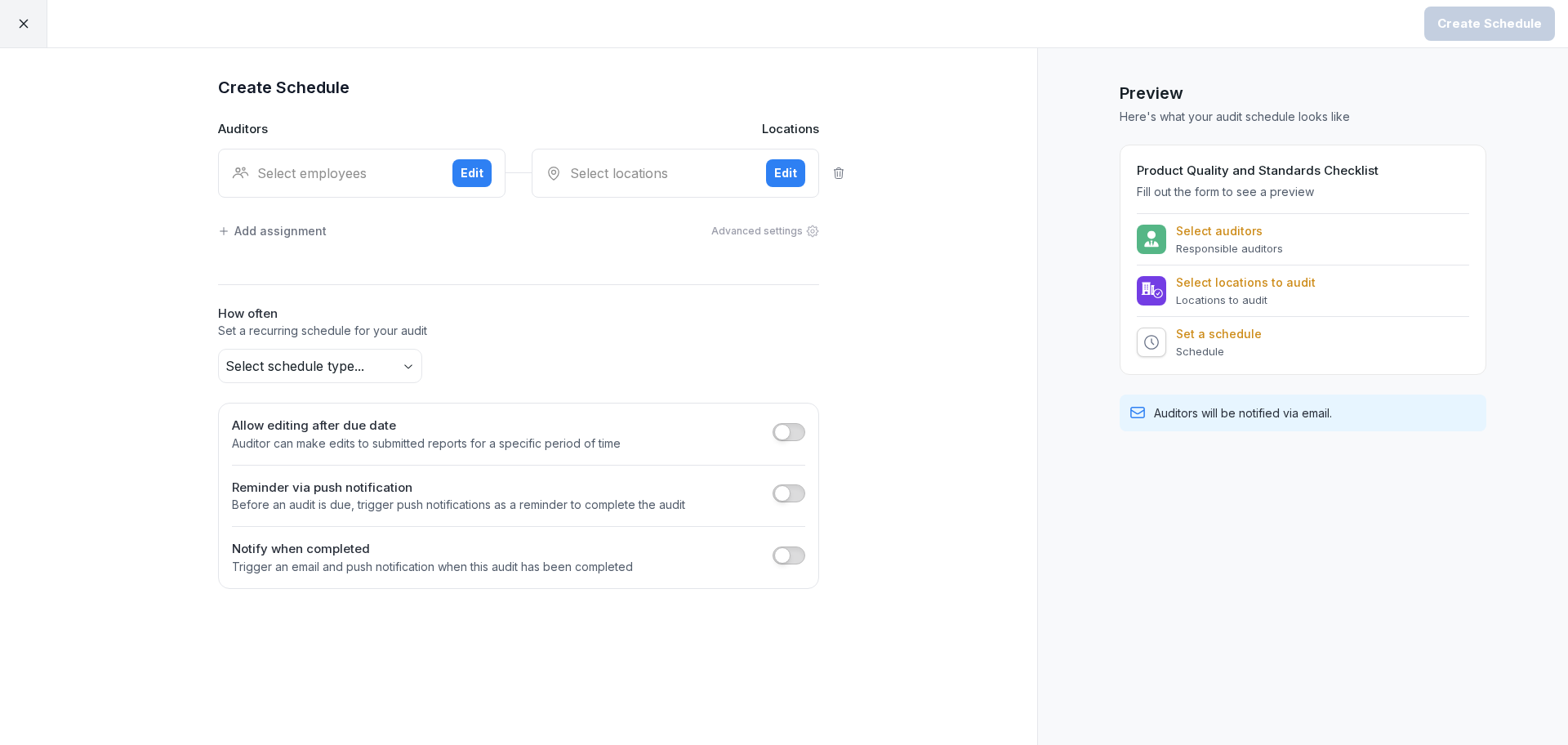
click at [469, 157] on div "Select employees Edit" at bounding box center [361, 173] width 287 height 49
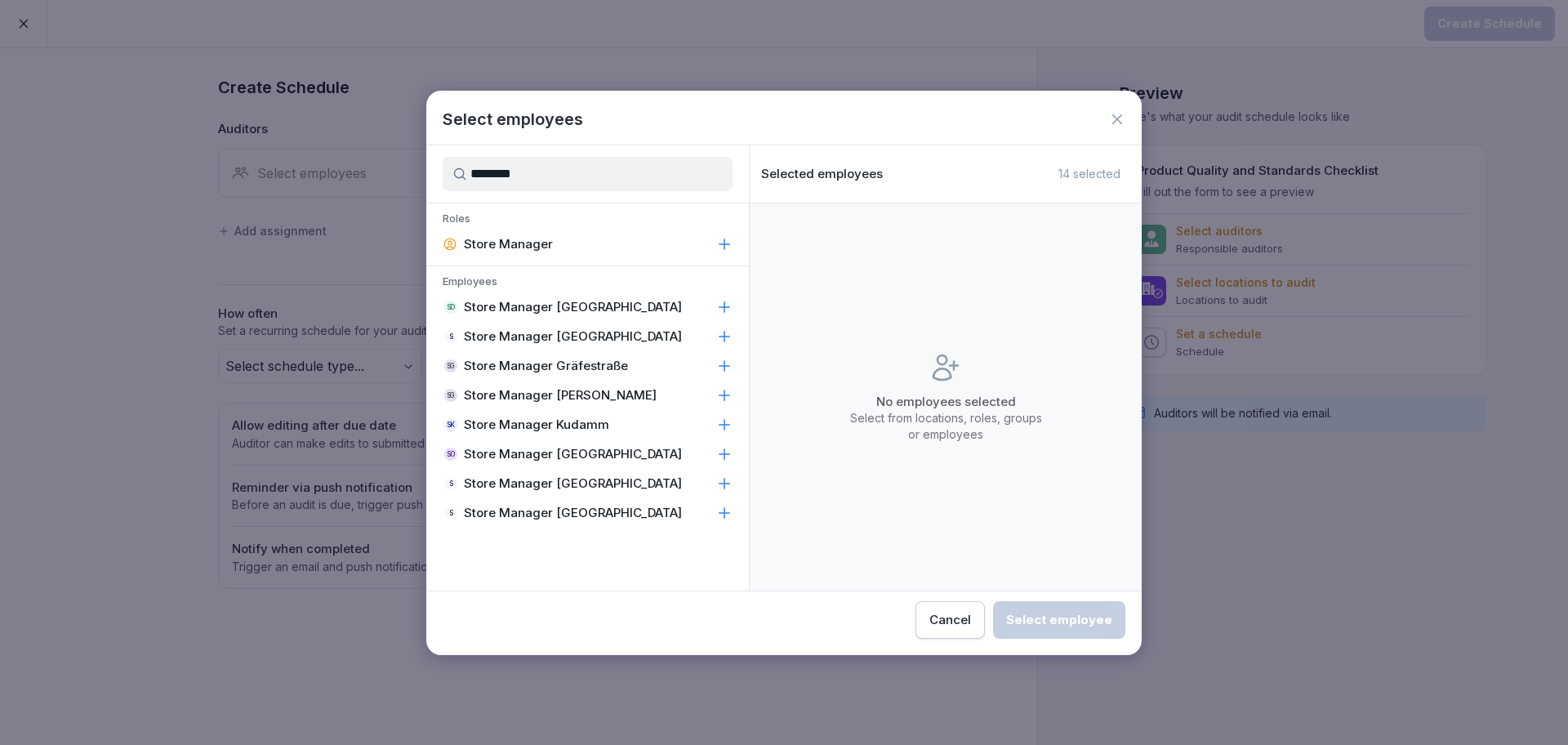
type input "********"
click at [621, 483] on p "Store Manager [GEOGRAPHIC_DATA]" at bounding box center [572, 483] width 218 height 17
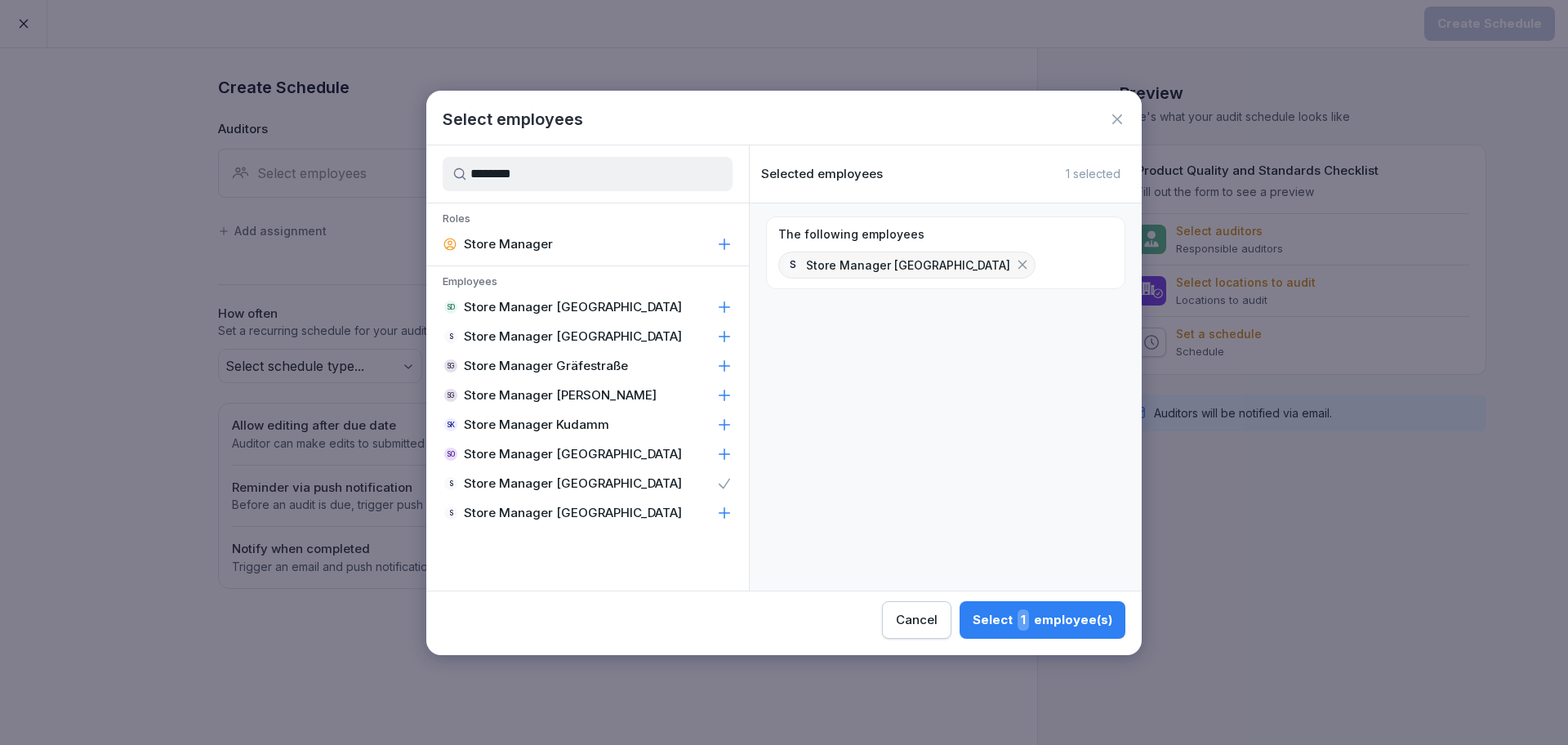
click at [996, 622] on div "Select 1 employee(s)" at bounding box center [1042, 620] width 140 height 21
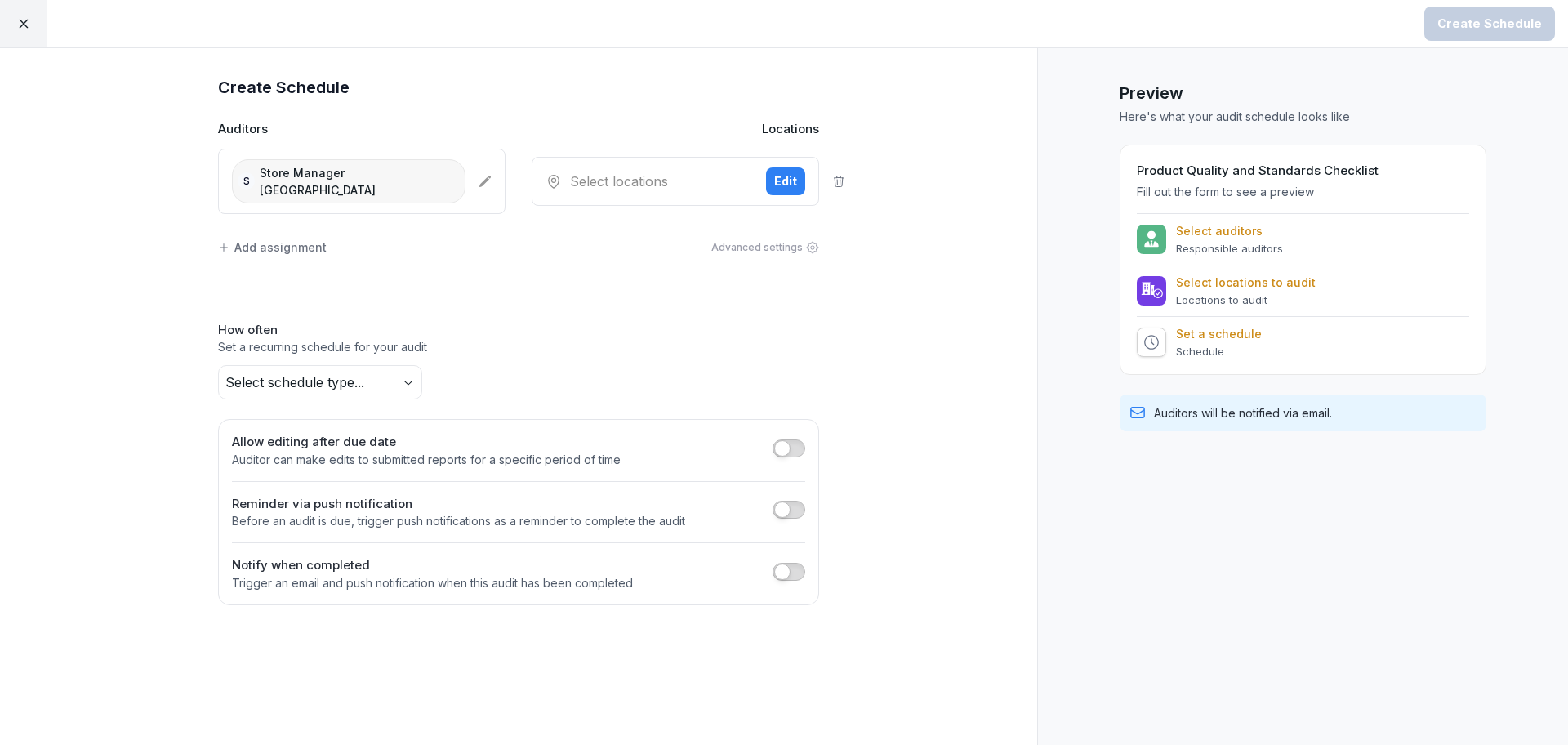
click at [683, 174] on div "Select locations" at bounding box center [649, 182] width 207 height 20
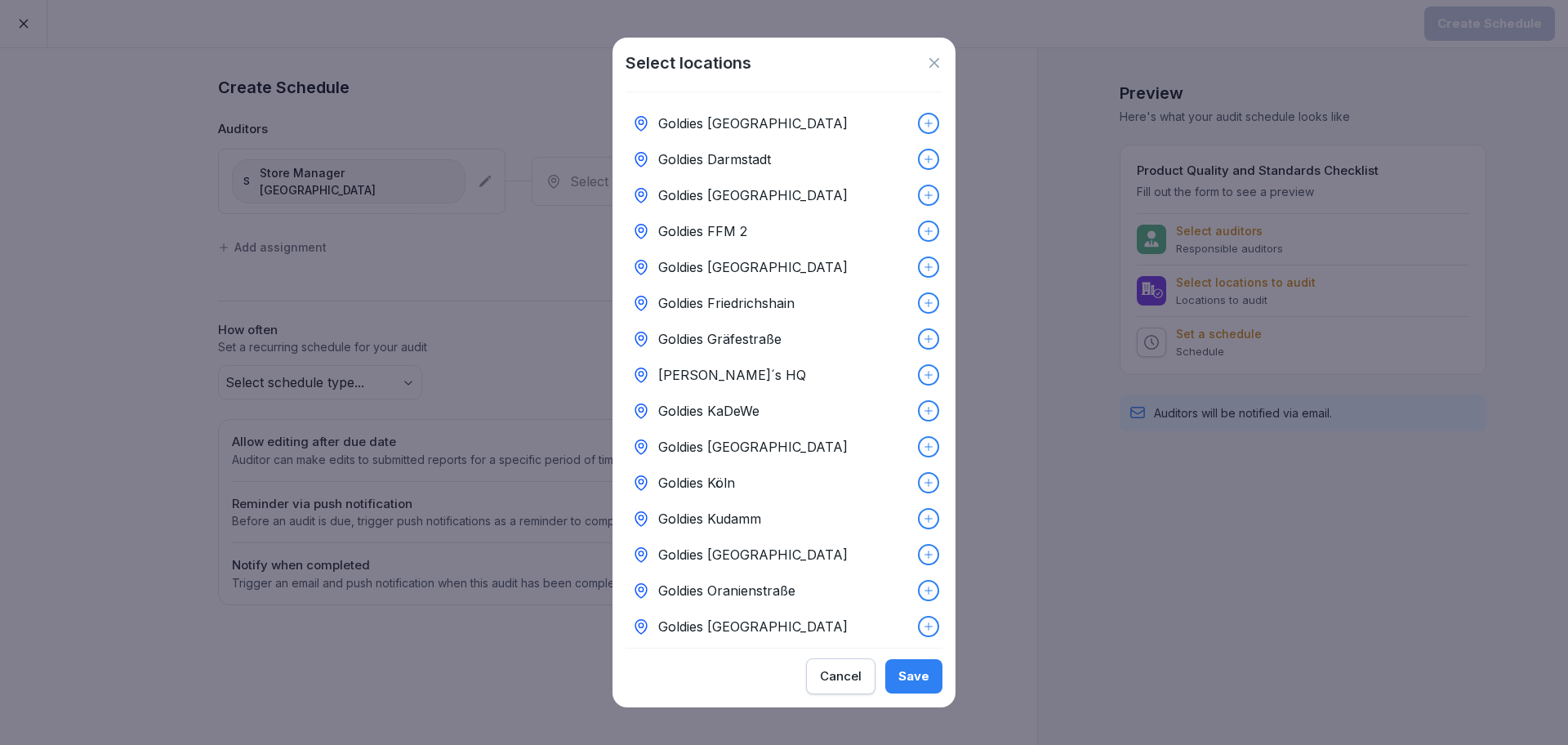
scroll to position [100, 0]
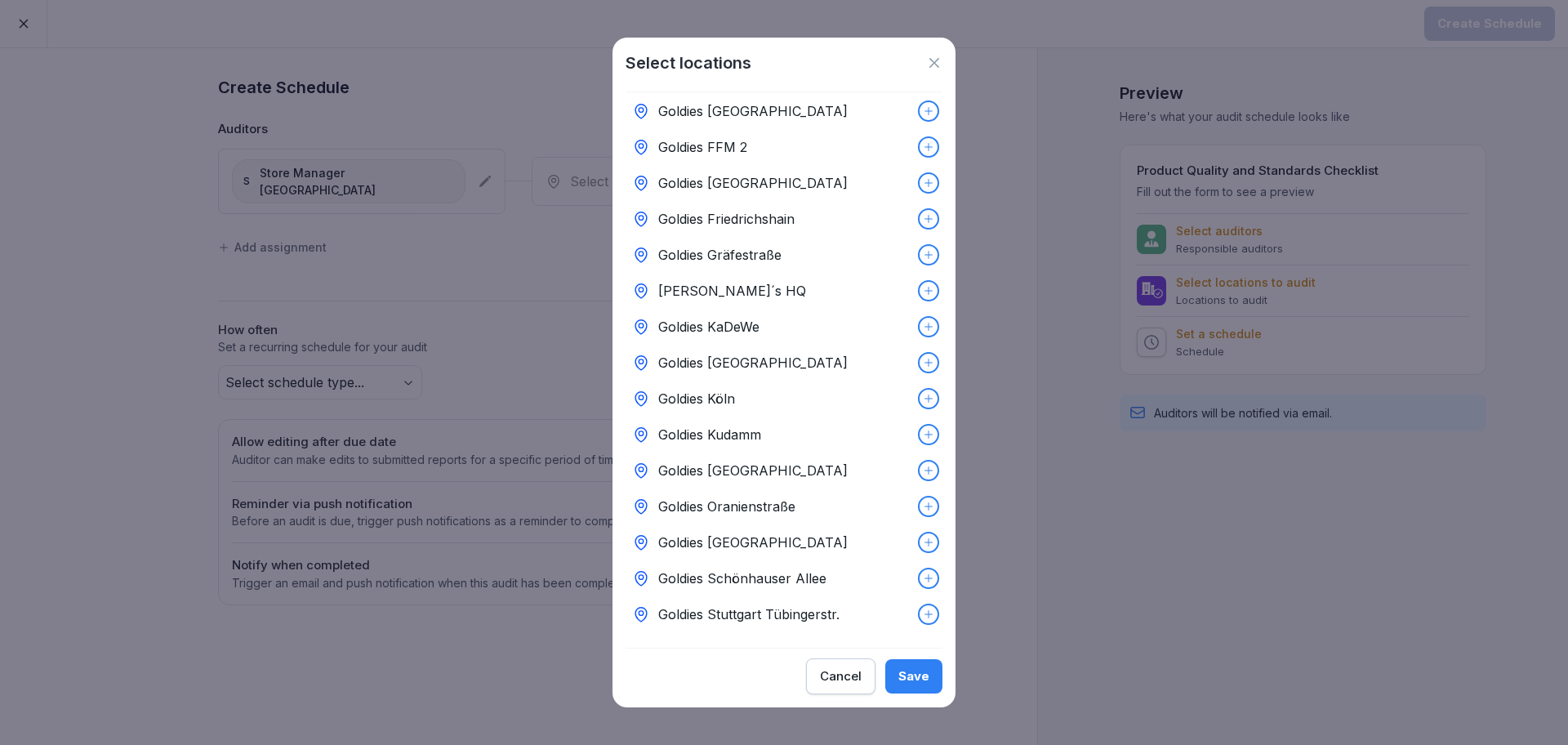
click at [760, 568] on p "Goldies Schönhauser Allee" at bounding box center [742, 578] width 168 height 20
click at [895, 679] on button "Save" at bounding box center [914, 676] width 58 height 34
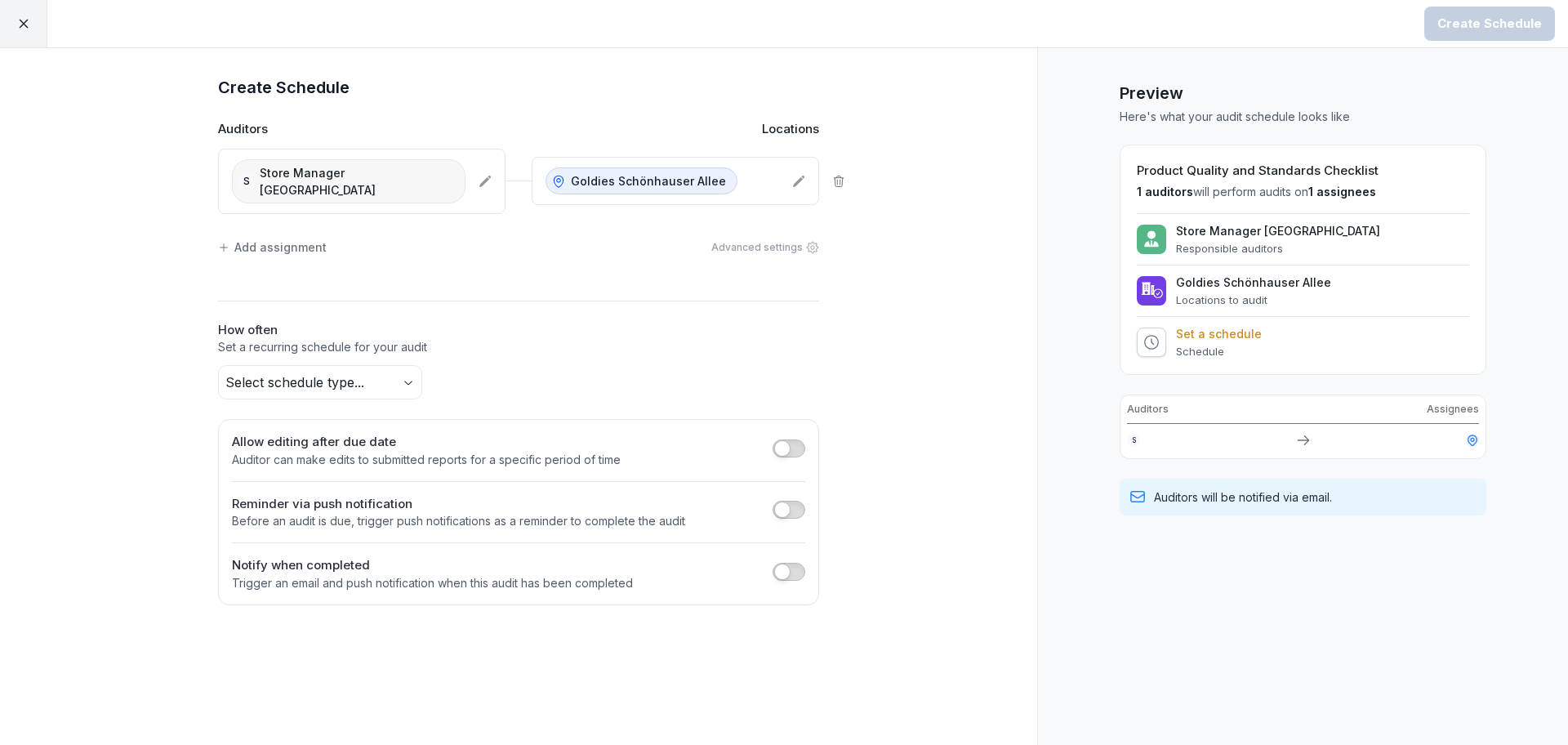
click at [357, 362] on body "Create Schedule Create Schedule Auditors Locations S Store Manager Schonhausser…" at bounding box center [784, 372] width 1568 height 745
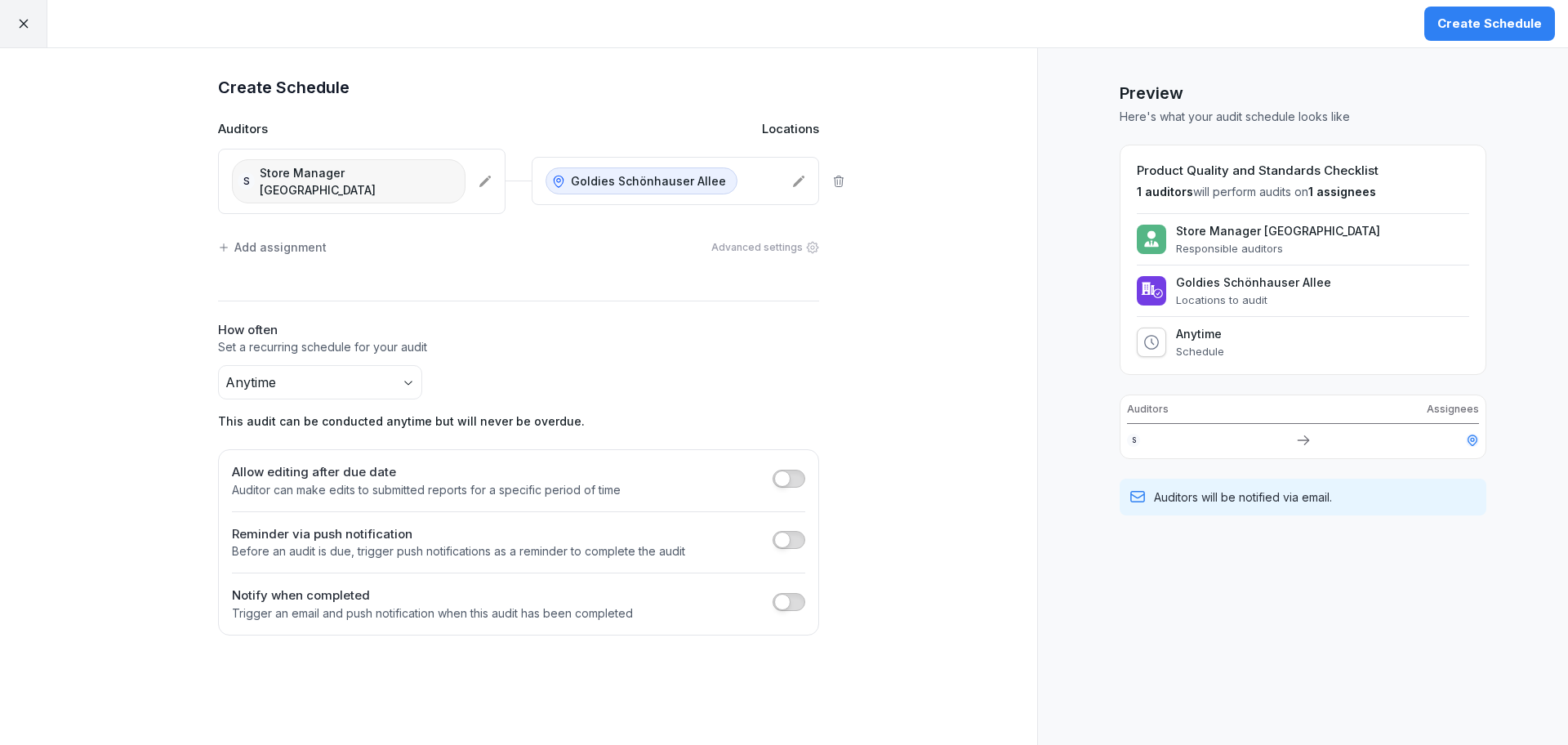
click at [786, 597] on div at bounding box center [788, 603] width 32 height 22
click at [786, 594] on span "button" at bounding box center [782, 601] width 17 height 17
click at [305, 643] on div "Select employees" at bounding box center [308, 652] width 124 height 18
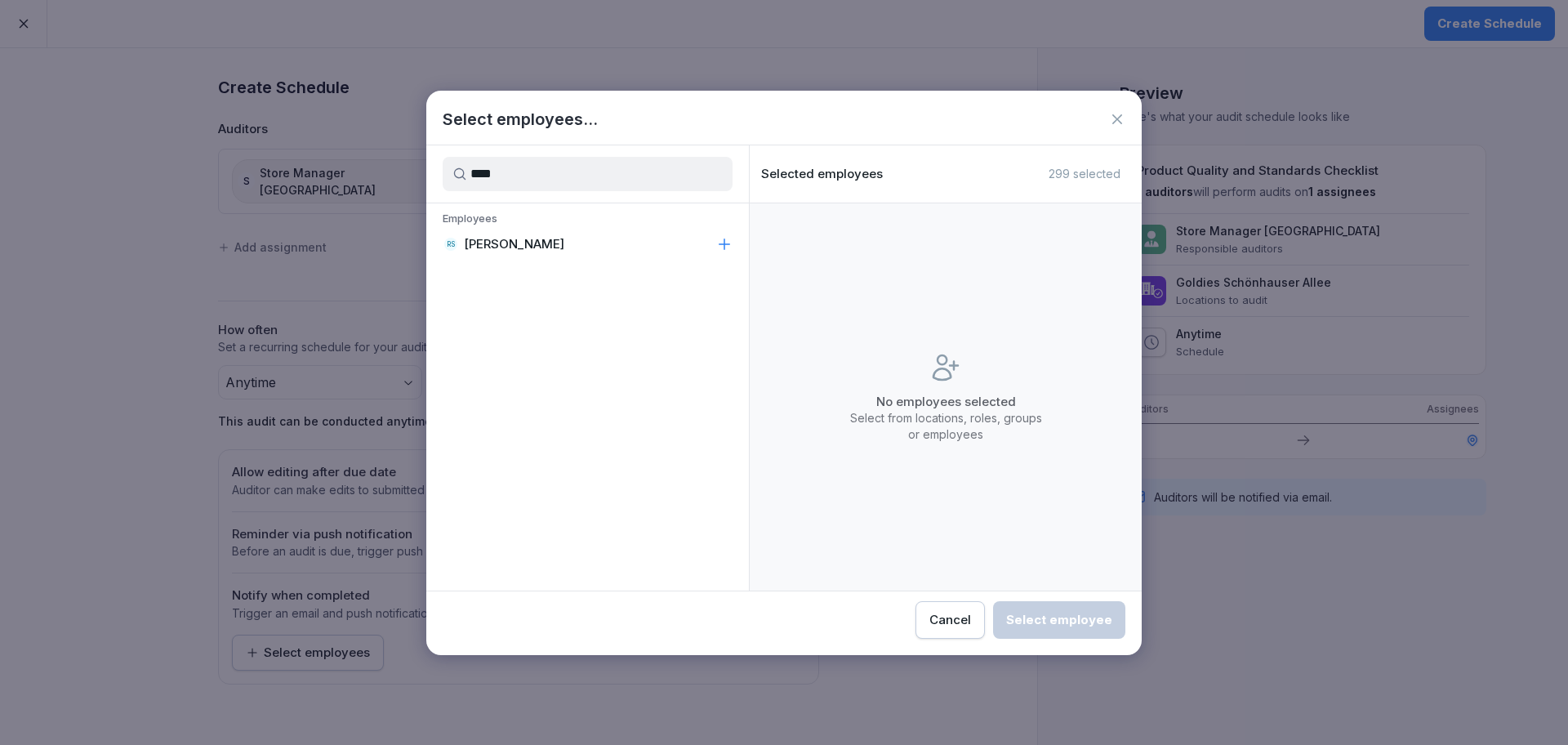
type input "****"
click at [641, 240] on div "RS [PERSON_NAME]" at bounding box center [588, 244] width 322 height 29
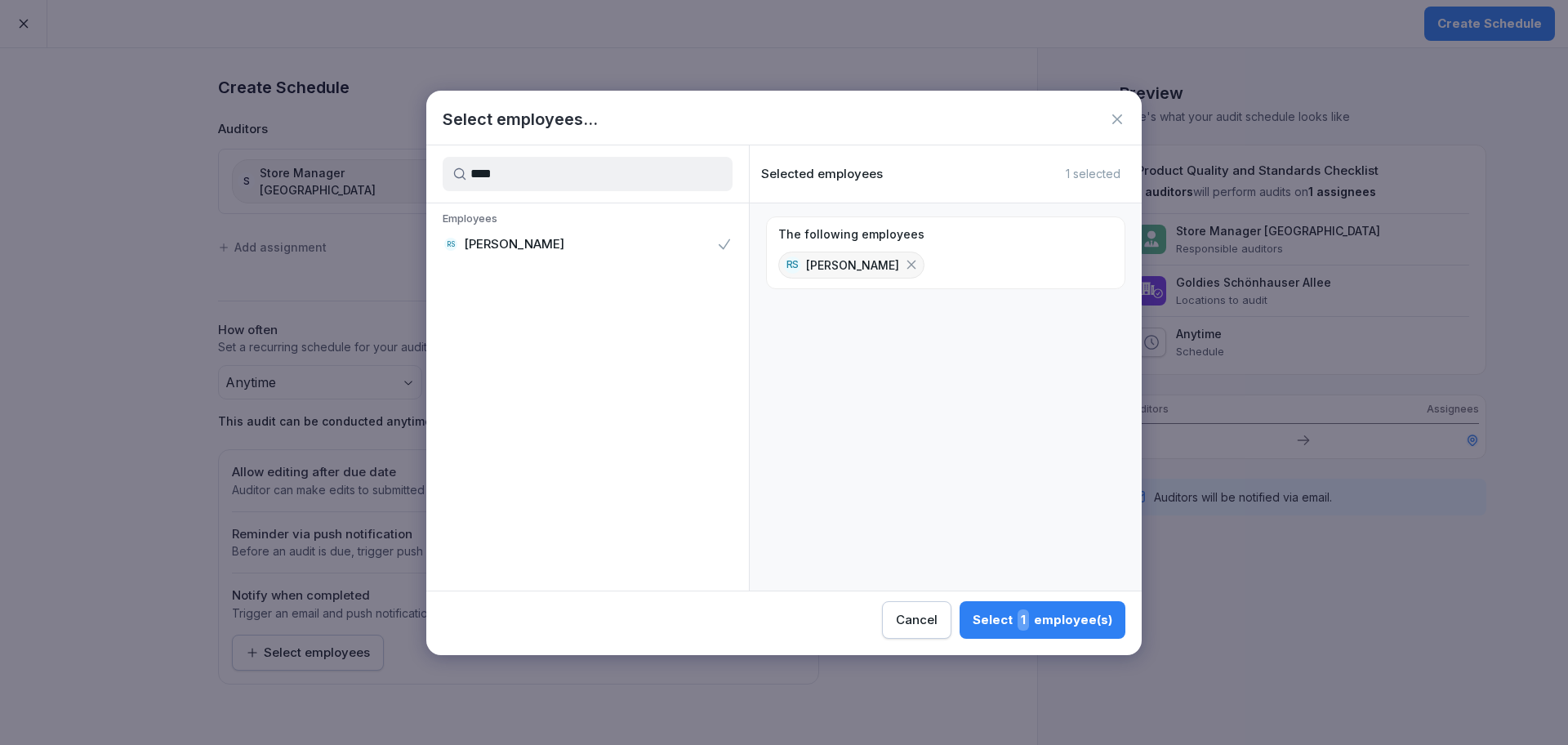
click at [1017, 609] on div "Select 1 employee(s)" at bounding box center [1042, 620] width 140 height 21
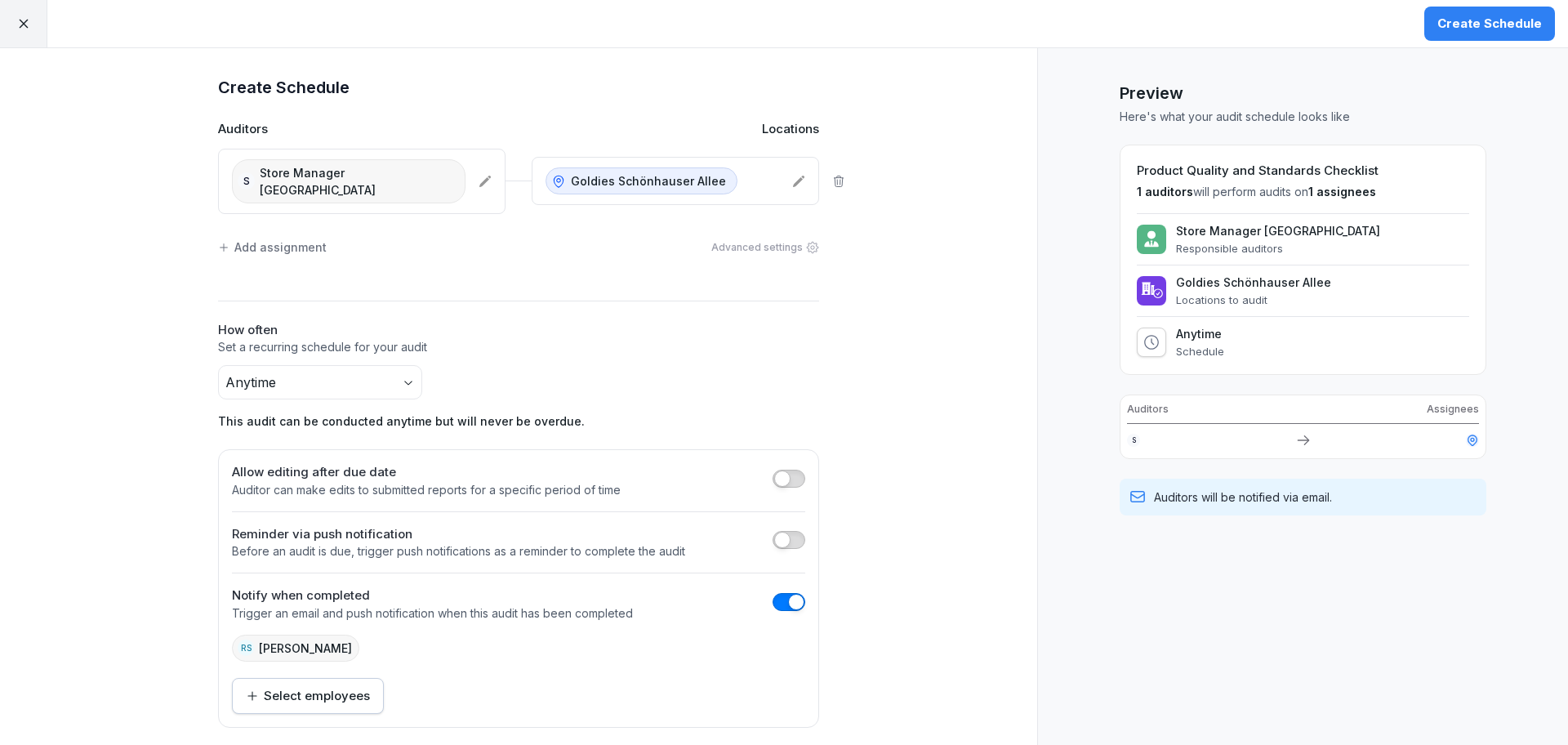
click at [1509, 29] on div "Create Schedule" at bounding box center [1489, 23] width 104 height 18
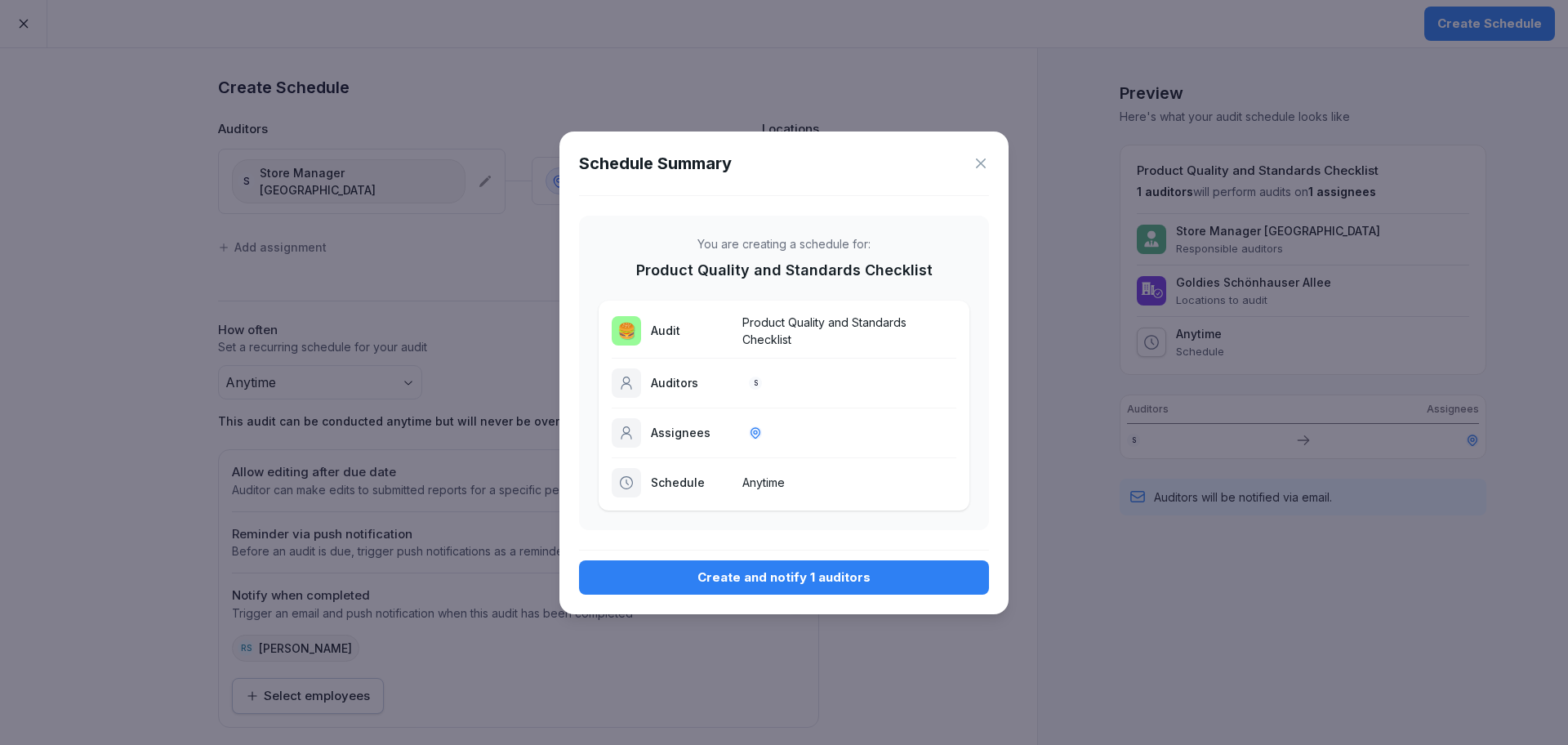
click at [764, 594] on button "Create and notify 1 auditors" at bounding box center [784, 577] width 410 height 34
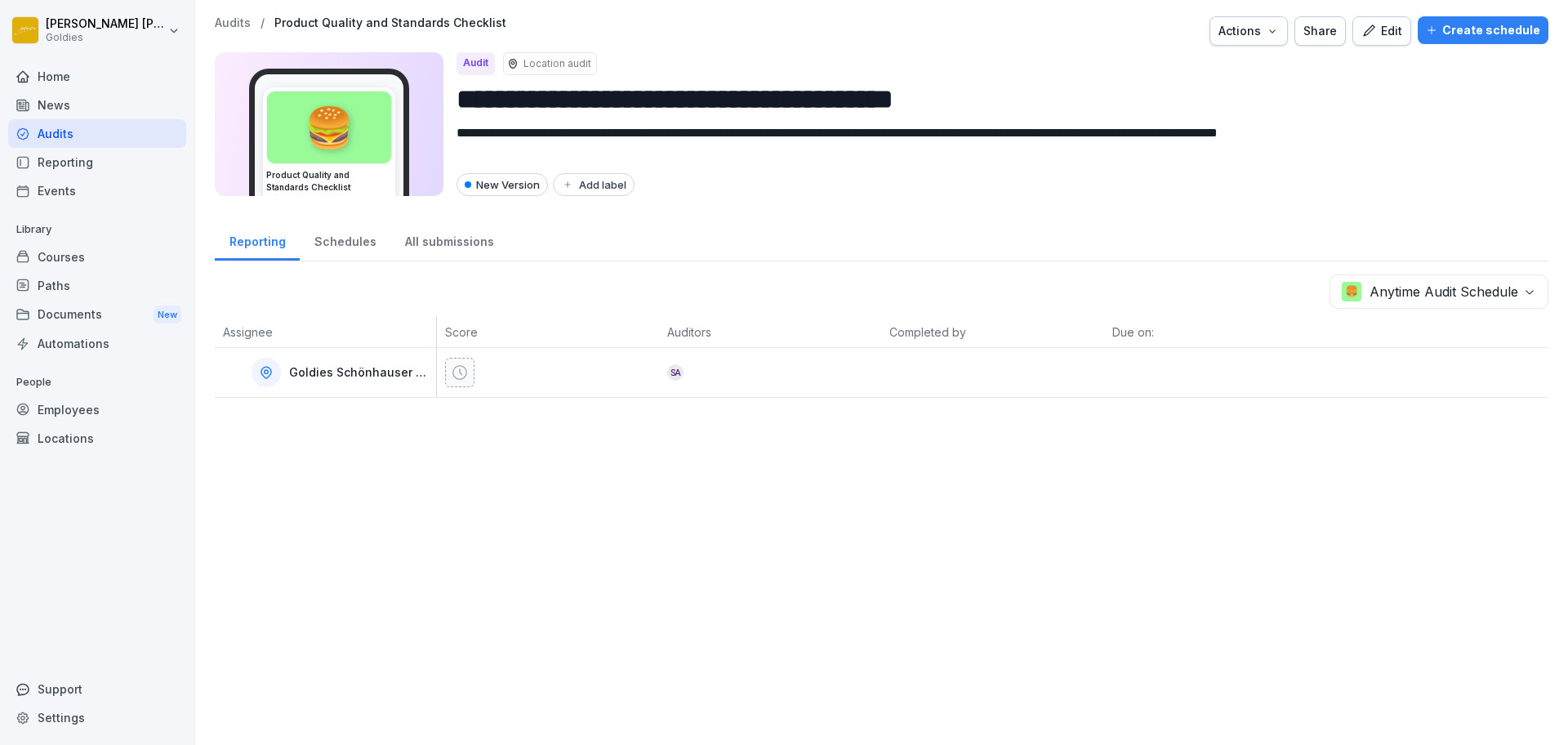
click at [232, 17] on div "**********" at bounding box center [882, 372] width 1373 height 745
click at [232, 21] on p "Audits" at bounding box center [232, 23] width 36 height 14
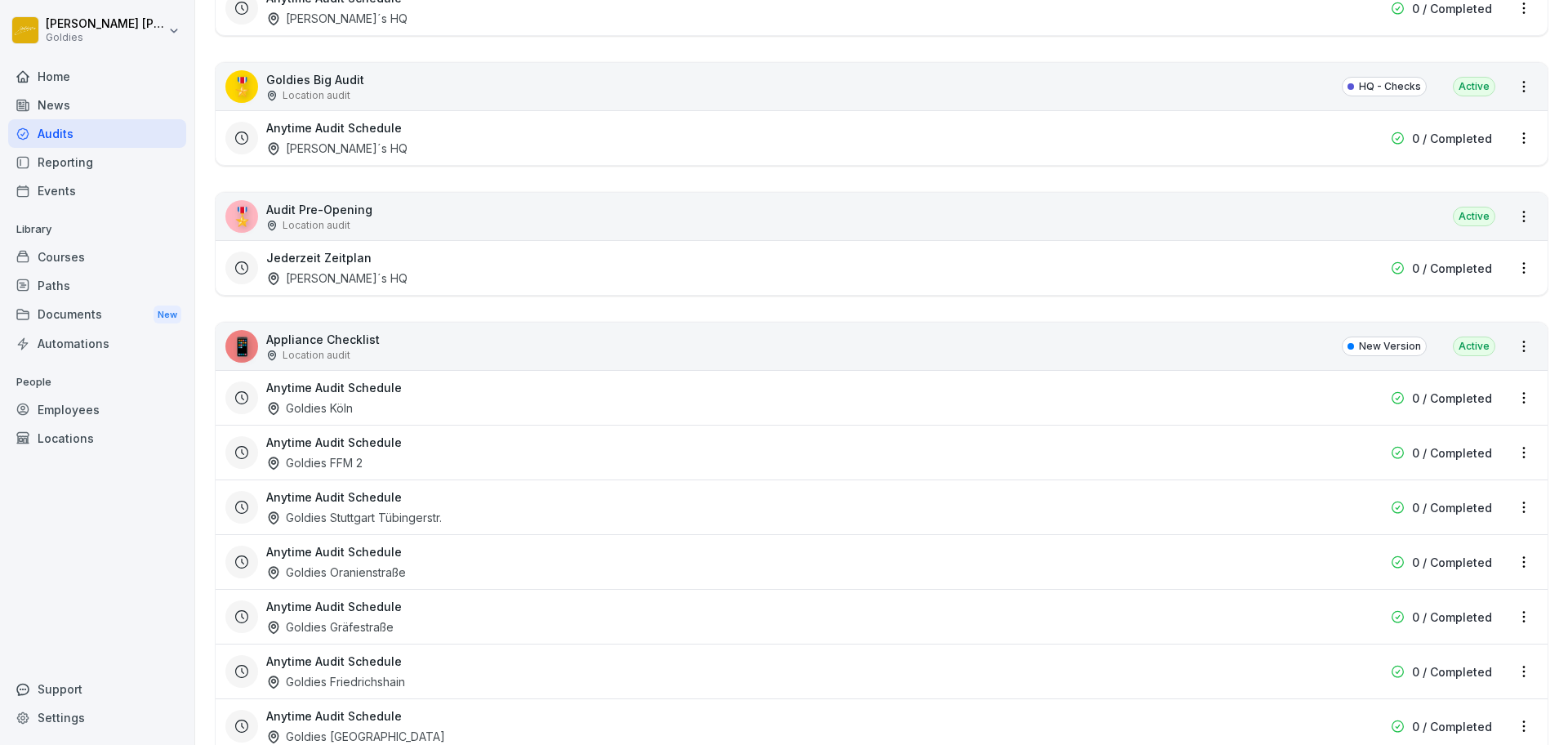
scroll to position [4377, 0]
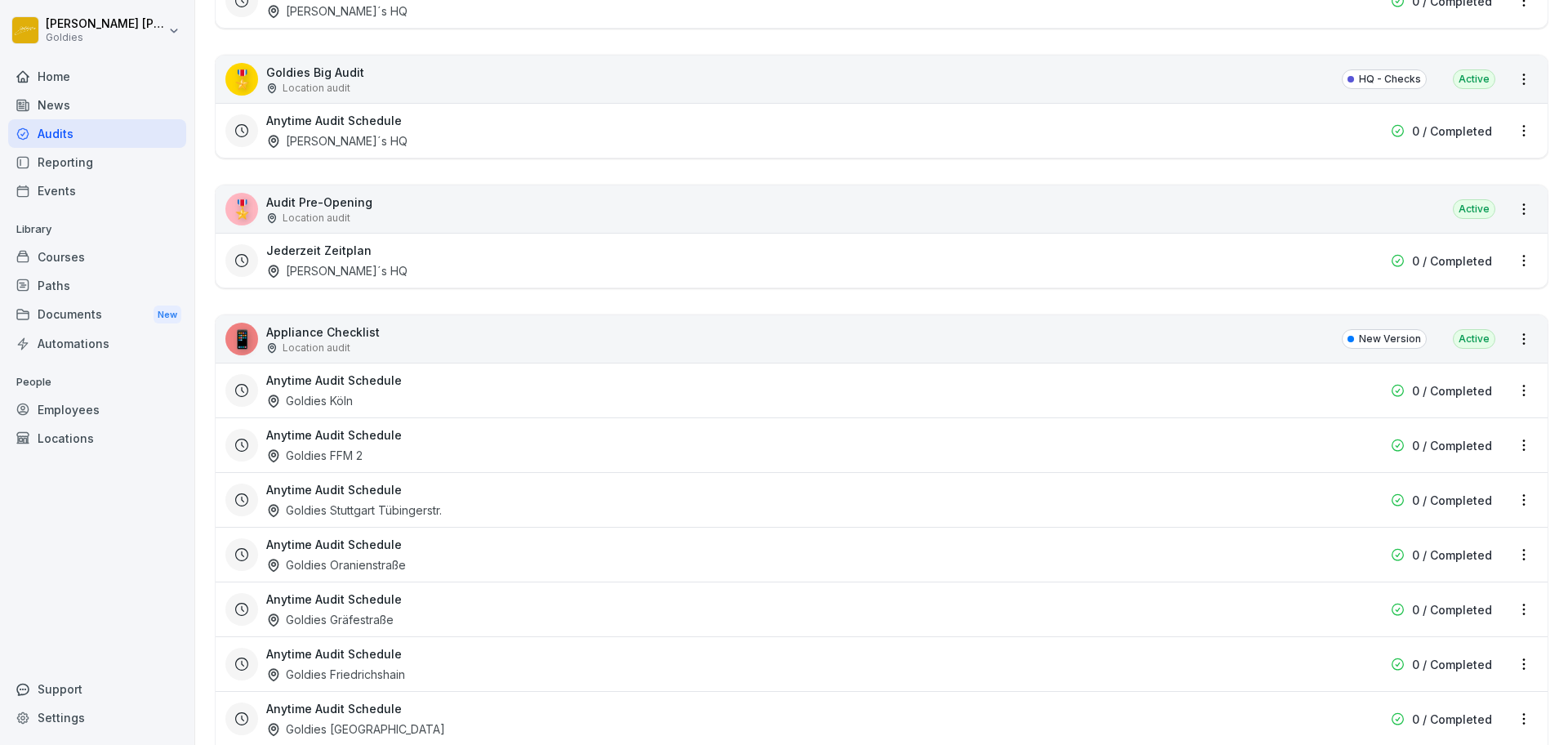
click at [1510, 342] on html "[PERSON_NAME] Goldies Home News Audits Reporting Events Library Courses Paths D…" at bounding box center [784, 372] width 1568 height 745
click at [0, 0] on link "Create schedule" at bounding box center [0, 0] width 0 height 0
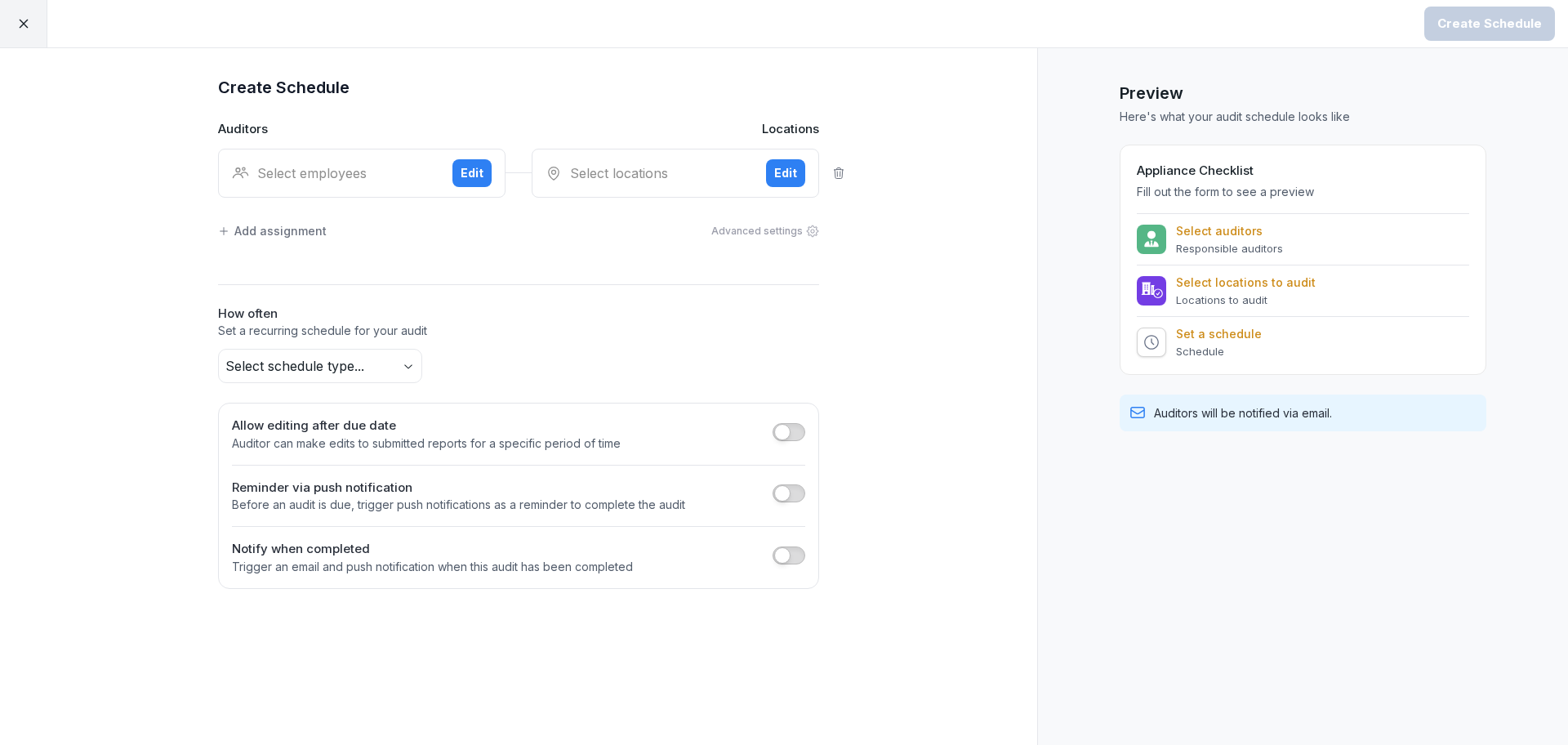
click at [459, 177] on button "Edit" at bounding box center [472, 173] width 39 height 27
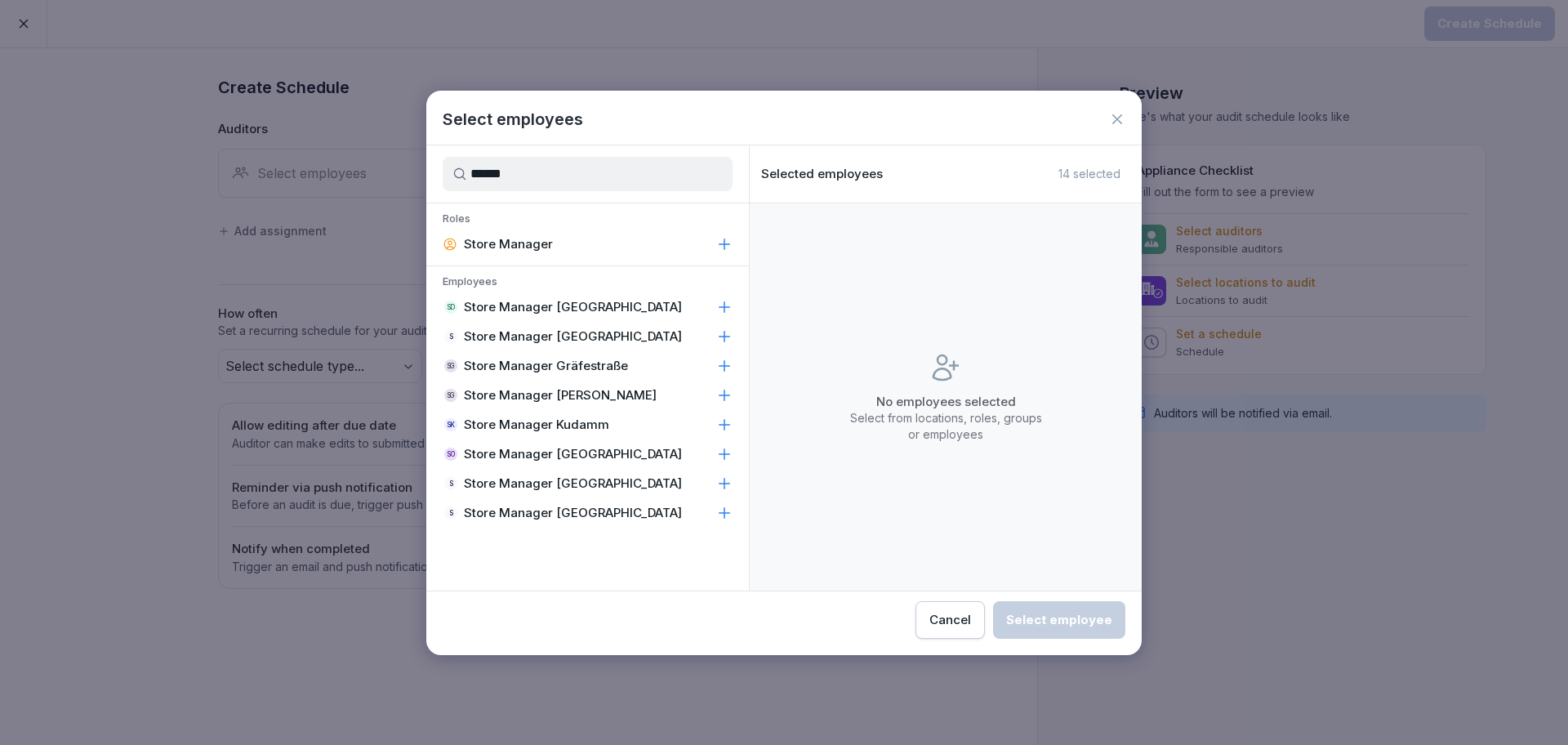
type input "*****"
click at [576, 477] on p "Store Manager [GEOGRAPHIC_DATA]" at bounding box center [572, 483] width 218 height 17
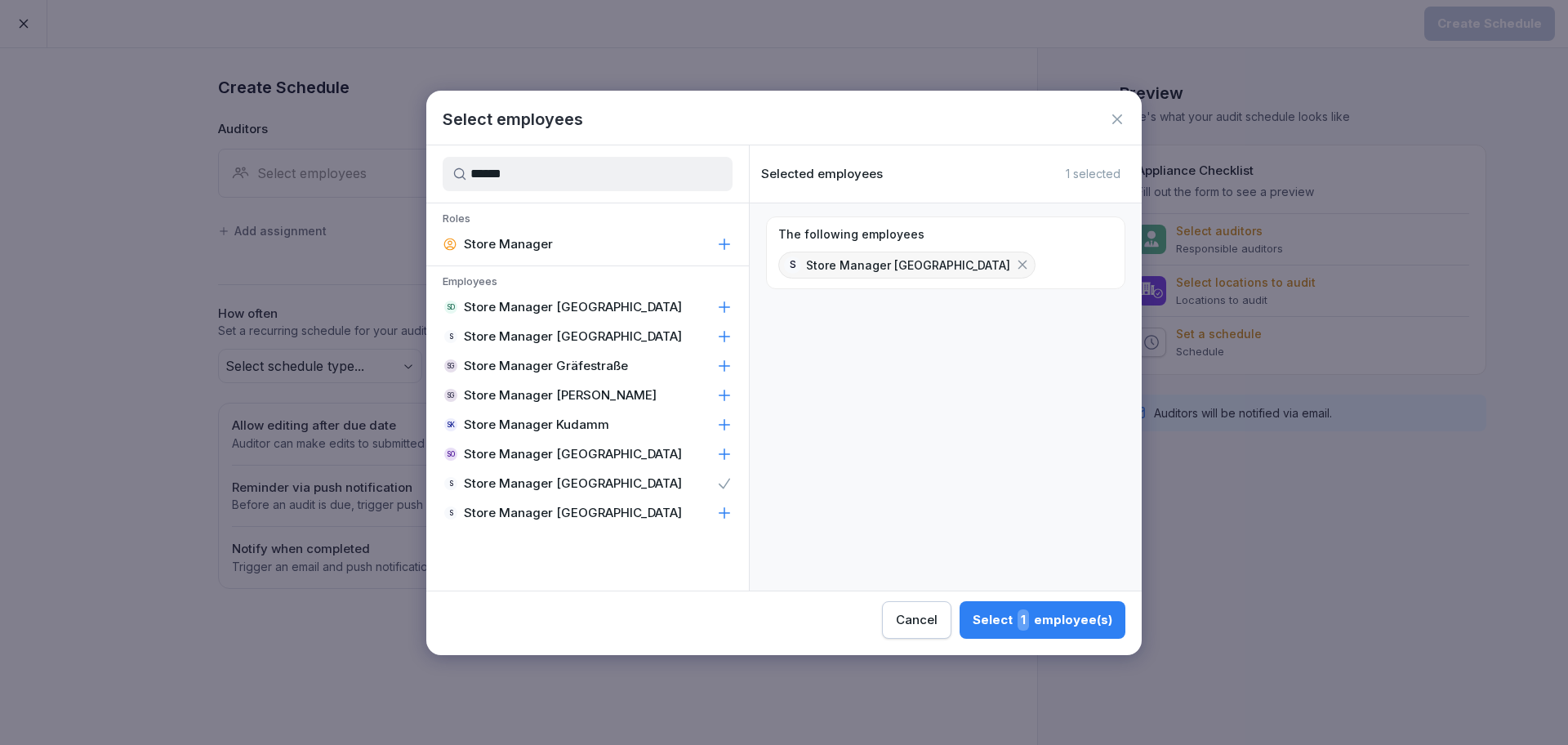
click at [1025, 620] on span "1" at bounding box center [1023, 620] width 12 height 21
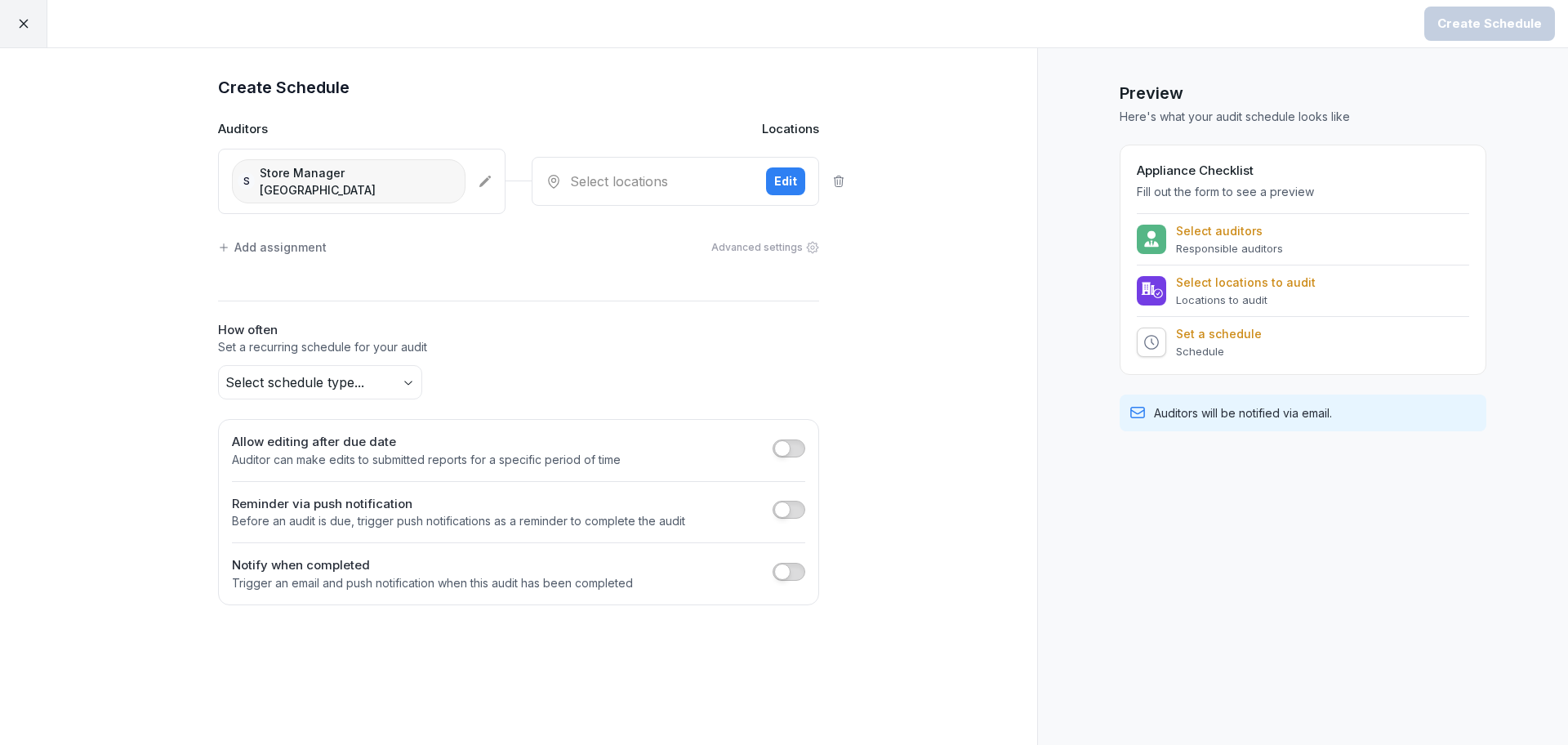
click at [698, 159] on div "Select locations Edit" at bounding box center [676, 182] width 287 height 49
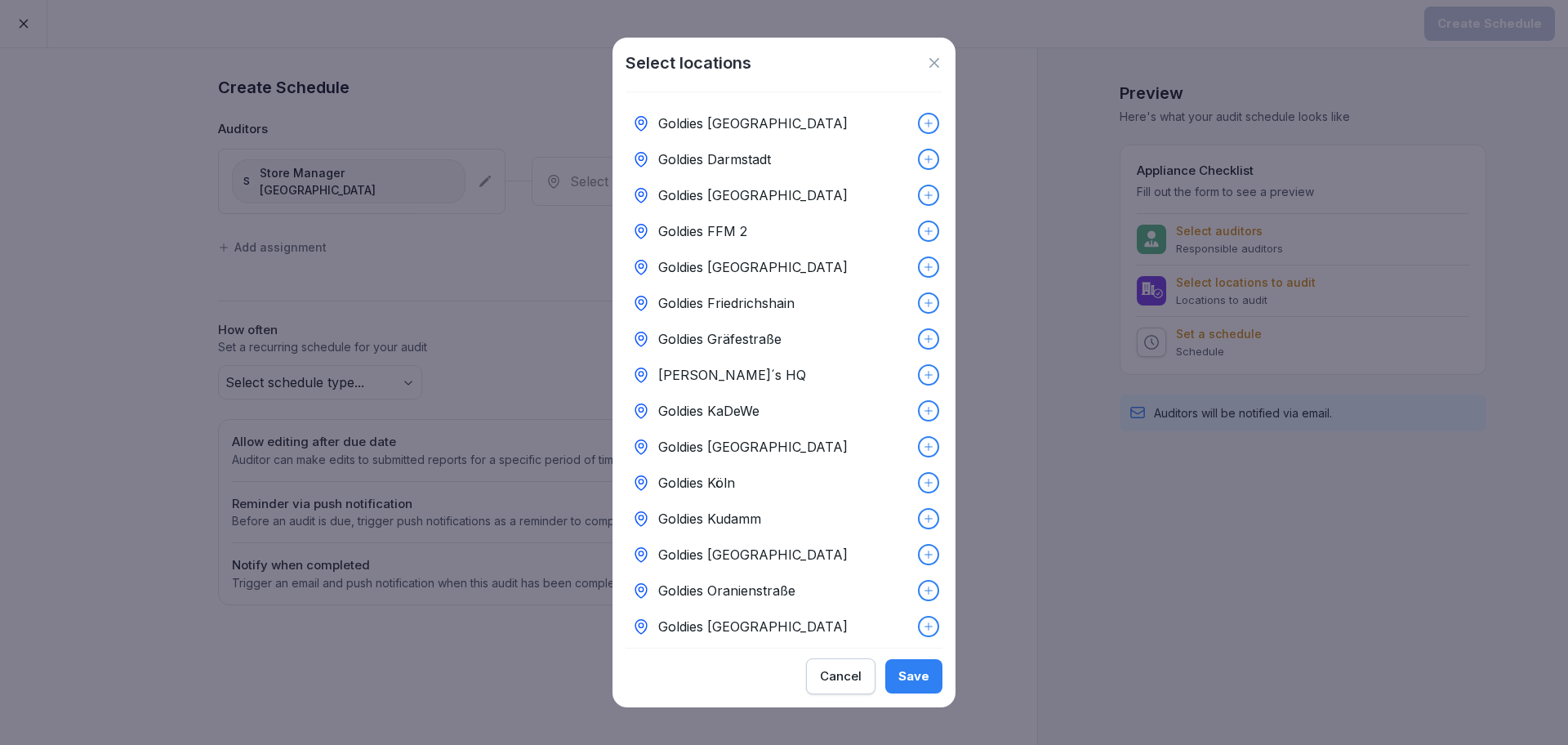
scroll to position [100, 0]
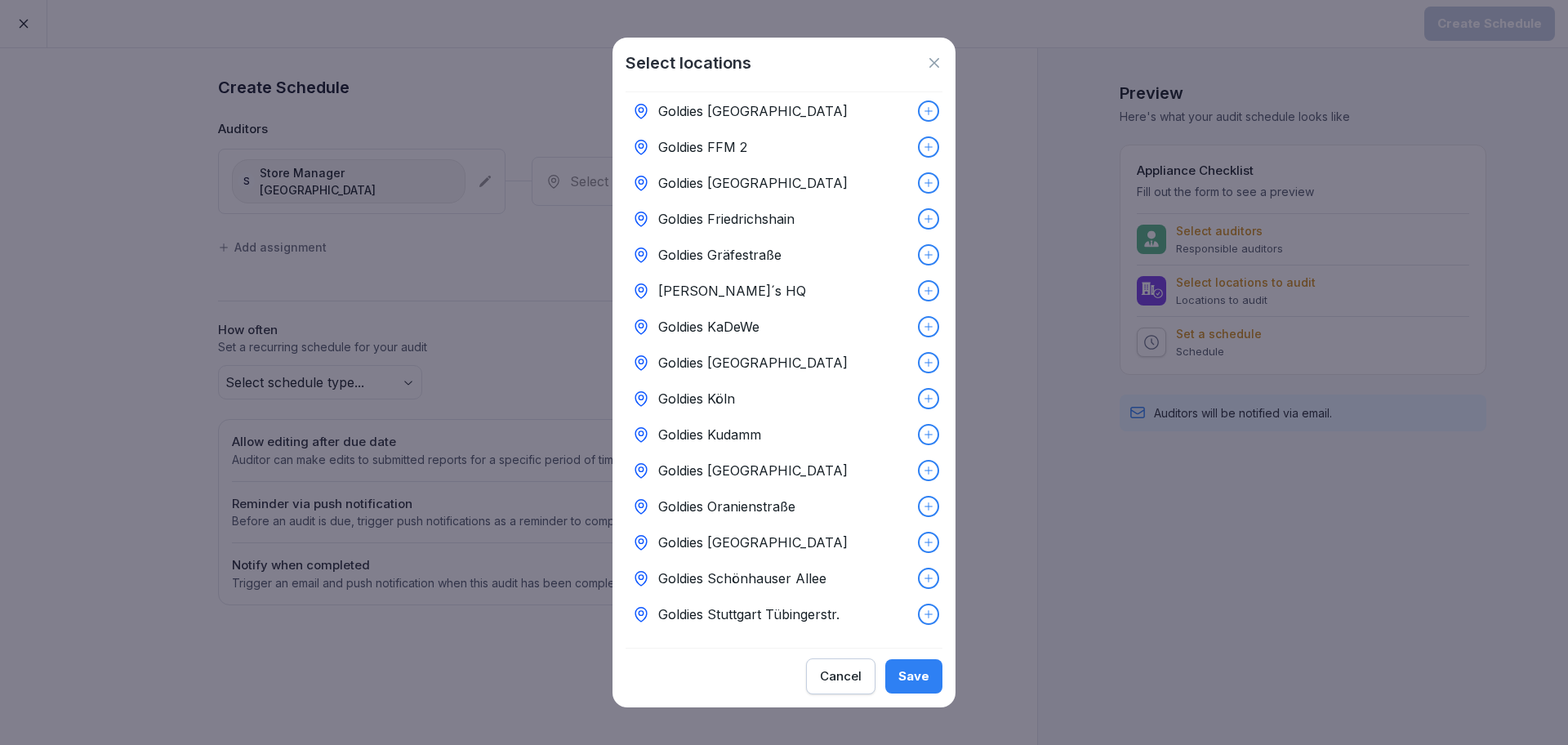
click at [801, 568] on p "Goldies Schönhauser Allee" at bounding box center [742, 578] width 168 height 20
click at [928, 687] on button "Save" at bounding box center [914, 676] width 58 height 34
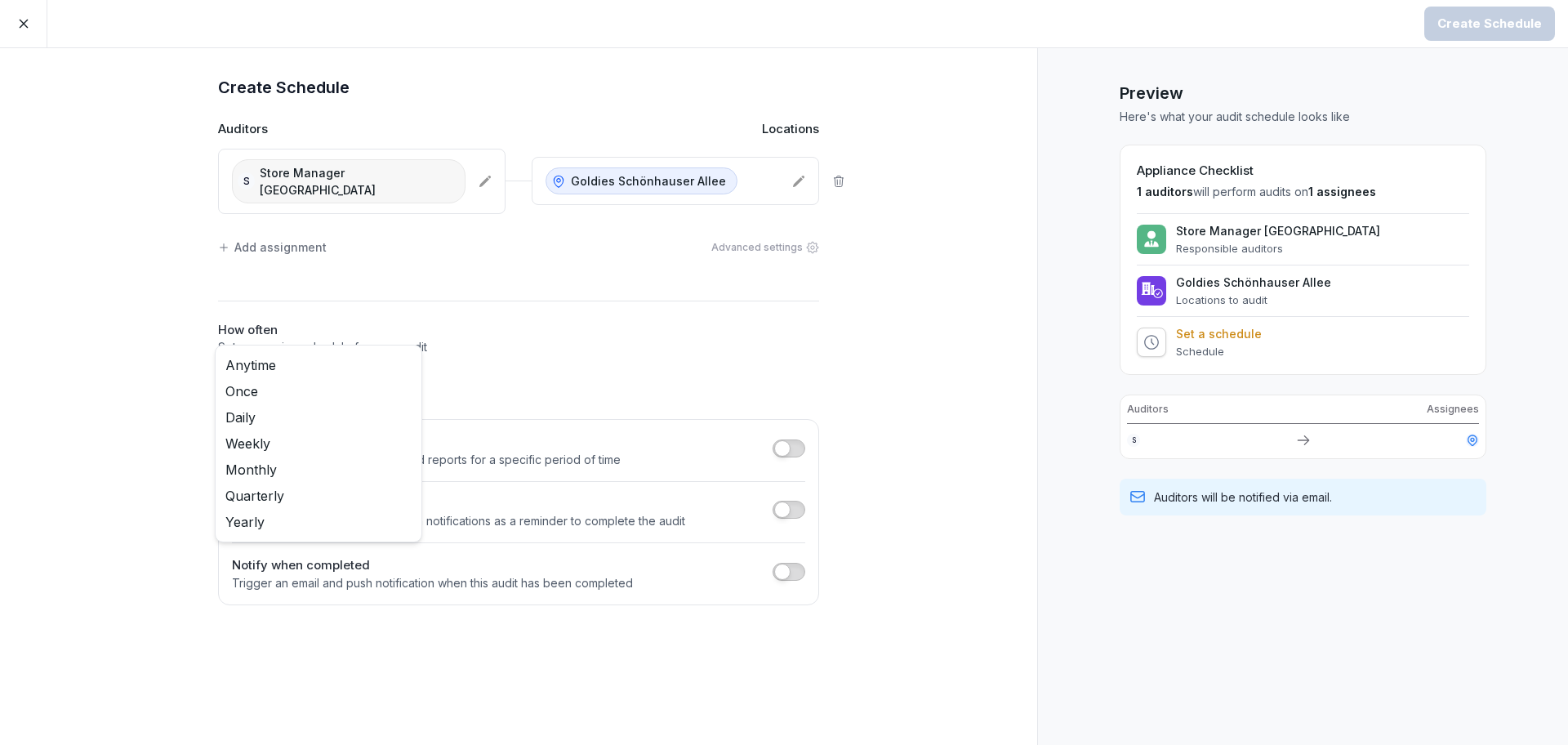
click at [405, 368] on body "Create Schedule Create Schedule Auditors Locations S Store Manager Schonhausser…" at bounding box center [784, 372] width 1568 height 745
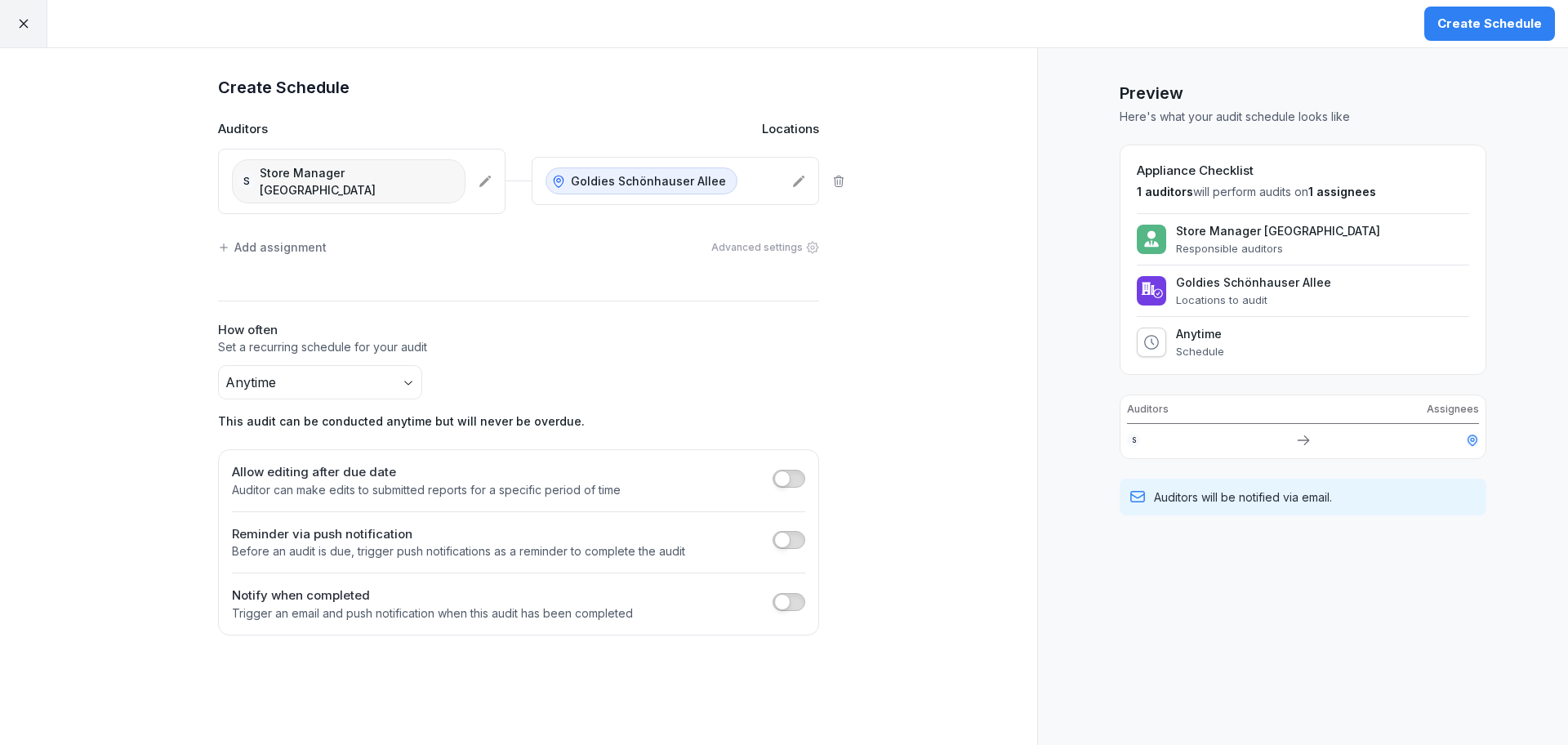
click at [787, 594] on span "button" at bounding box center [782, 601] width 17 height 17
click at [338, 643] on div "Select employees" at bounding box center [308, 652] width 124 height 18
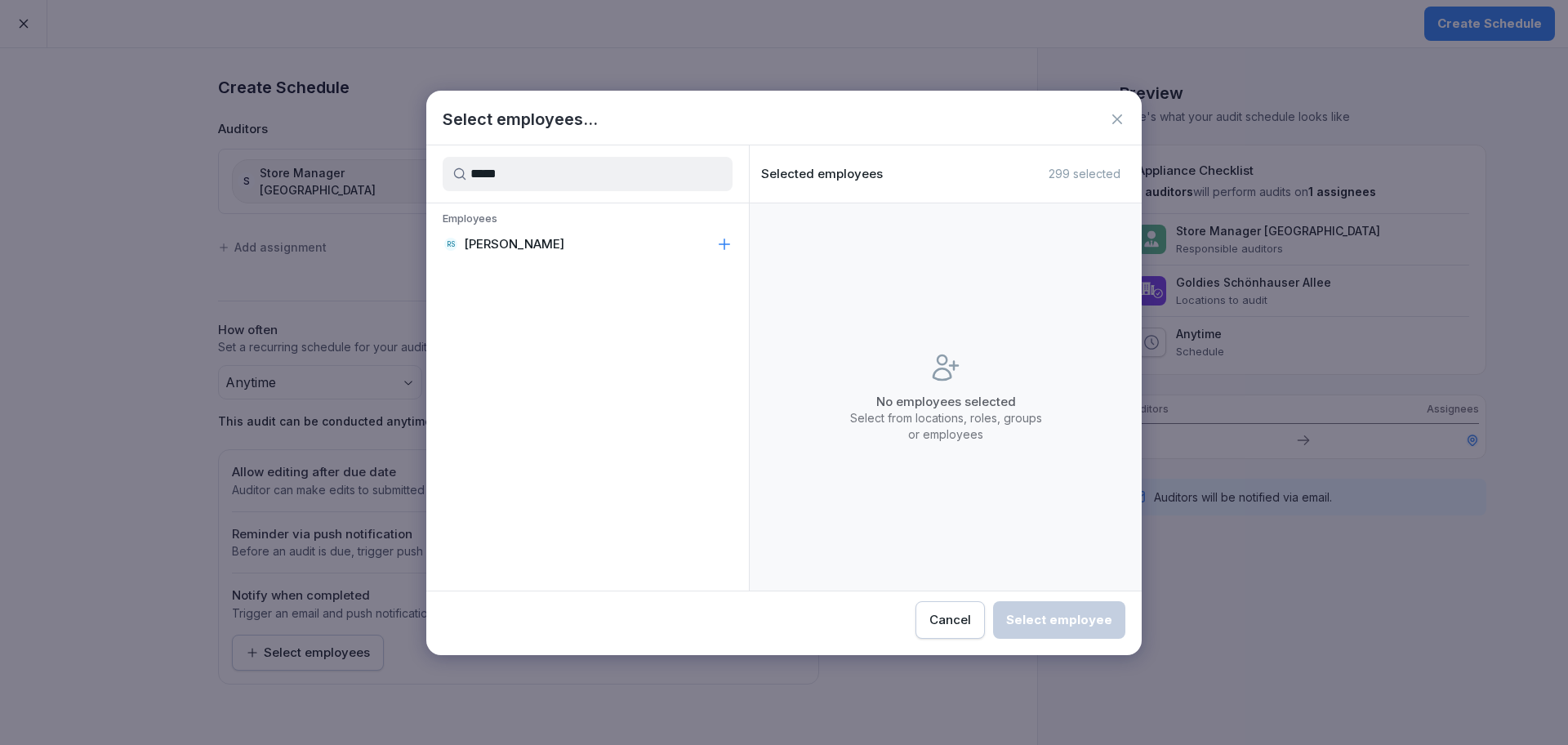
type input "*****"
click at [555, 242] on div "RS [PERSON_NAME]" at bounding box center [588, 244] width 322 height 29
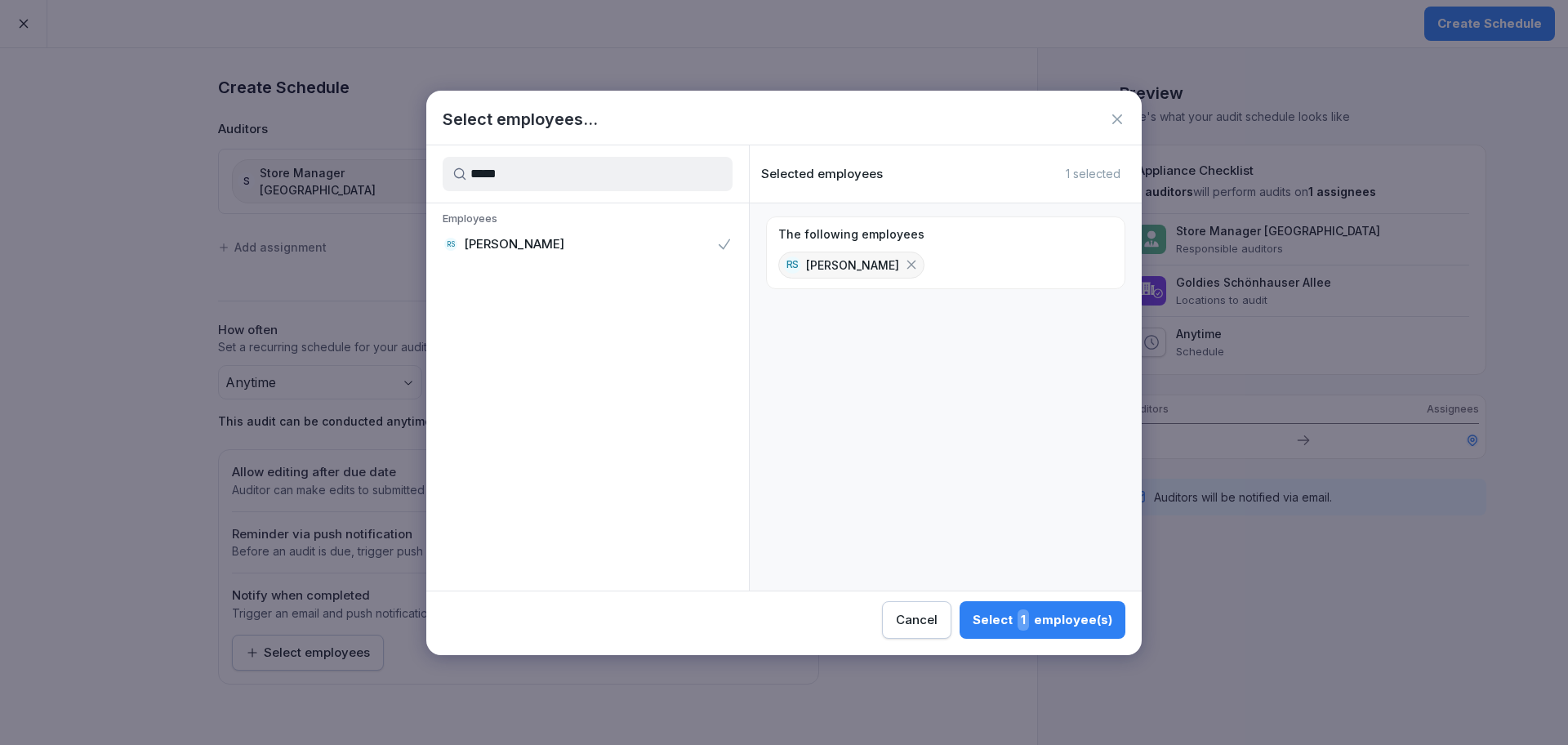
click at [1008, 622] on div "Select 1 employee(s)" at bounding box center [1042, 620] width 140 height 21
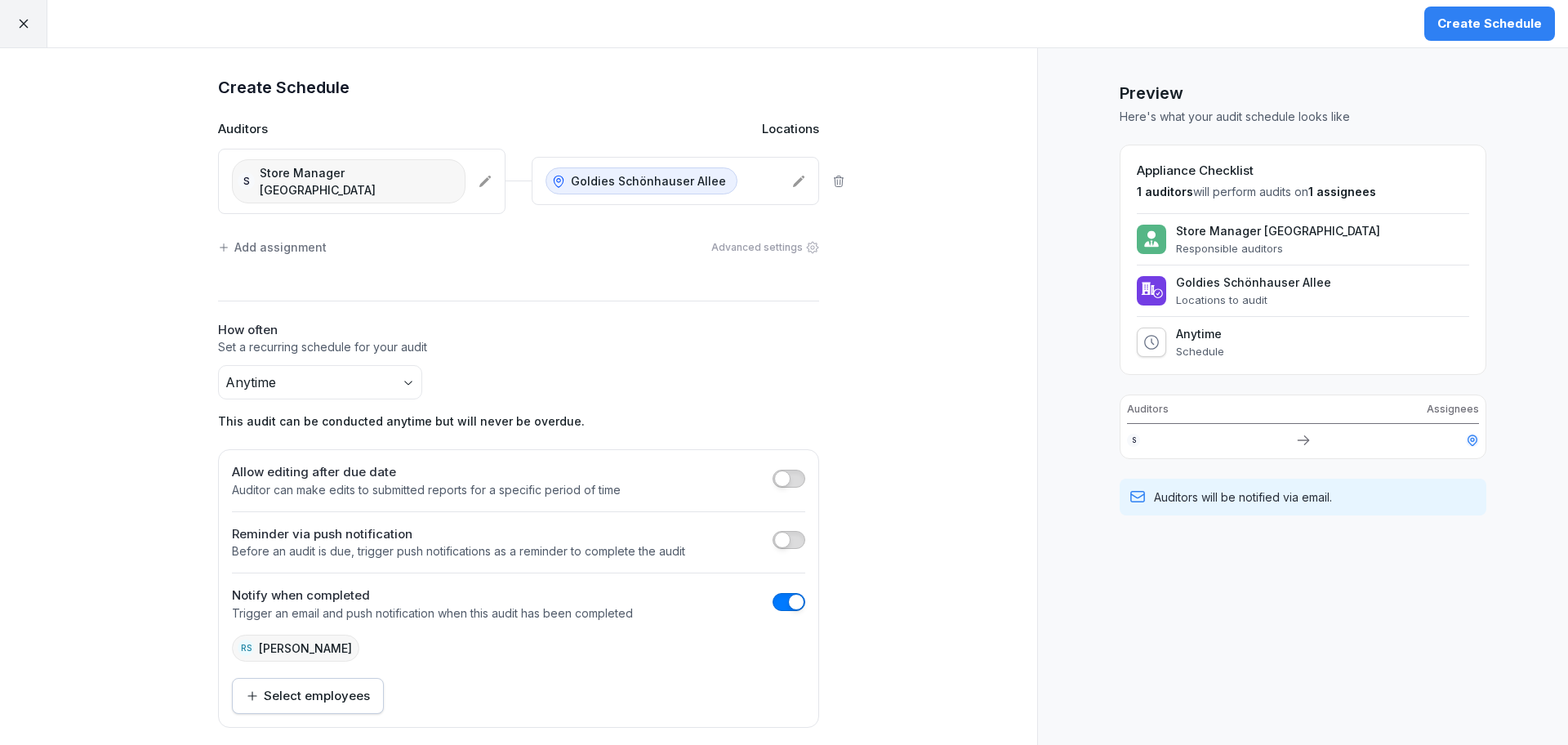
click at [1489, 20] on div "Create Schedule" at bounding box center [1489, 23] width 104 height 18
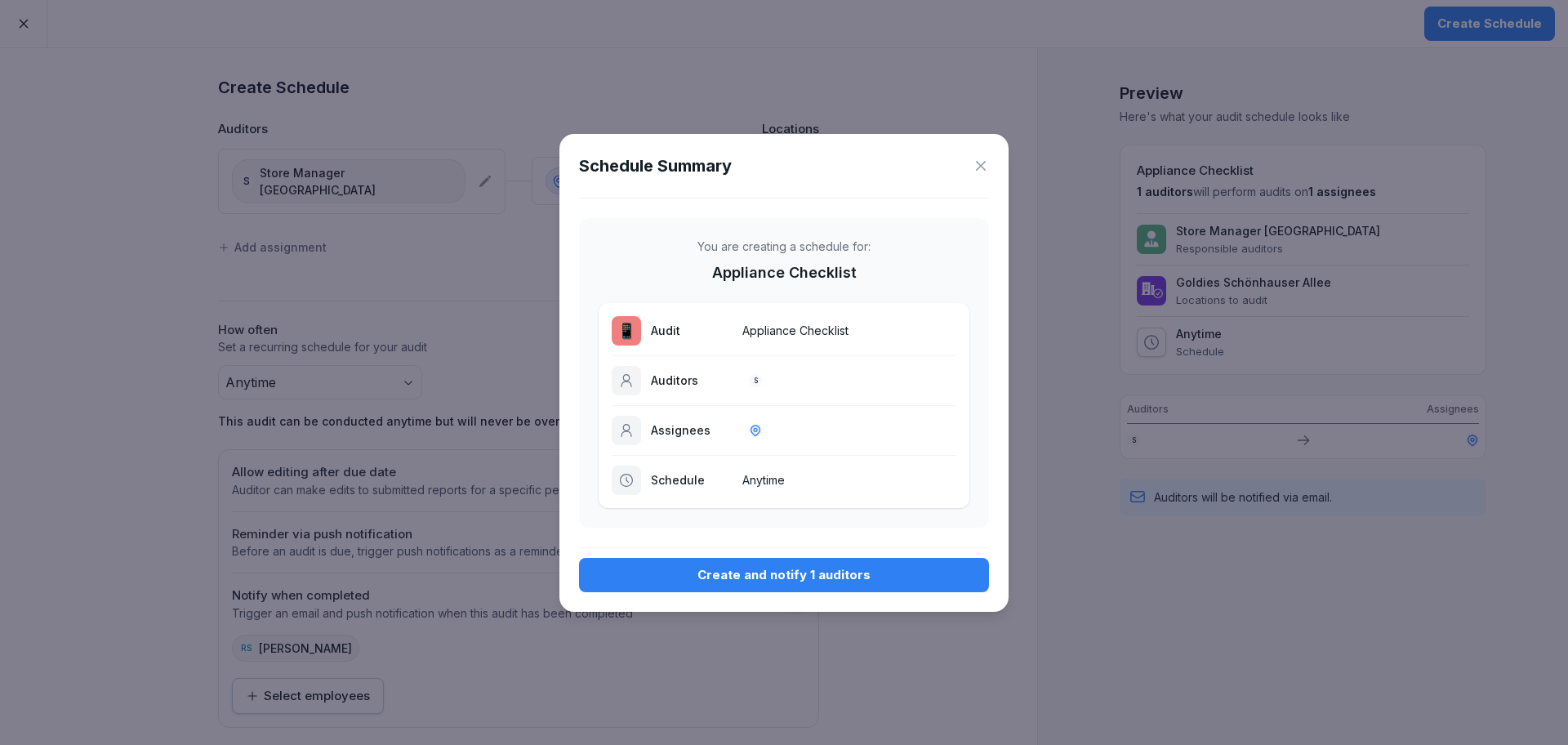
click at [754, 572] on div "Create and notify 1 auditors" at bounding box center [784, 575] width 384 height 18
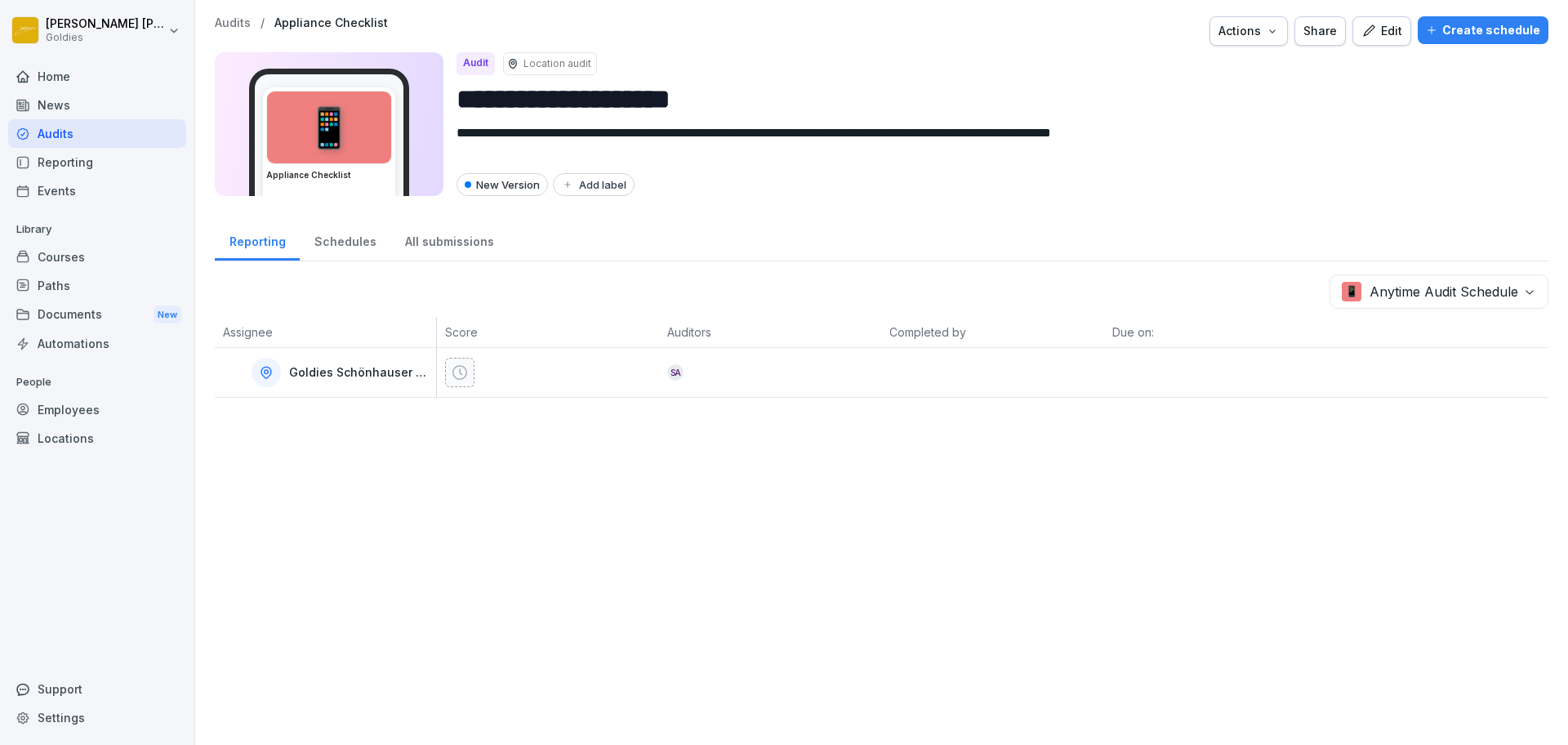
click at [236, 21] on p "Audits" at bounding box center [232, 23] width 36 height 14
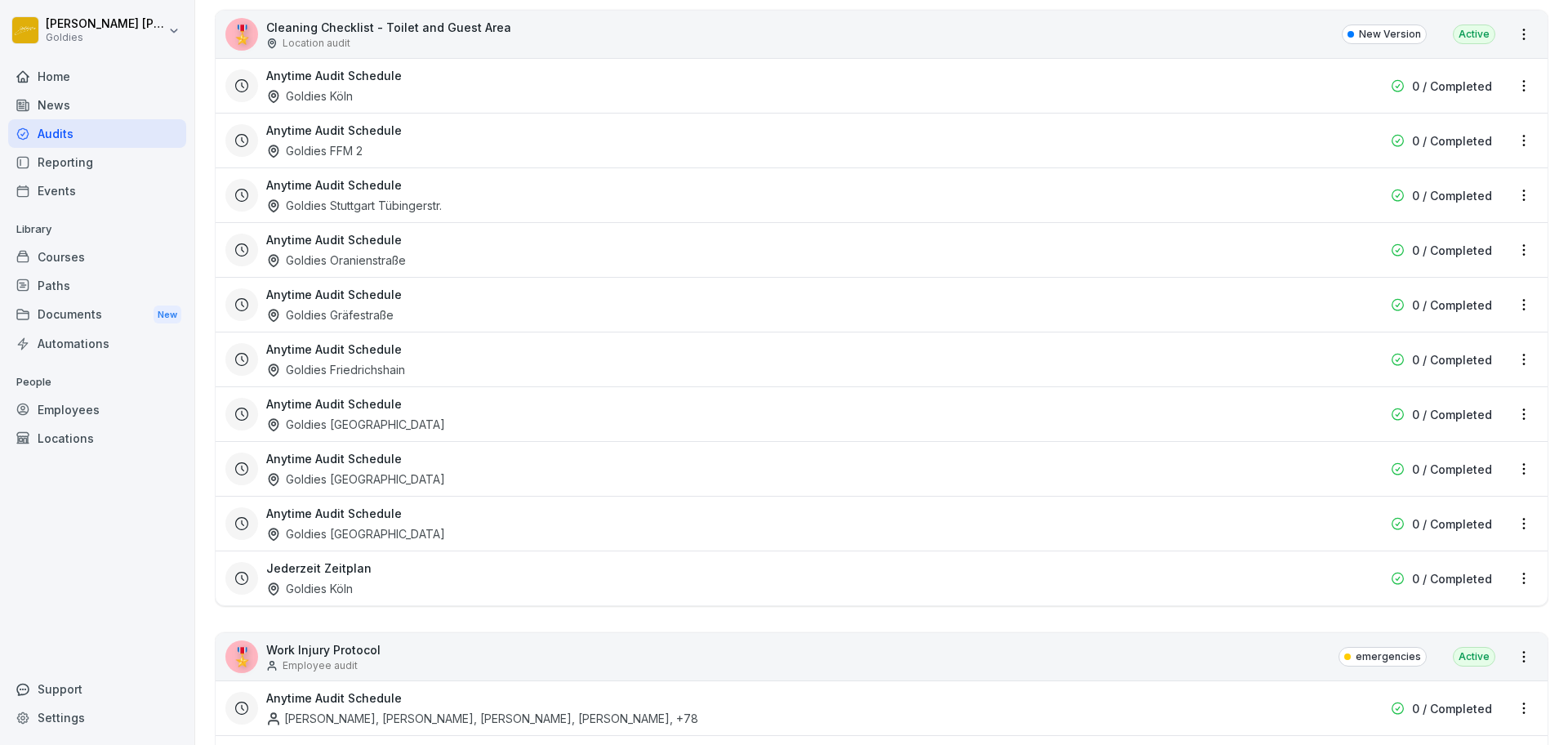
scroll to position [5600, 0]
click at [1509, 42] on html "[PERSON_NAME] Goldies Home News Audits Reporting Events Library Courses Paths D…" at bounding box center [784, 372] width 1568 height 745
click at [0, 0] on link "Create schedule" at bounding box center [0, 0] width 0 height 0
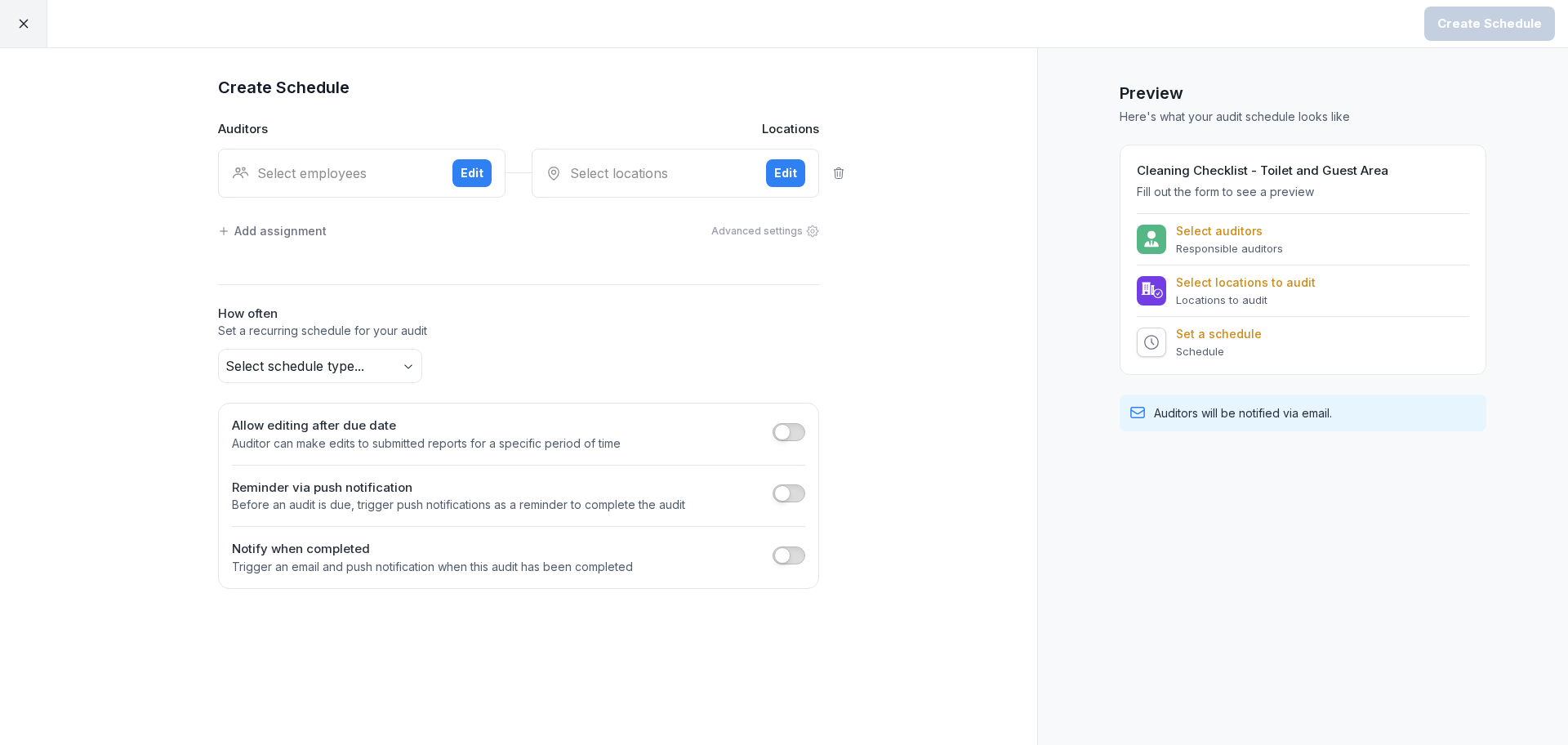
click at [481, 183] on button "Edit" at bounding box center [472, 173] width 39 height 27
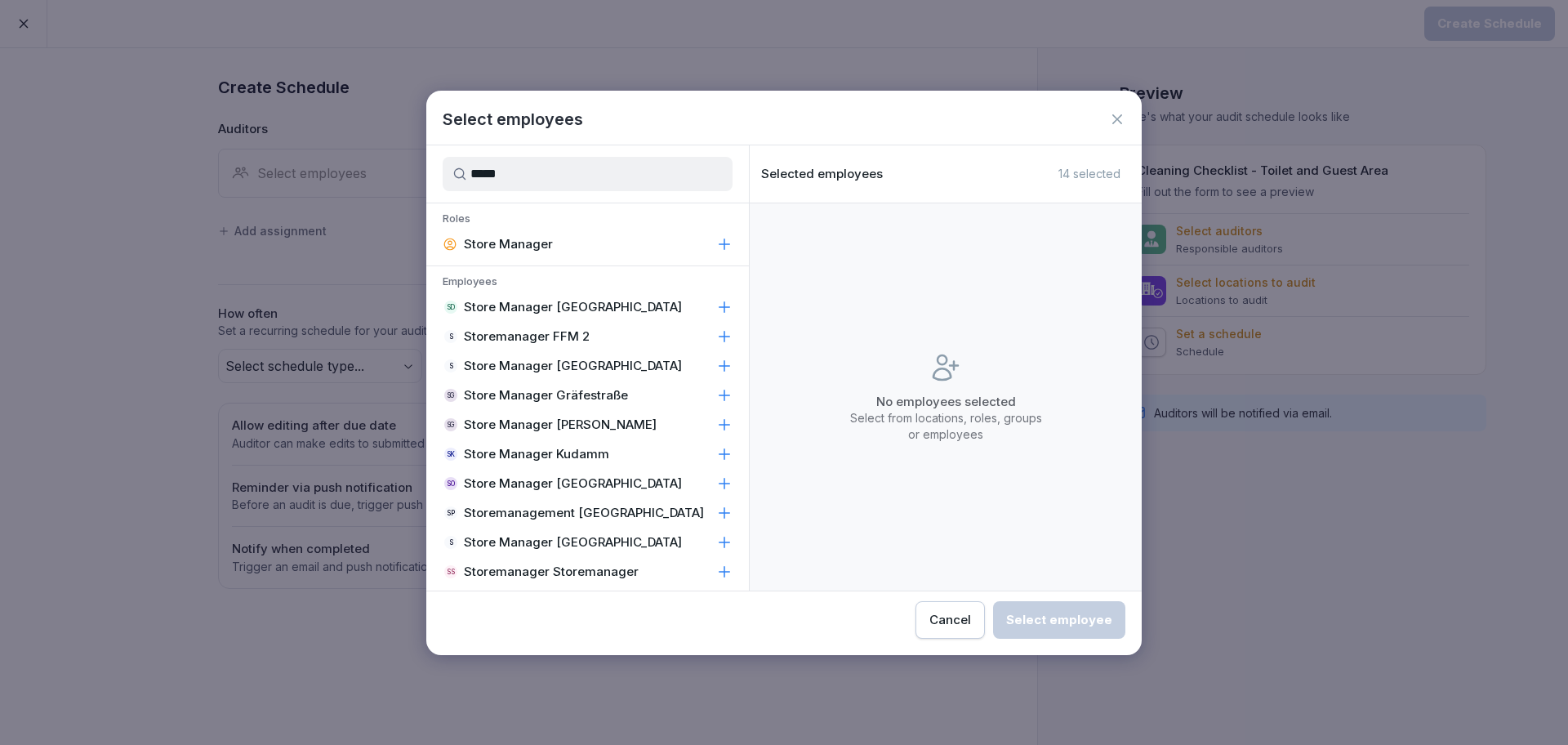
type input "*****"
click at [582, 534] on p "Store Manager [GEOGRAPHIC_DATA]" at bounding box center [572, 542] width 218 height 17
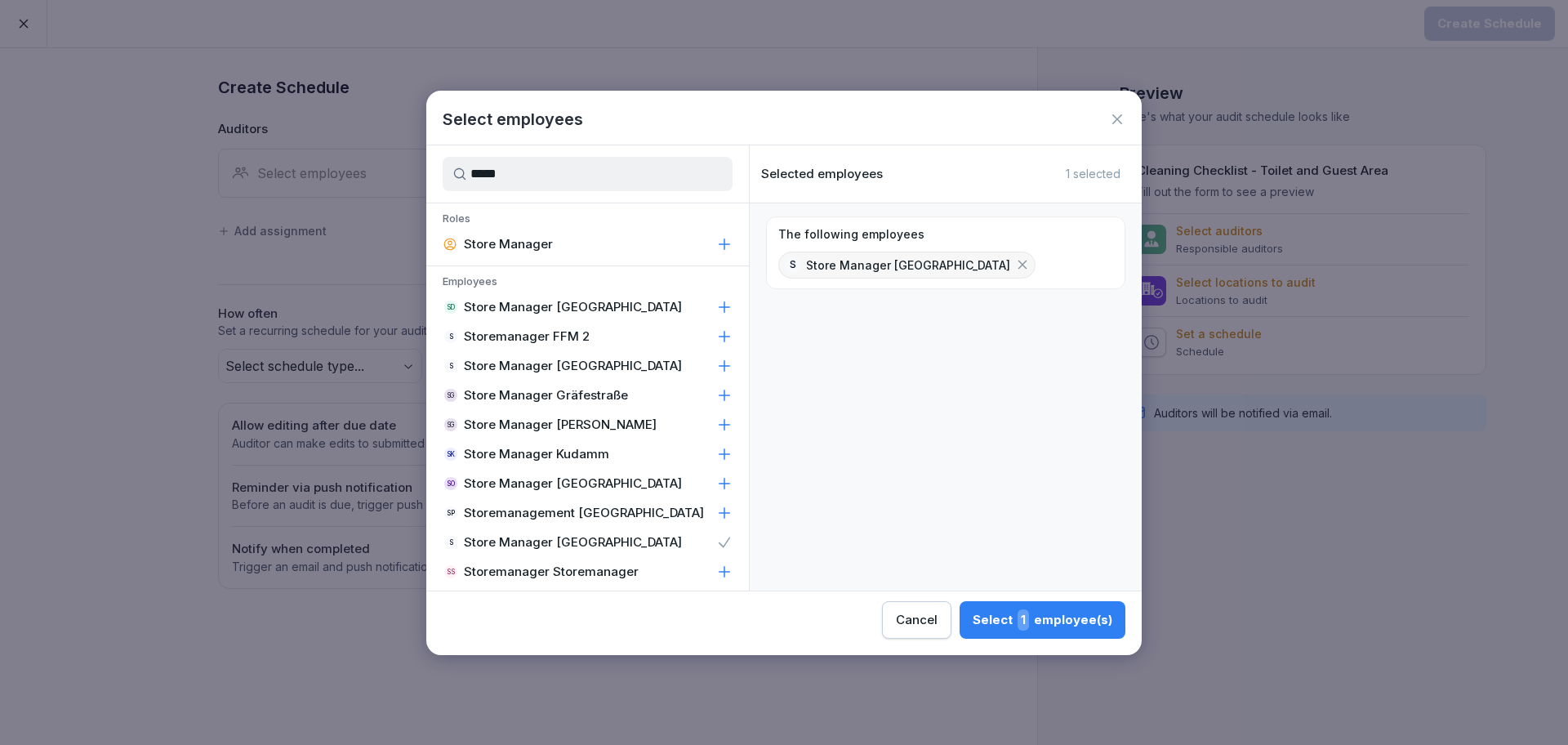
click at [1045, 609] on div "Select 1 employee(s)" at bounding box center [1042, 620] width 140 height 21
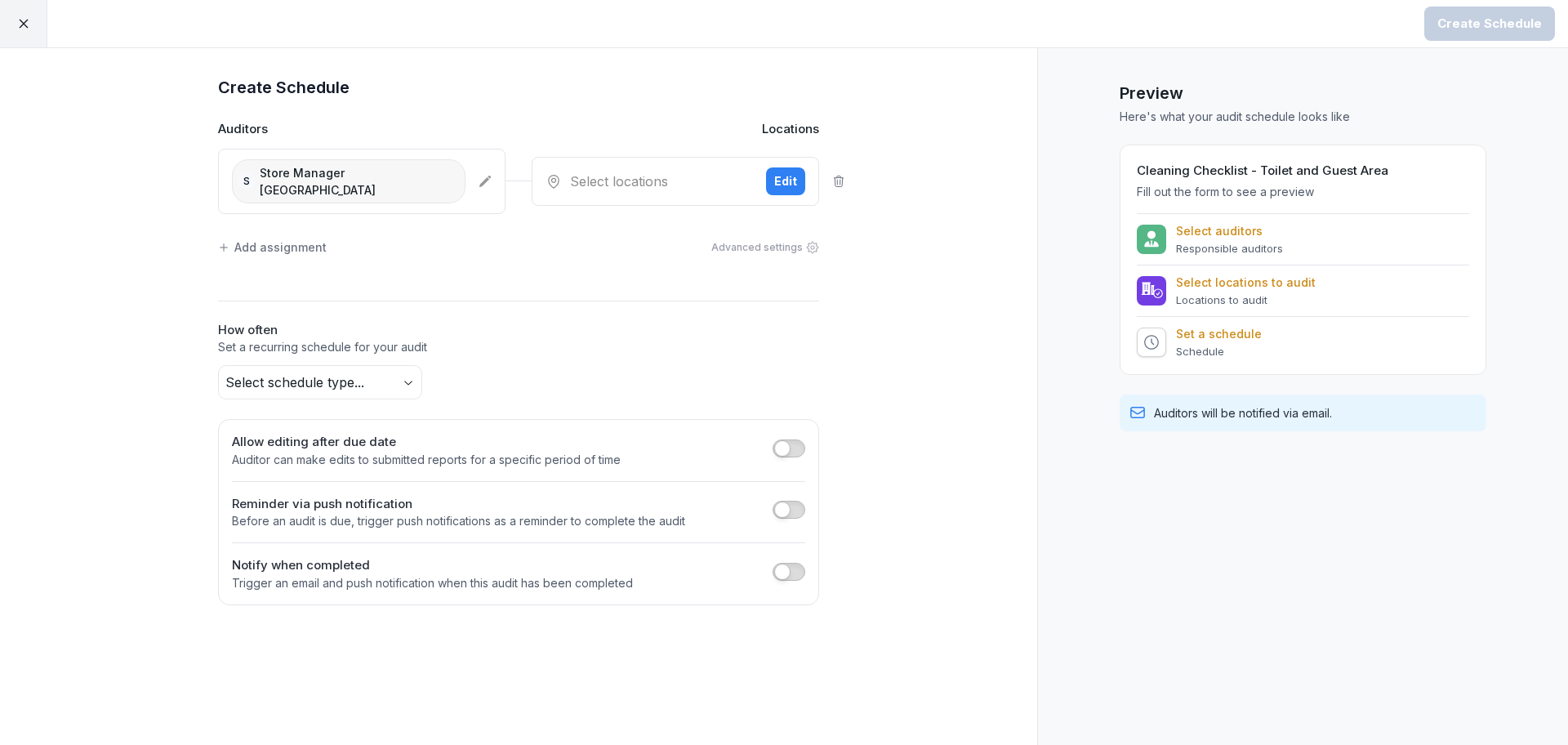
click at [740, 175] on div "Select locations" at bounding box center [649, 182] width 207 height 20
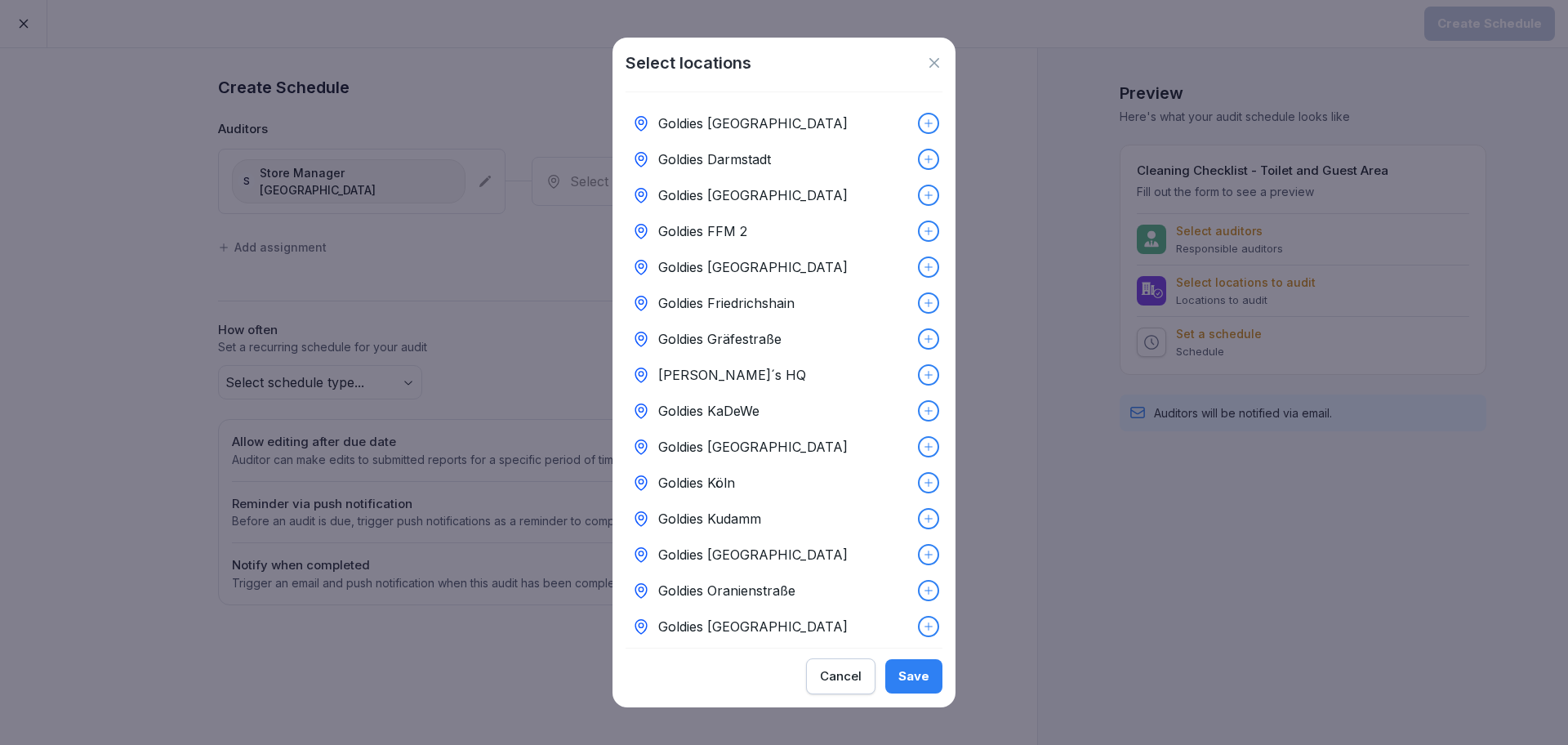
scroll to position [100, 0]
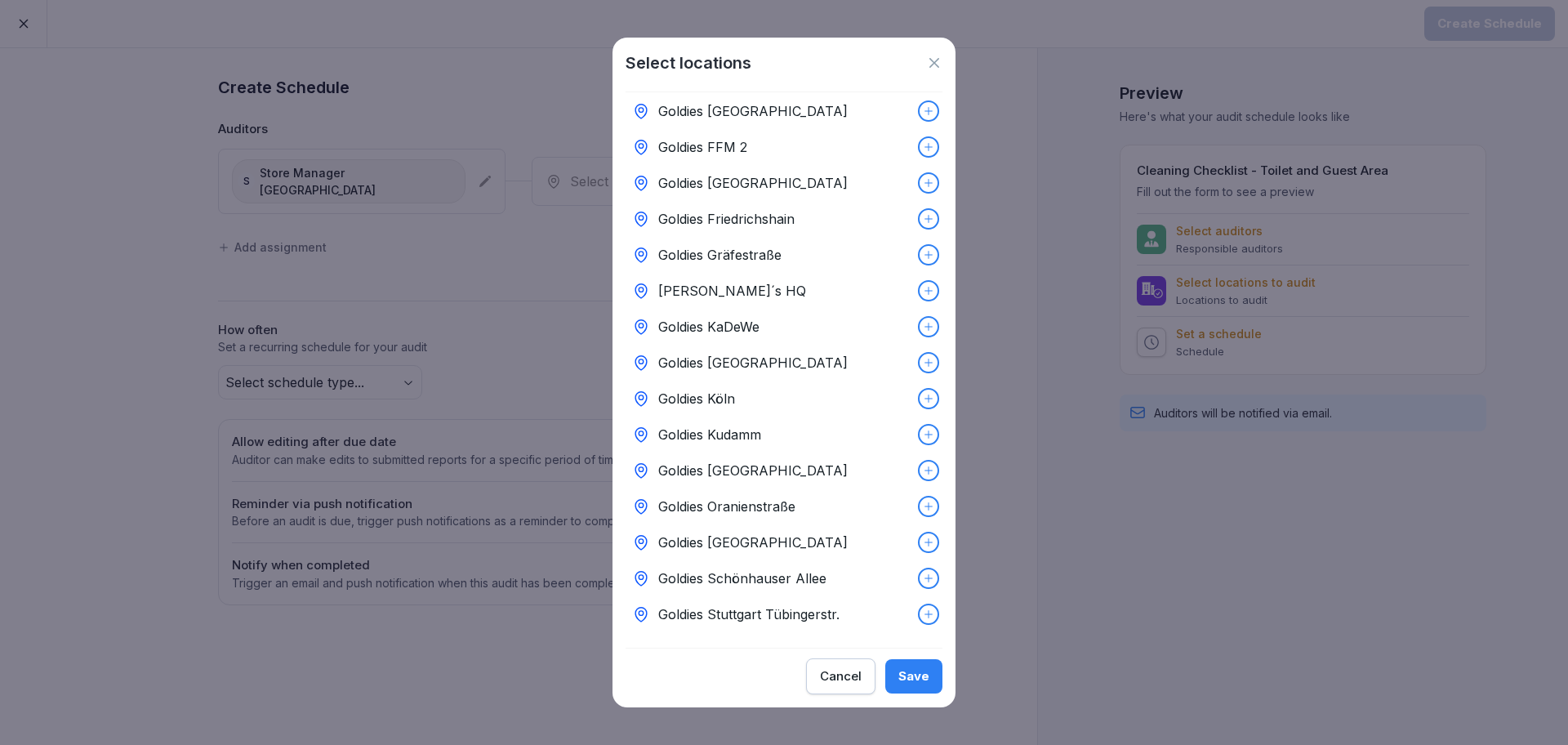
click at [759, 568] on p "Goldies Schönhauser Allee" at bounding box center [742, 578] width 168 height 20
click at [922, 689] on button "Save" at bounding box center [914, 676] width 58 height 34
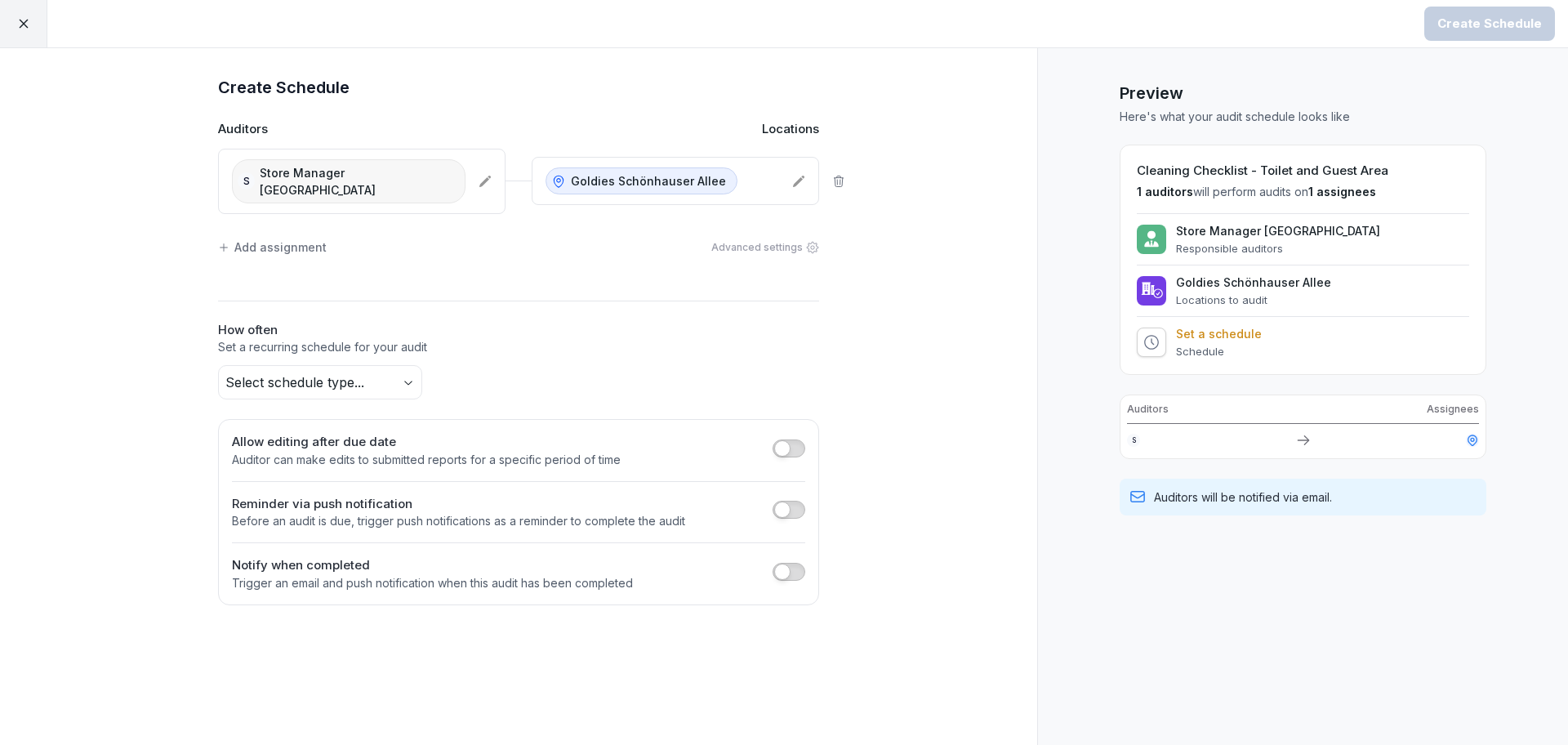
click at [377, 357] on body "Create Schedule Create Schedule Auditors Locations S Store Manager Schonhausser…" at bounding box center [784, 372] width 1568 height 745
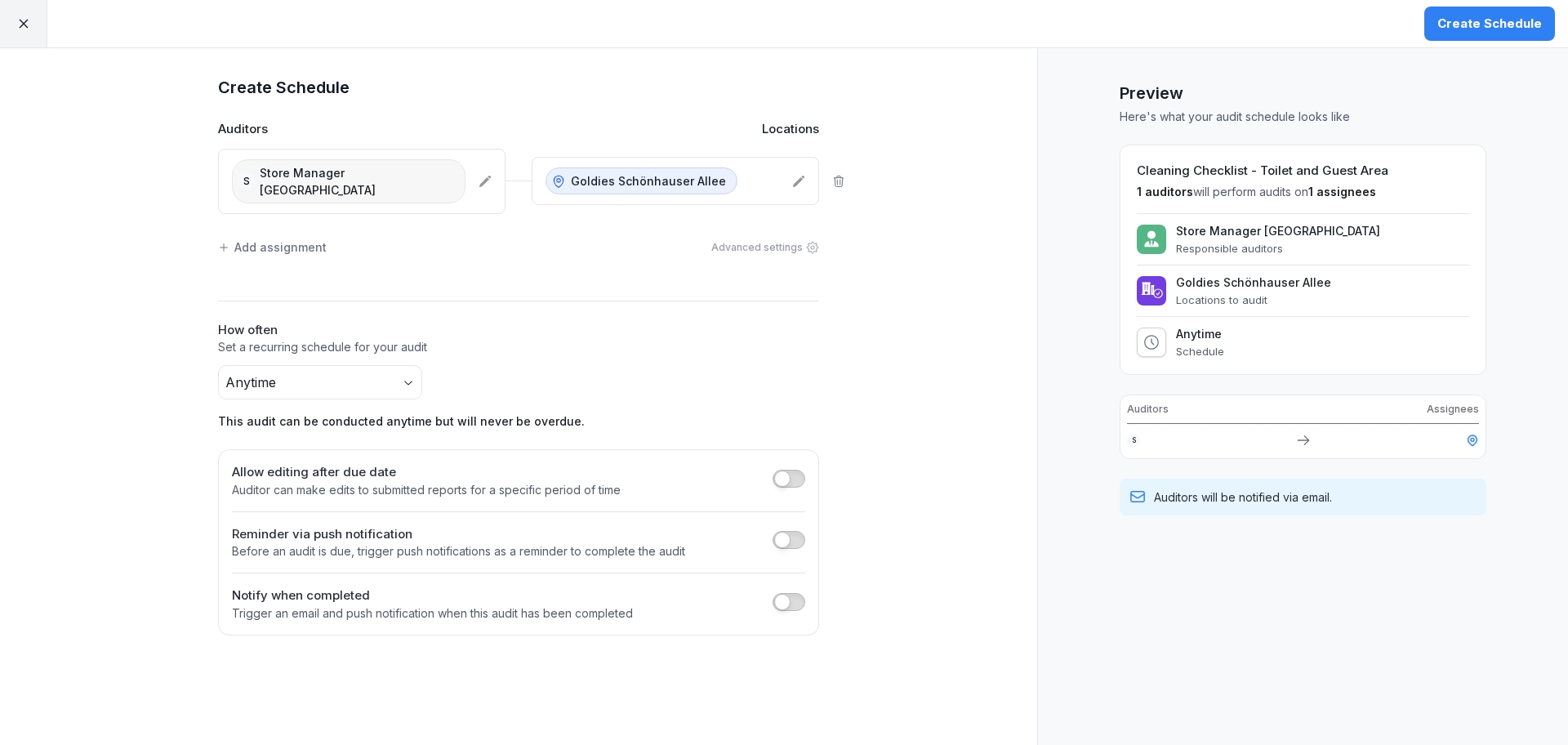
click at [779, 594] on span "button" at bounding box center [782, 601] width 17 height 17
click at [294, 643] on div "Select employees" at bounding box center [308, 652] width 124 height 18
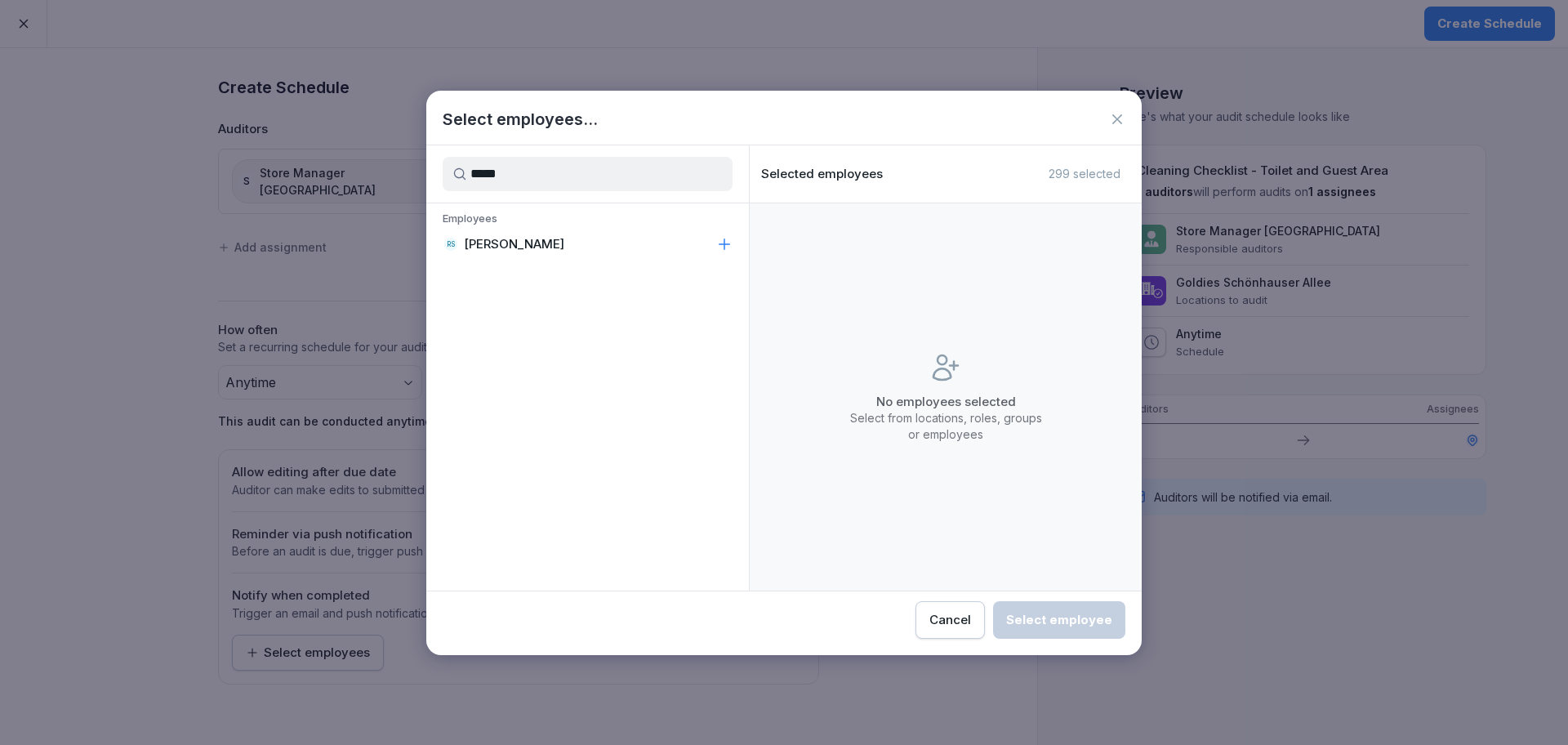
click at [579, 238] on div "RS [PERSON_NAME]" at bounding box center [588, 244] width 322 height 29
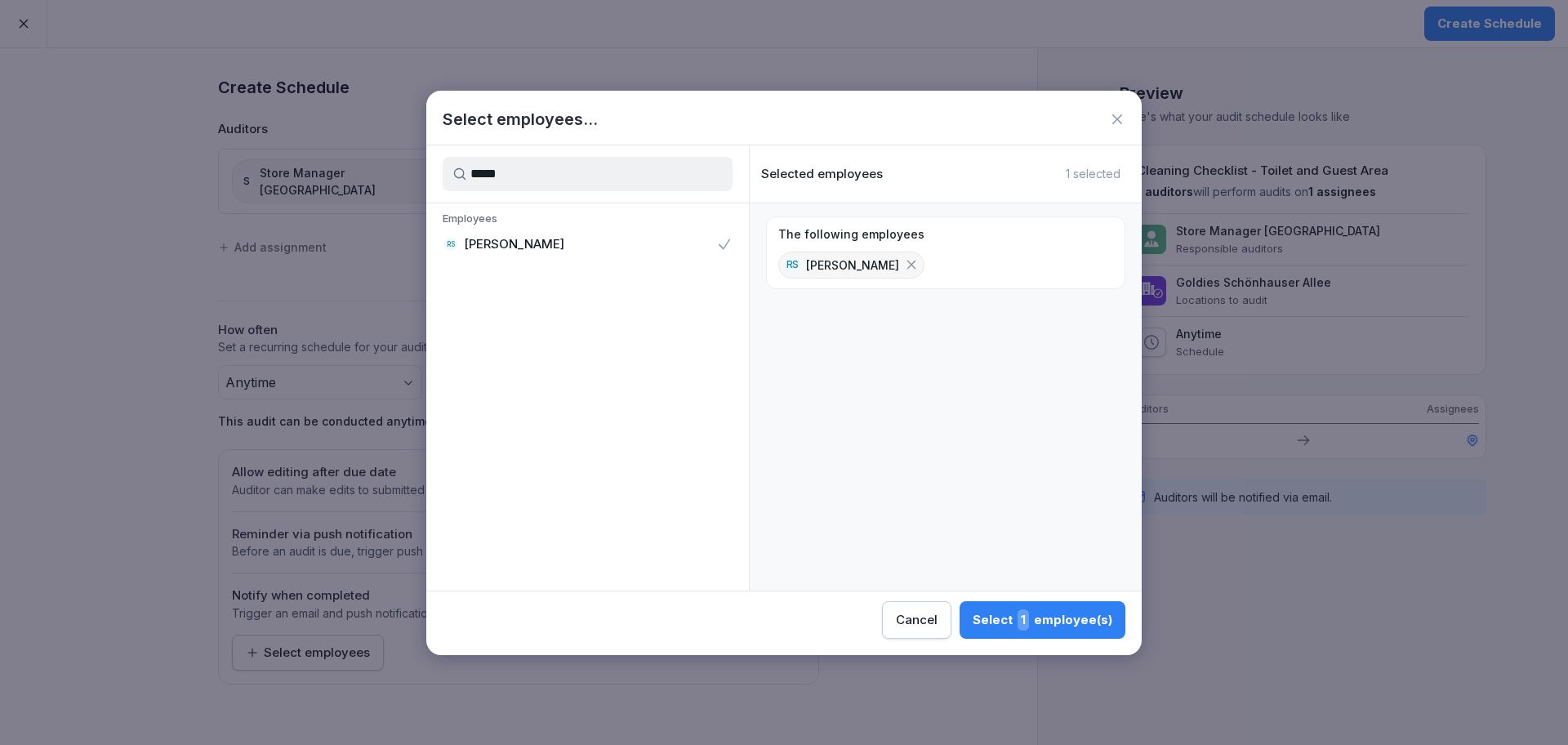
click at [614, 176] on input "*****" at bounding box center [587, 174] width 290 height 34
click at [614, 178] on input "*****" at bounding box center [587, 174] width 290 height 34
type input "******"
click at [566, 259] on div "Employees [PERSON_NAME]" at bounding box center [588, 234] width 322 height 62
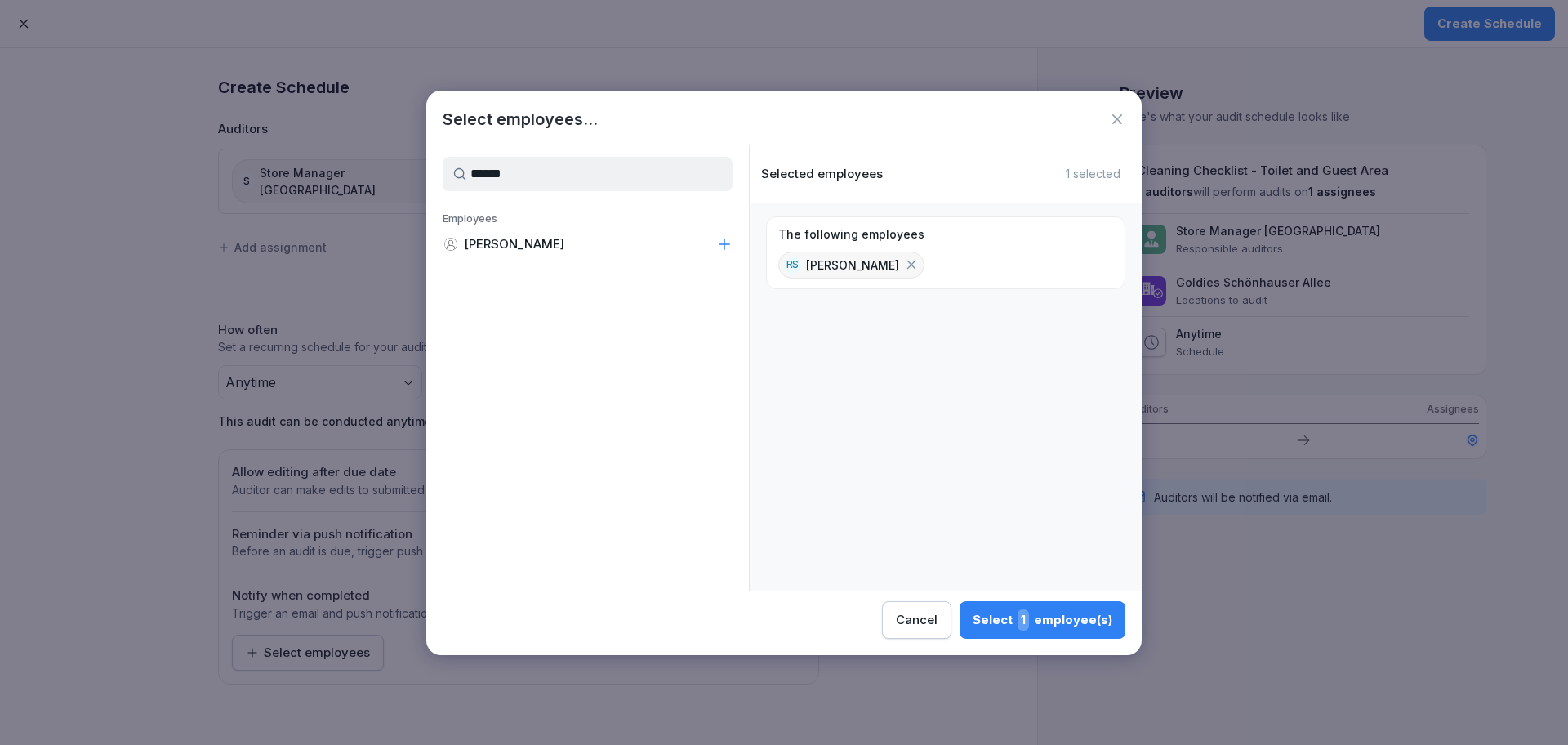
click at [566, 242] on div "[PERSON_NAME]" at bounding box center [588, 244] width 322 height 29
click at [1053, 622] on div "Select 2 employee(s)" at bounding box center [1042, 620] width 143 height 21
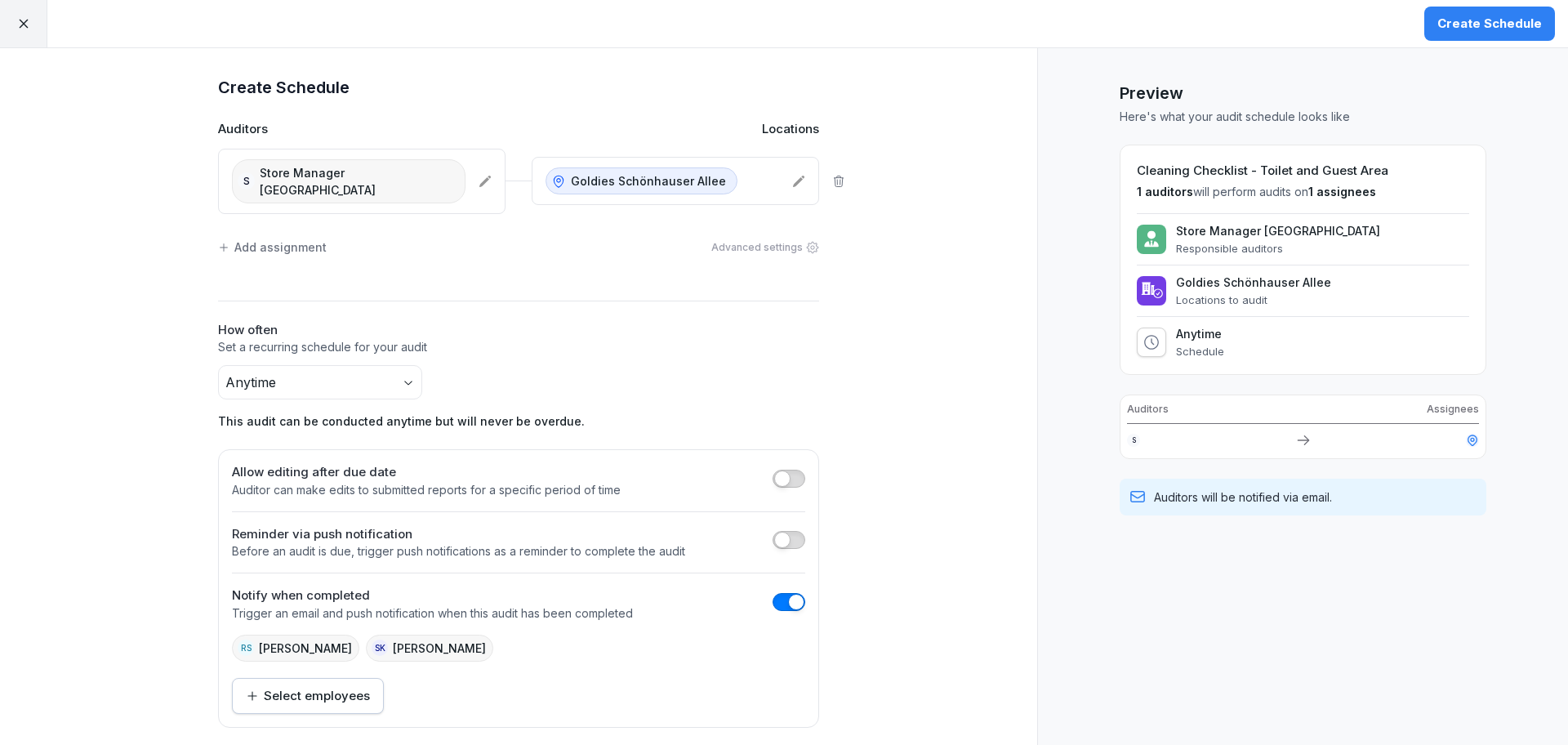
click at [1512, 25] on div "Create Schedule" at bounding box center [1489, 23] width 104 height 18
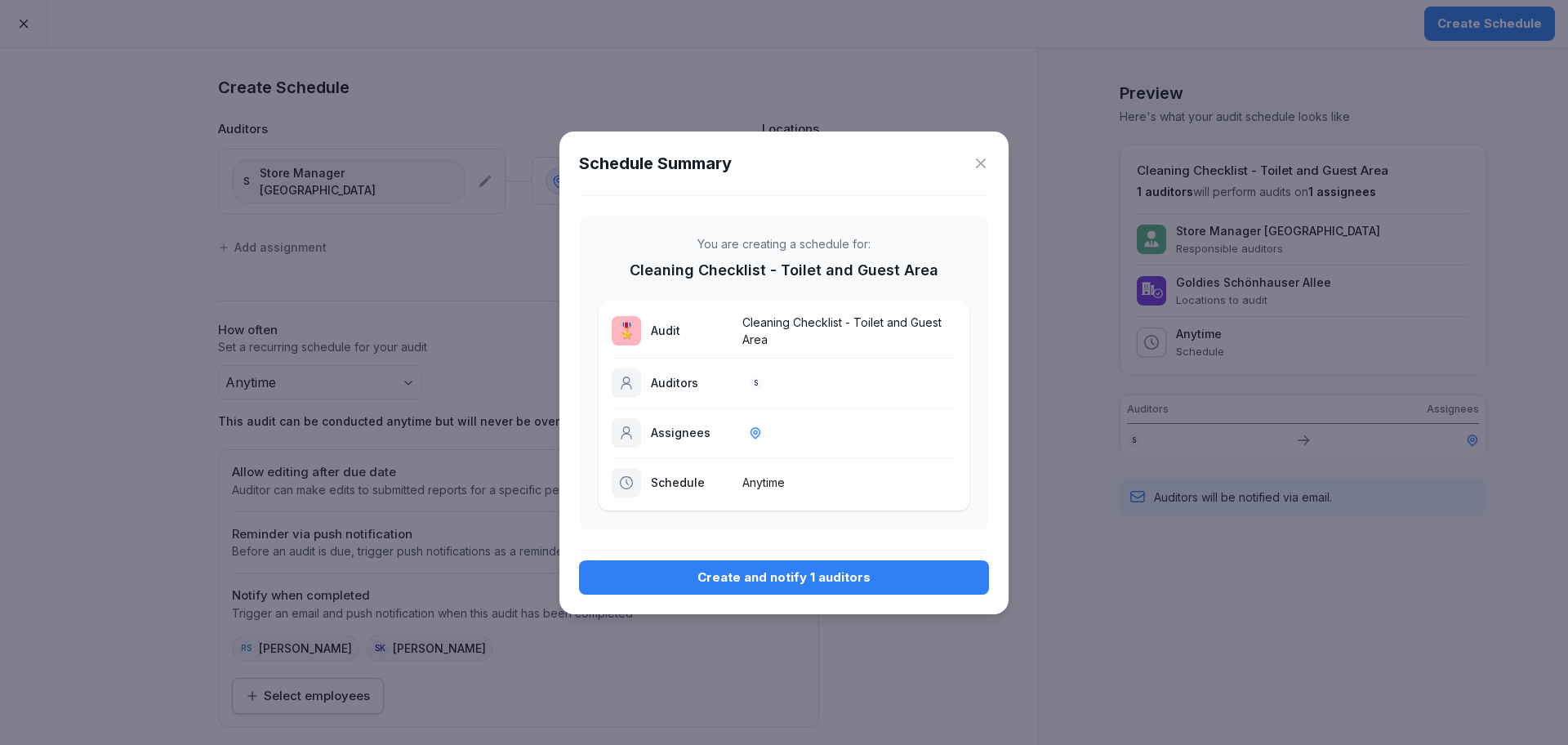
click at [782, 583] on div "Create and notify 1 auditors" at bounding box center [784, 577] width 384 height 18
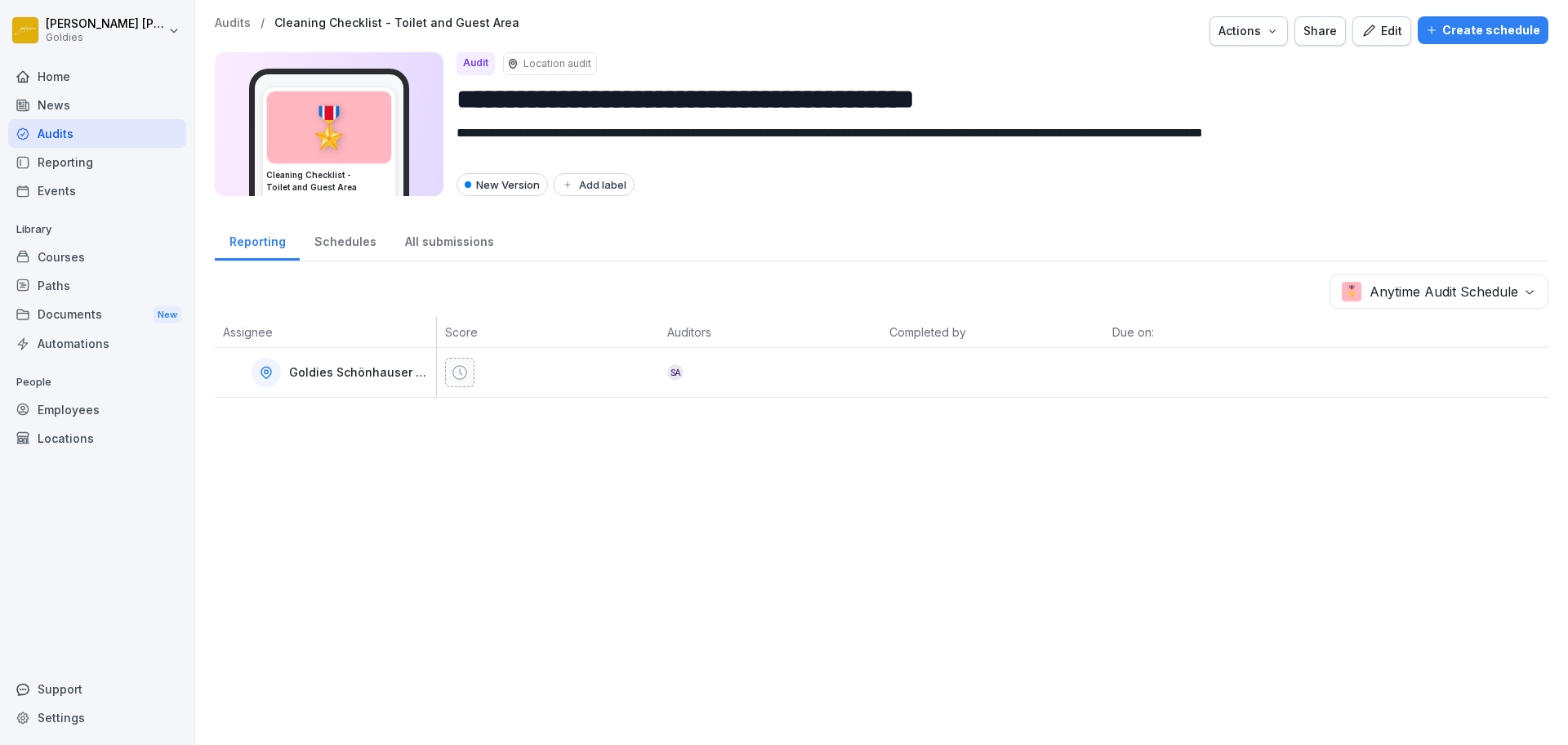
click at [220, 21] on p "Audits" at bounding box center [232, 23] width 36 height 14
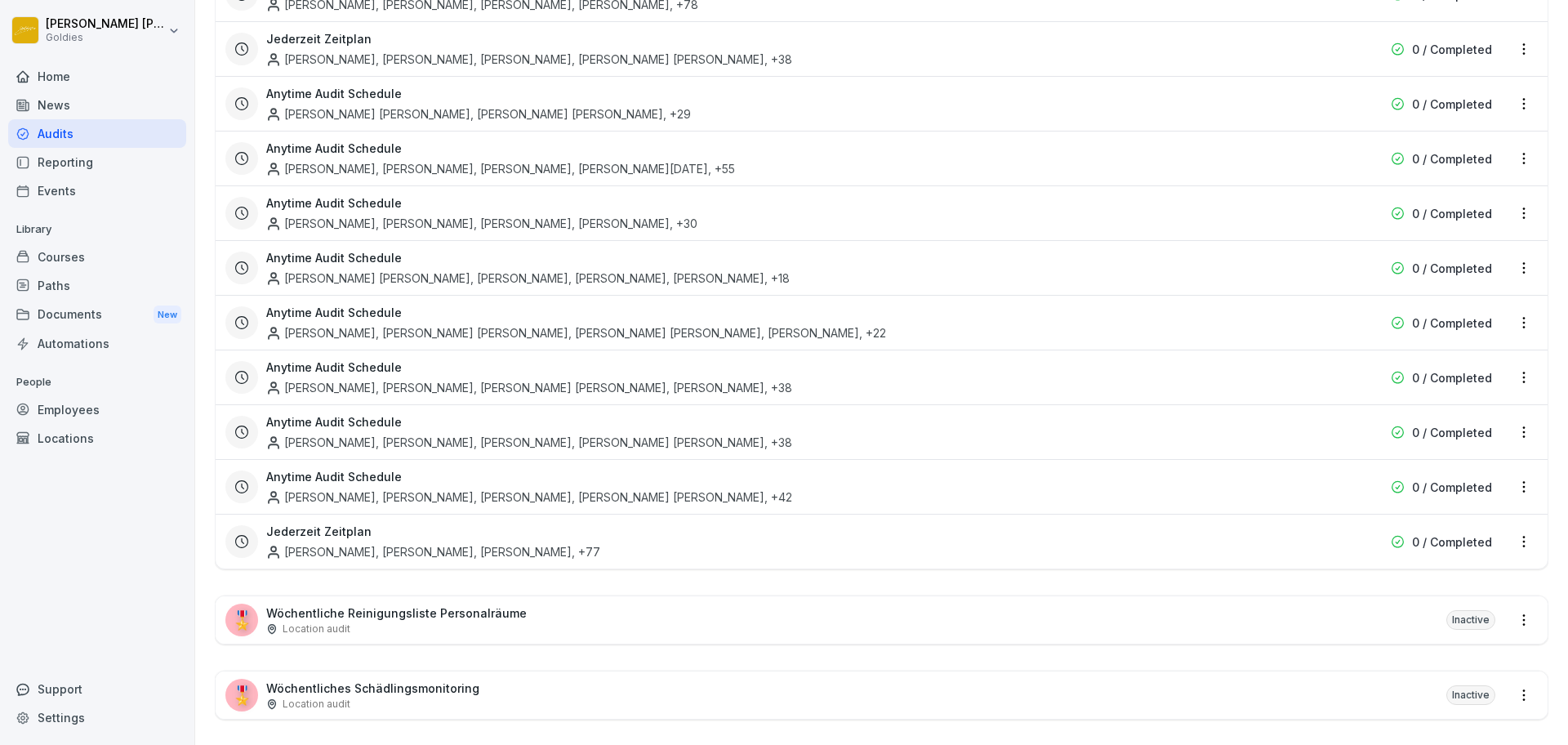
scroll to position [6396, 0]
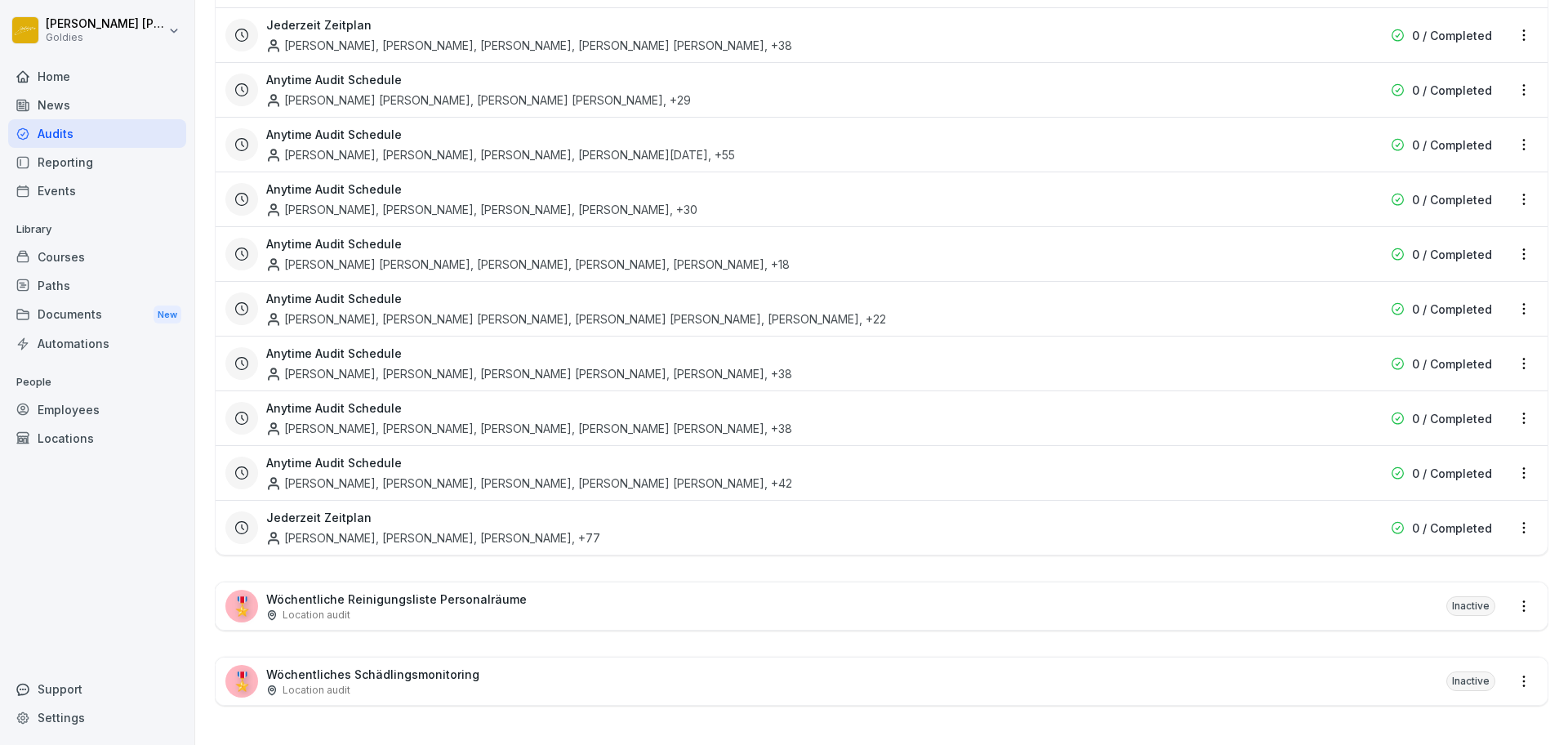
click at [72, 407] on div "Employees" at bounding box center [97, 409] width 178 height 28
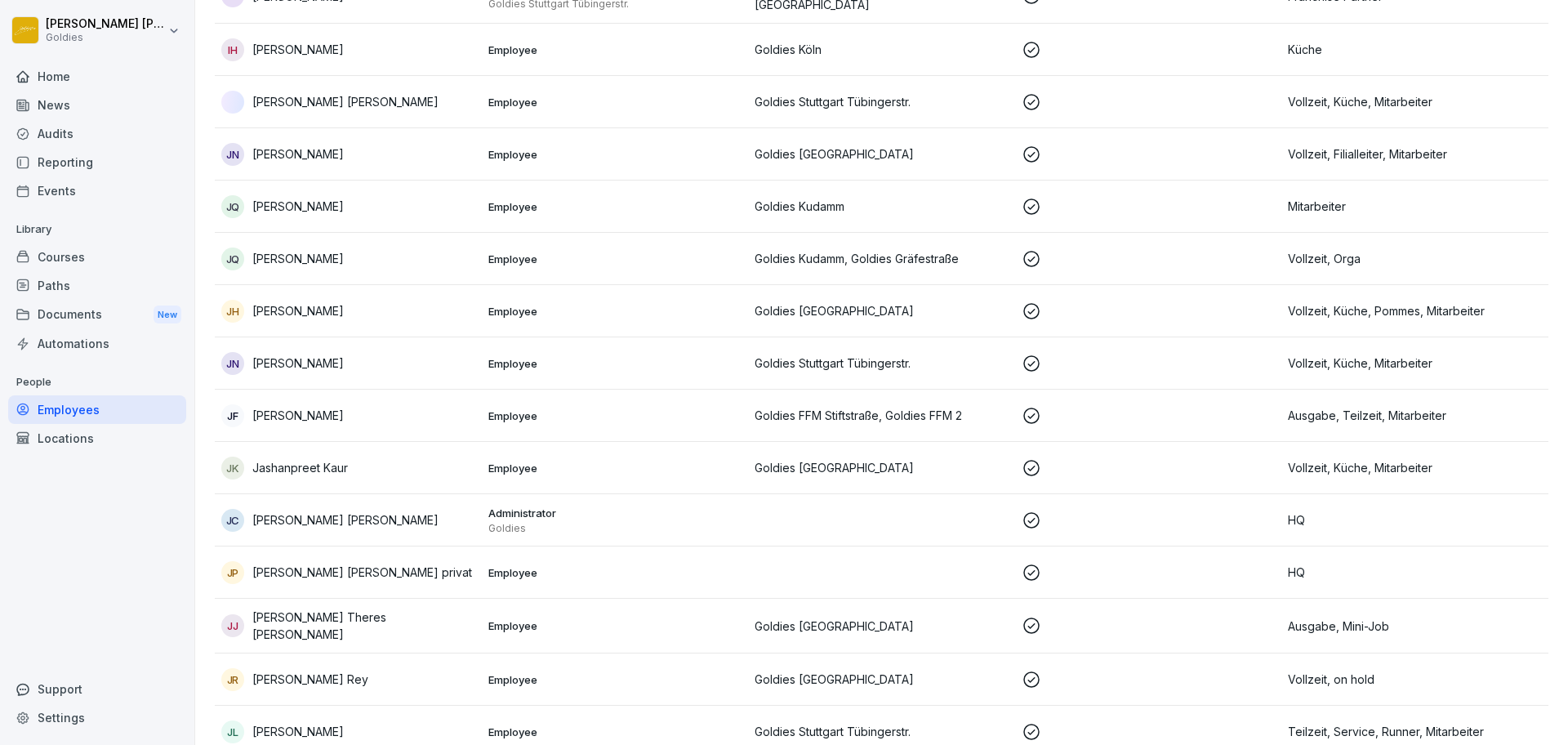
scroll to position [17, 0]
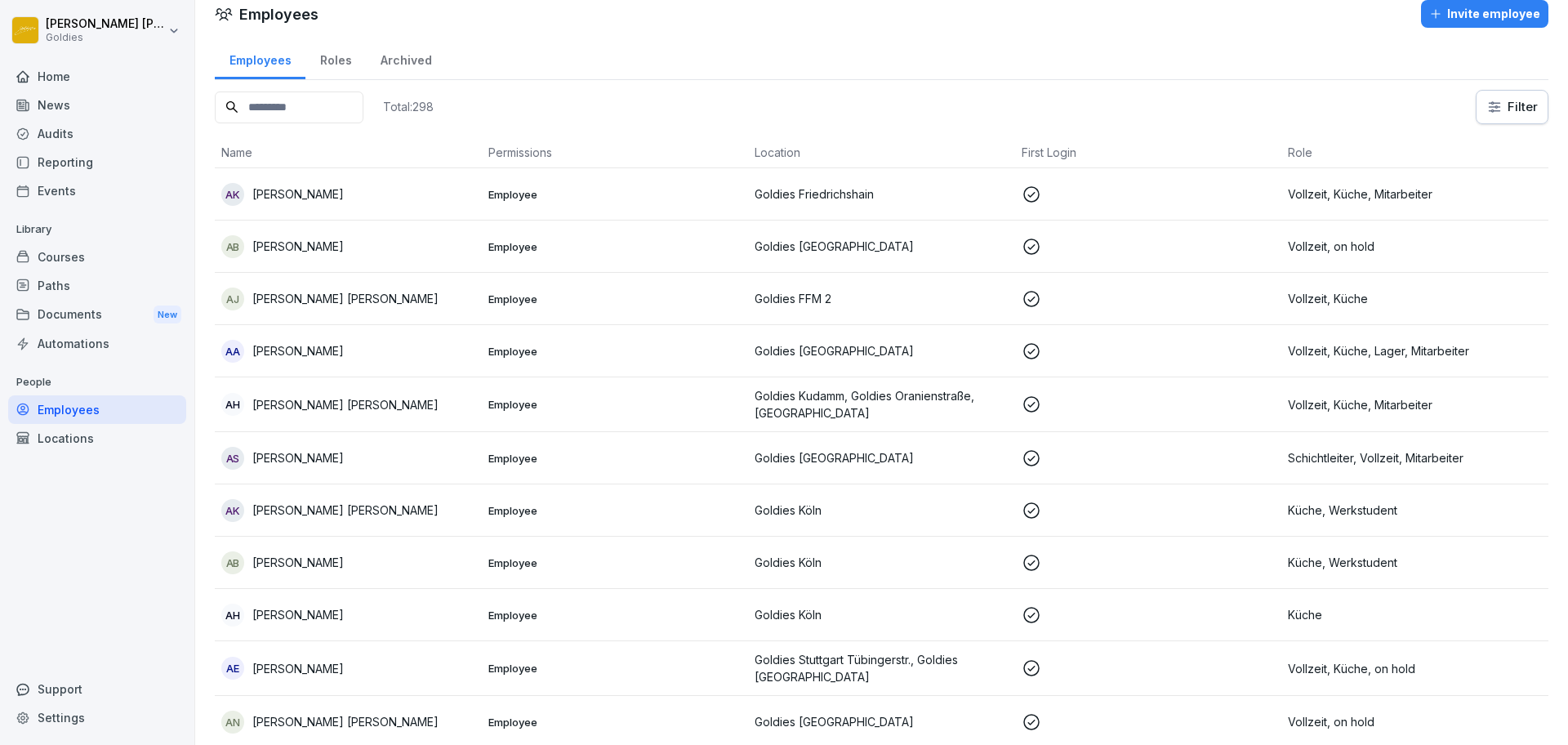
click at [306, 102] on input at bounding box center [289, 107] width 148 height 32
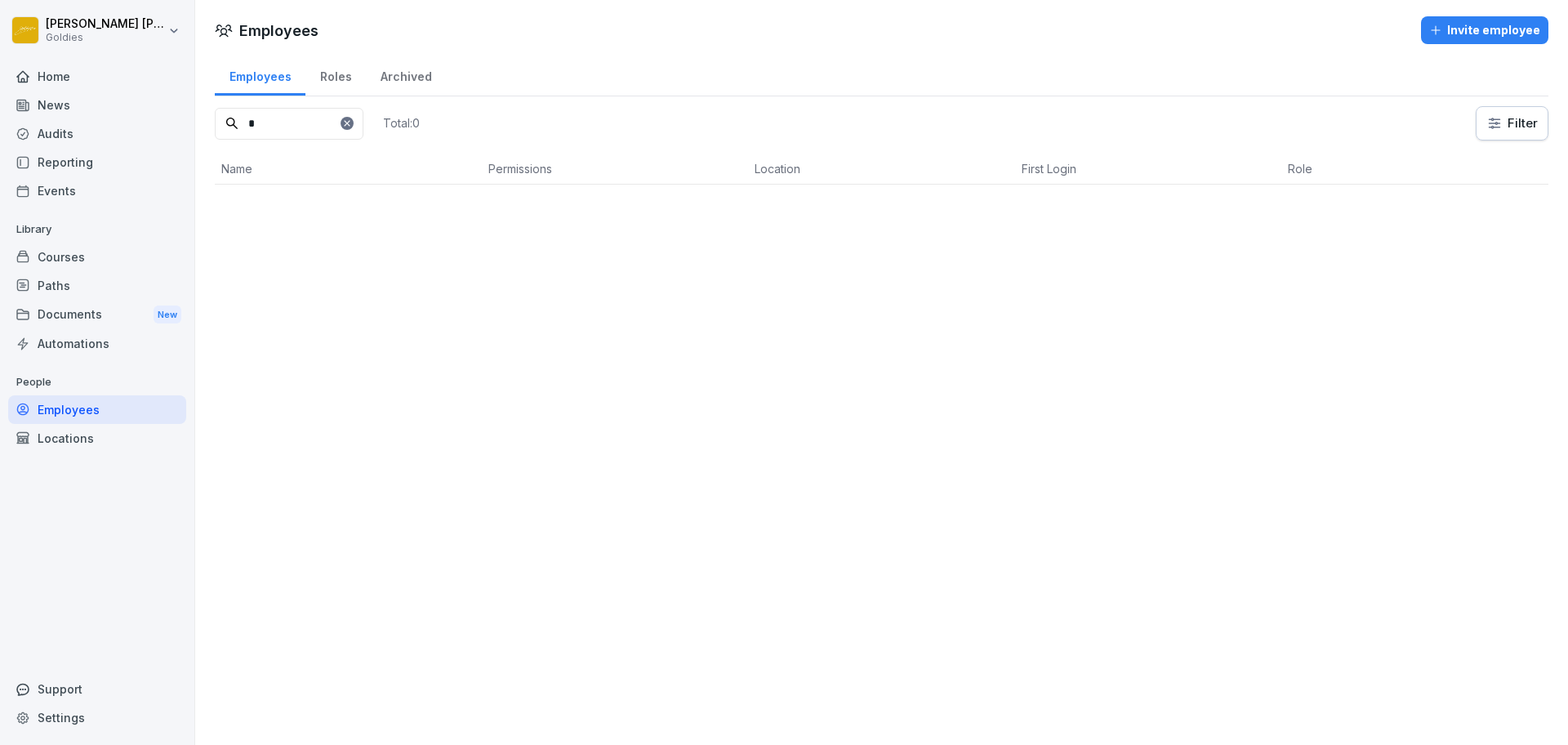
scroll to position [0, 0]
type input "*"
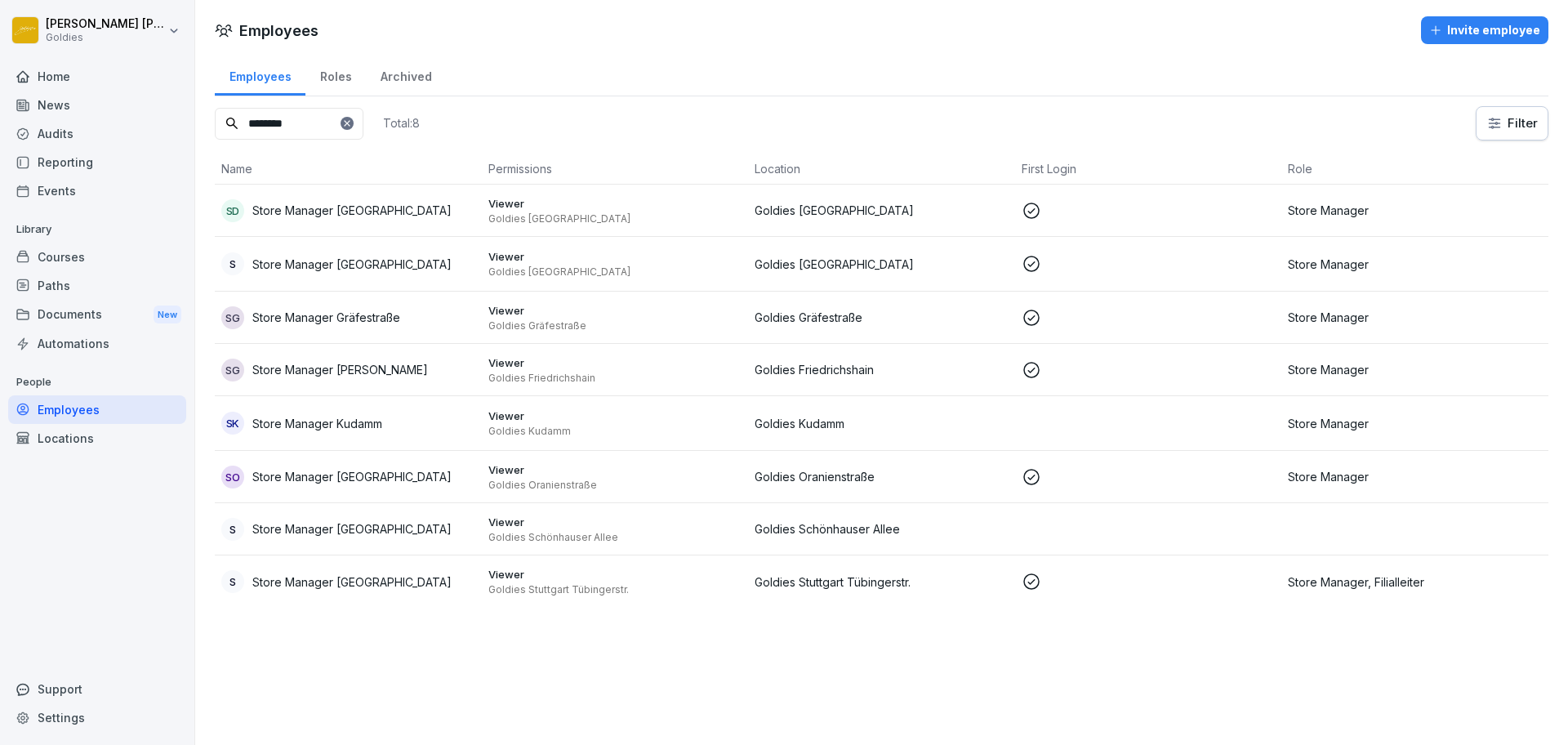
type input "********"
click at [428, 517] on td "S Store Manager [GEOGRAPHIC_DATA]" at bounding box center [349, 529] width 268 height 53
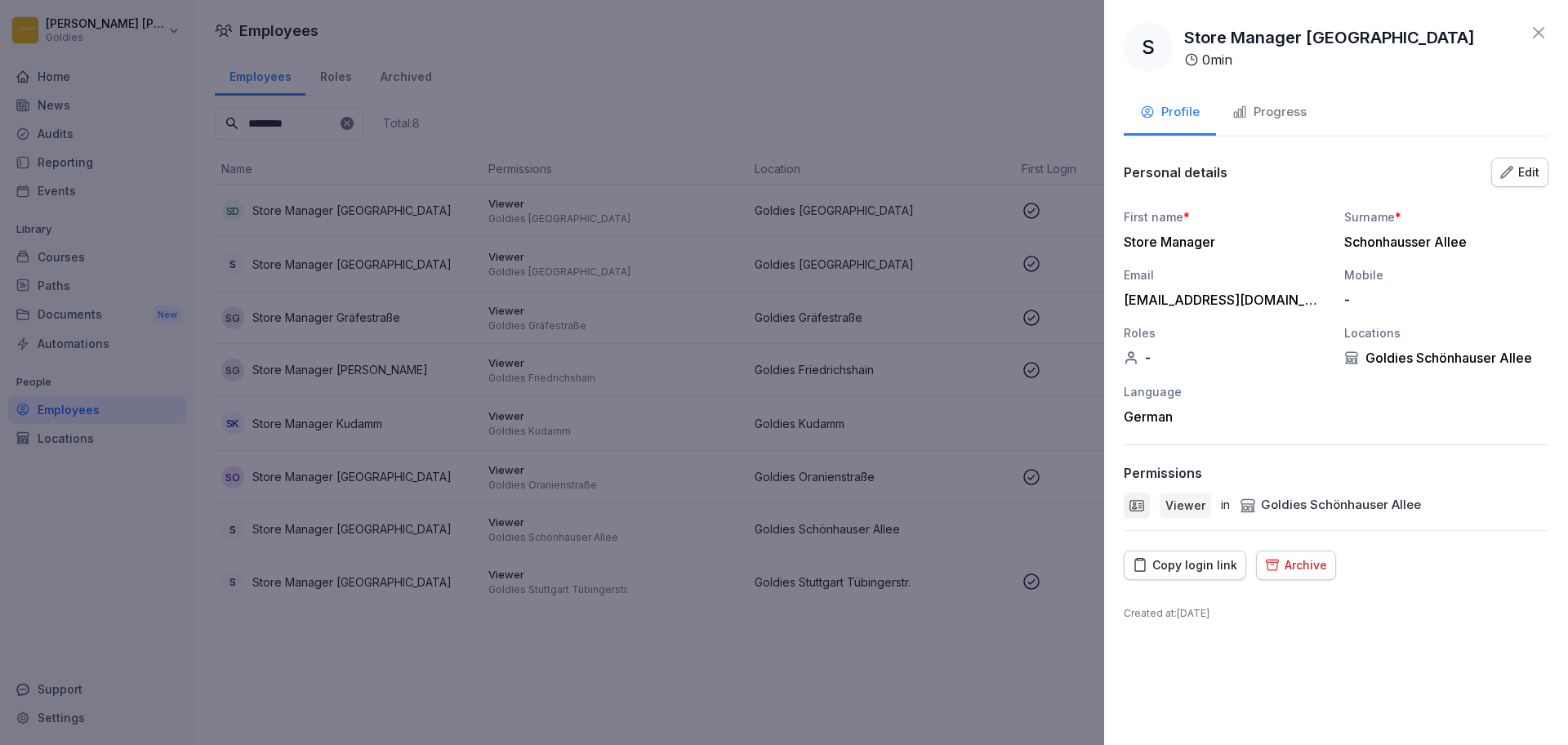
click at [1192, 553] on button "Copy login link" at bounding box center [1184, 565] width 122 height 29
click at [167, 218] on div at bounding box center [784, 372] width 1568 height 745
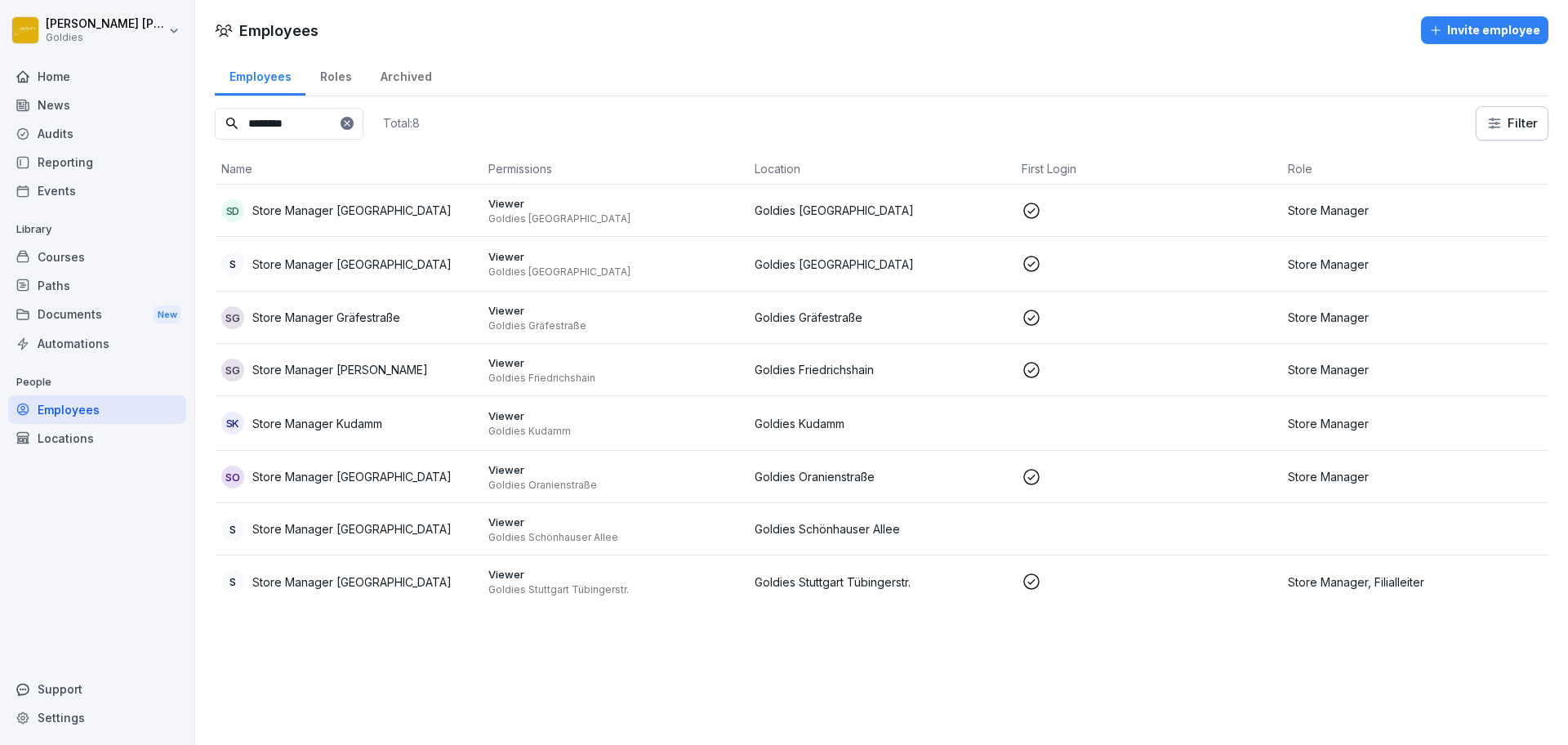
click at [95, 291] on div "Paths" at bounding box center [97, 285] width 178 height 28
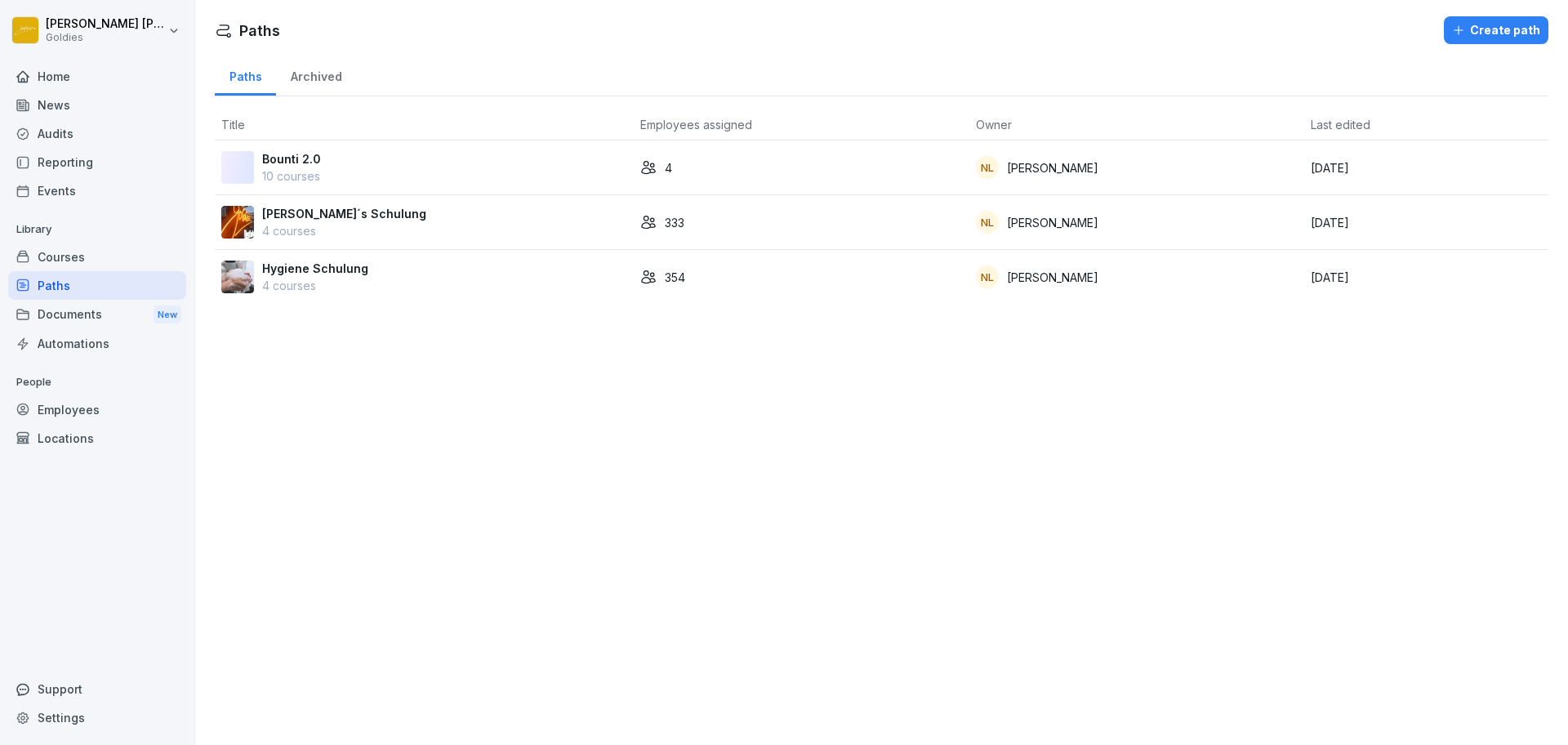
click at [928, 186] on td "4" at bounding box center [802, 168] width 336 height 55
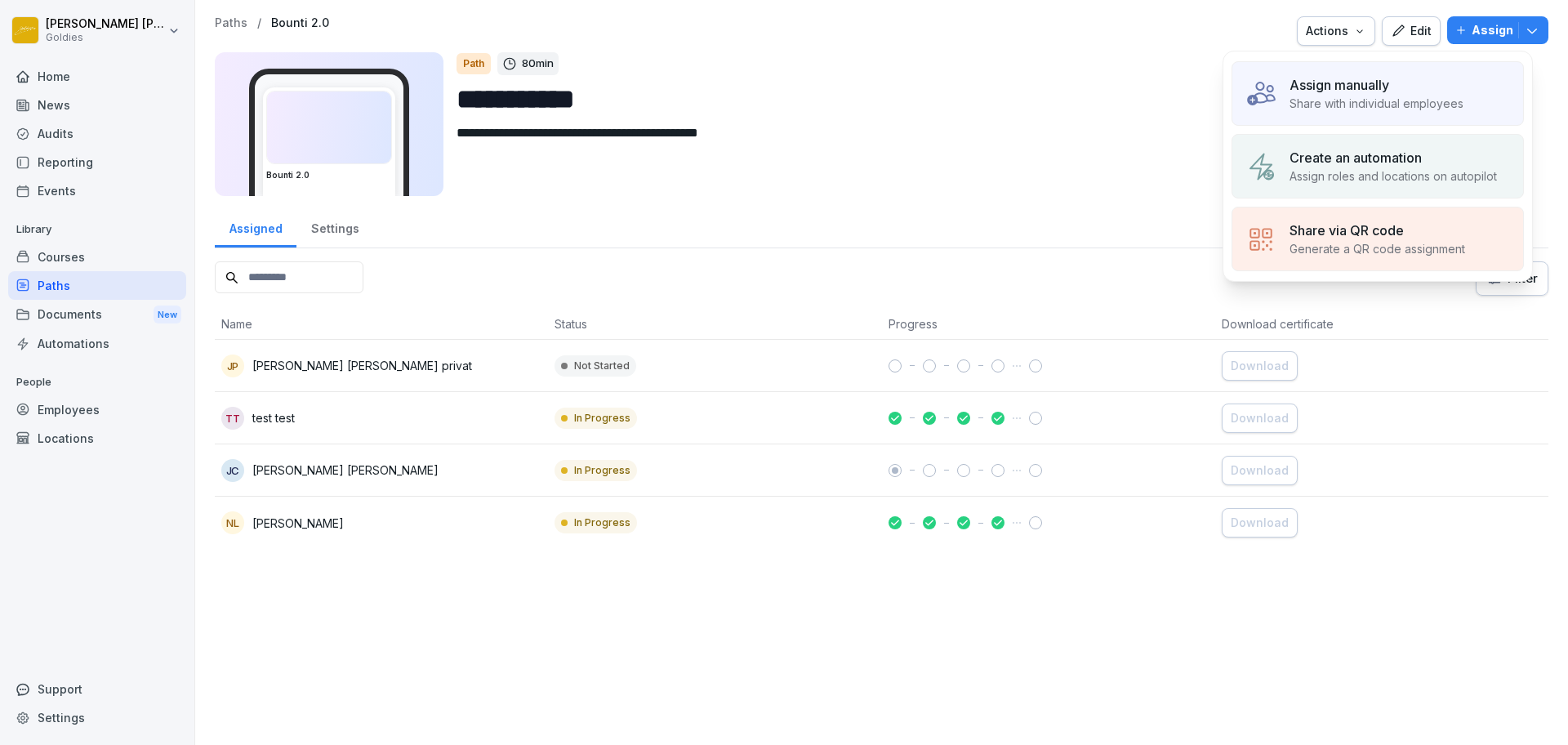
click at [1401, 95] on p "Share with individual employees" at bounding box center [1377, 103] width 174 height 18
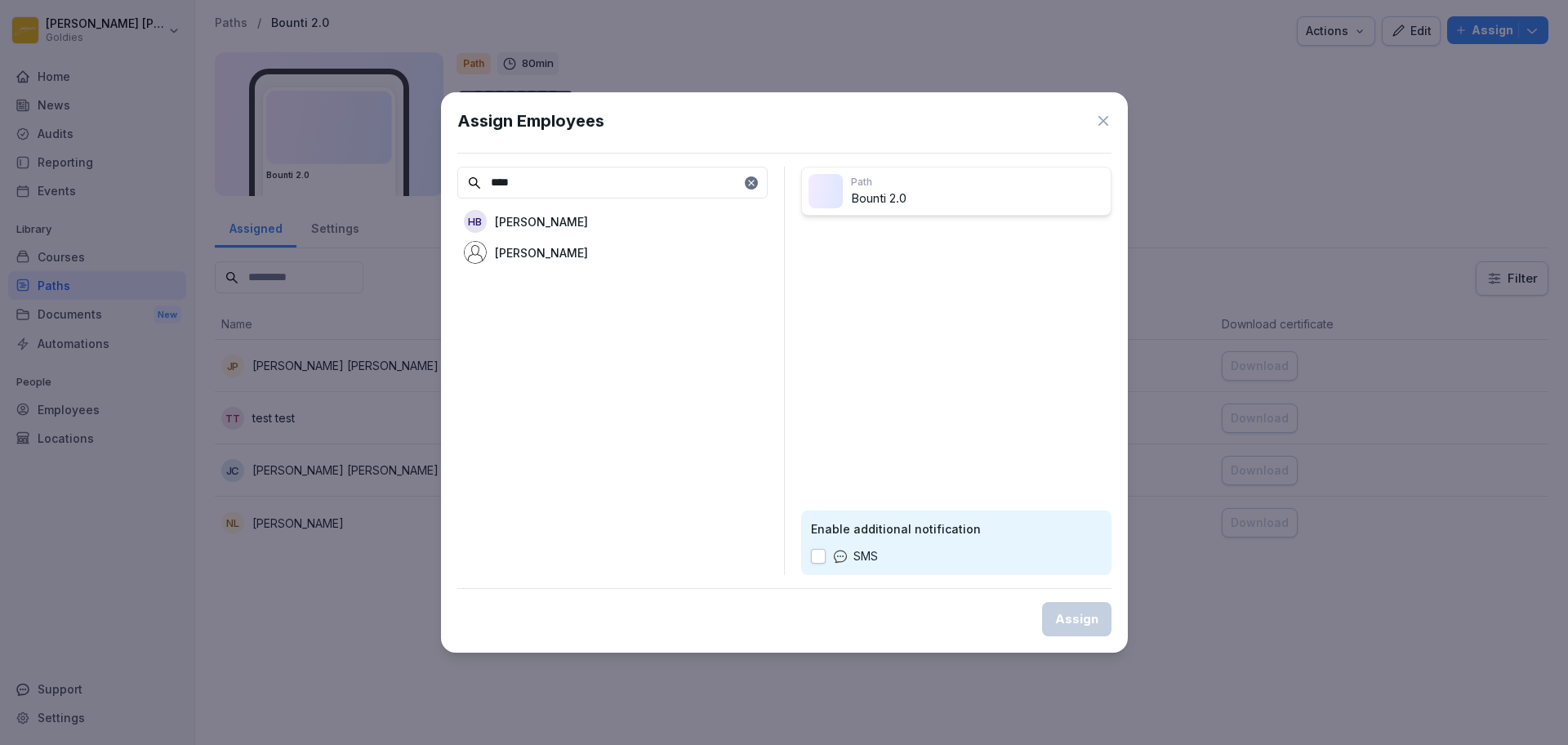
type input "****"
click at [598, 245] on div "[PERSON_NAME]" at bounding box center [612, 252] width 310 height 29
click at [1083, 622] on div "Assign" at bounding box center [1077, 619] width 43 height 18
